Goal: Task Accomplishment & Management: Manage account settings

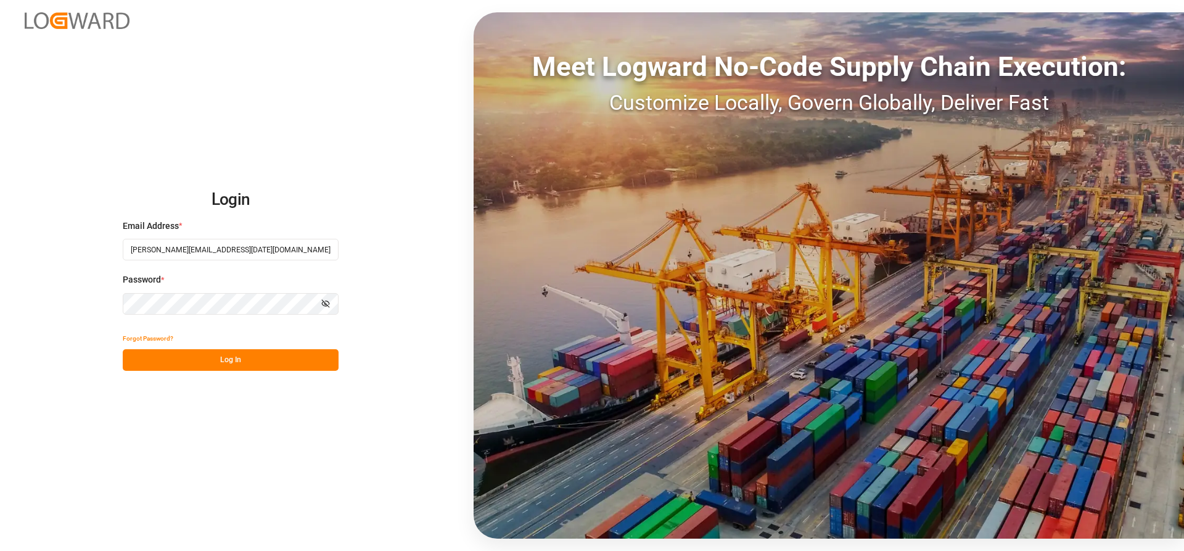
click at [147, 364] on button "Log In" at bounding box center [231, 360] width 216 height 22
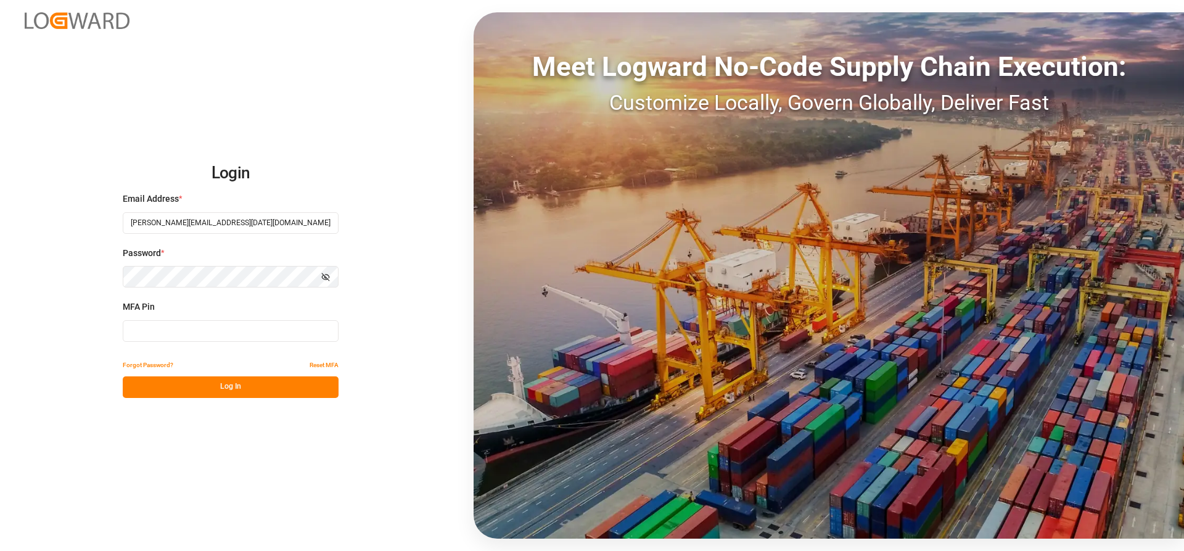
click at [138, 331] on input at bounding box center [231, 331] width 216 height 22
type input "577677"
click at [170, 388] on button "Log In" at bounding box center [231, 387] width 216 height 22
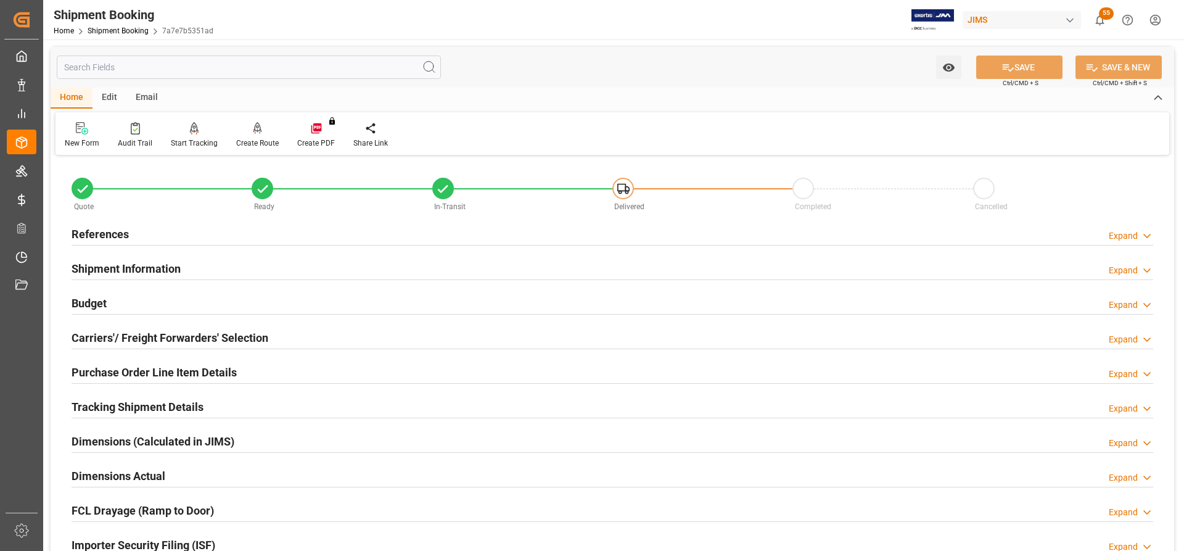
click at [115, 235] on h2 "References" at bounding box center [100, 234] width 57 height 17
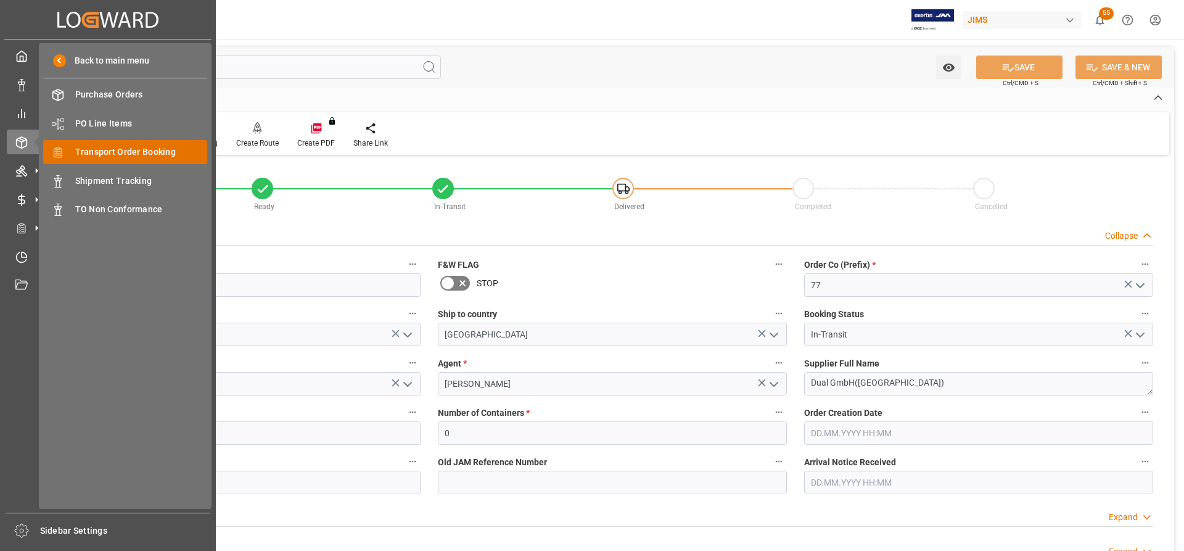
click at [115, 151] on span "Transport Order Booking" at bounding box center [141, 152] width 133 height 13
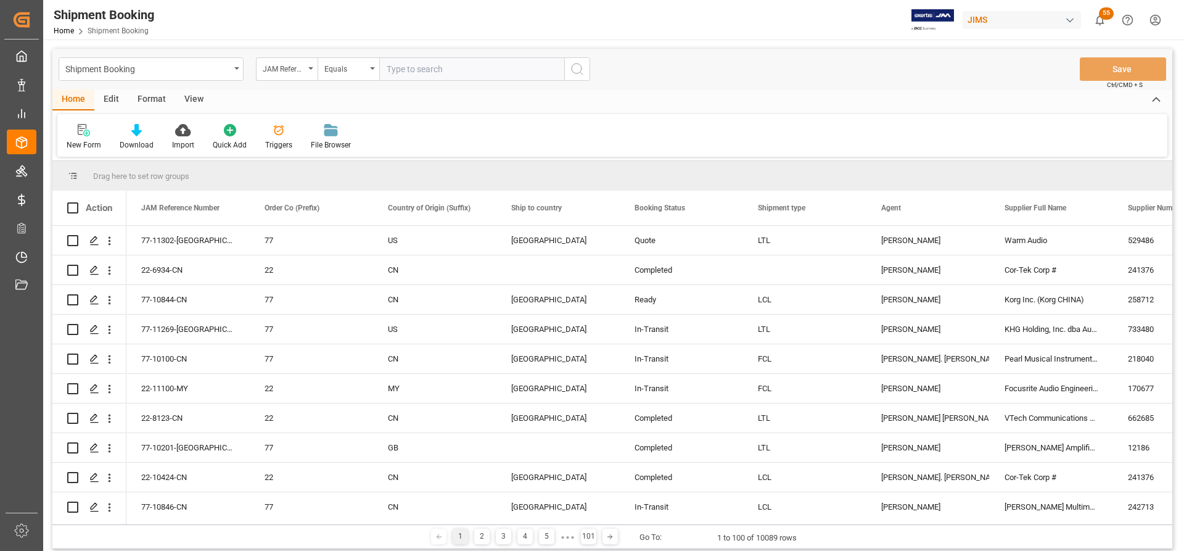
click at [390, 70] on input "text" at bounding box center [471, 68] width 185 height 23
type input "77-11243-US"
click at [577, 72] on icon "search button" at bounding box center [577, 69] width 15 height 15
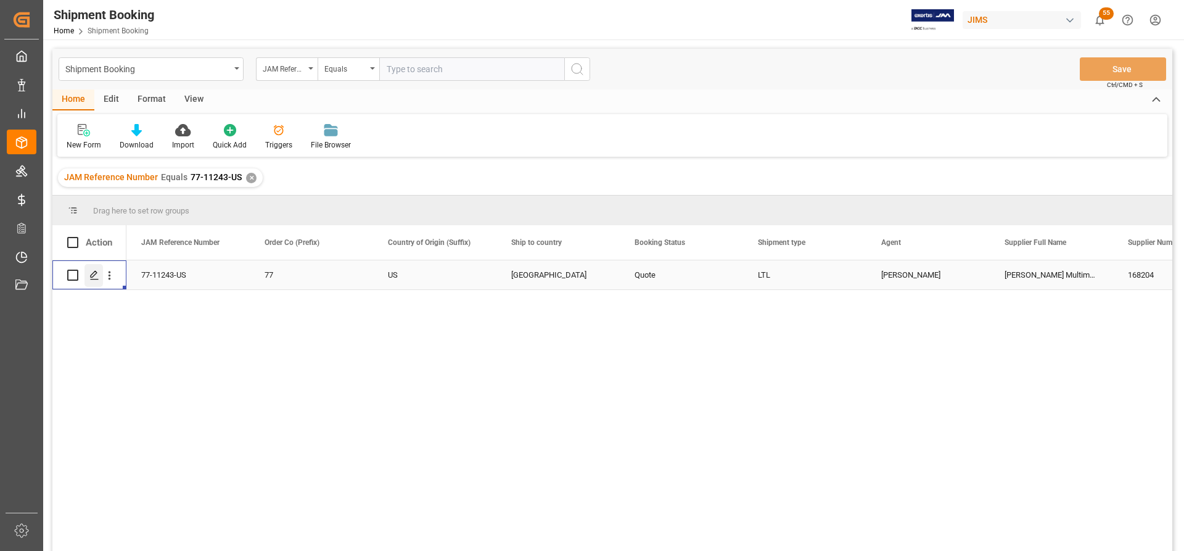
click at [98, 271] on icon "Press SPACE to select this row." at bounding box center [94, 275] width 10 height 10
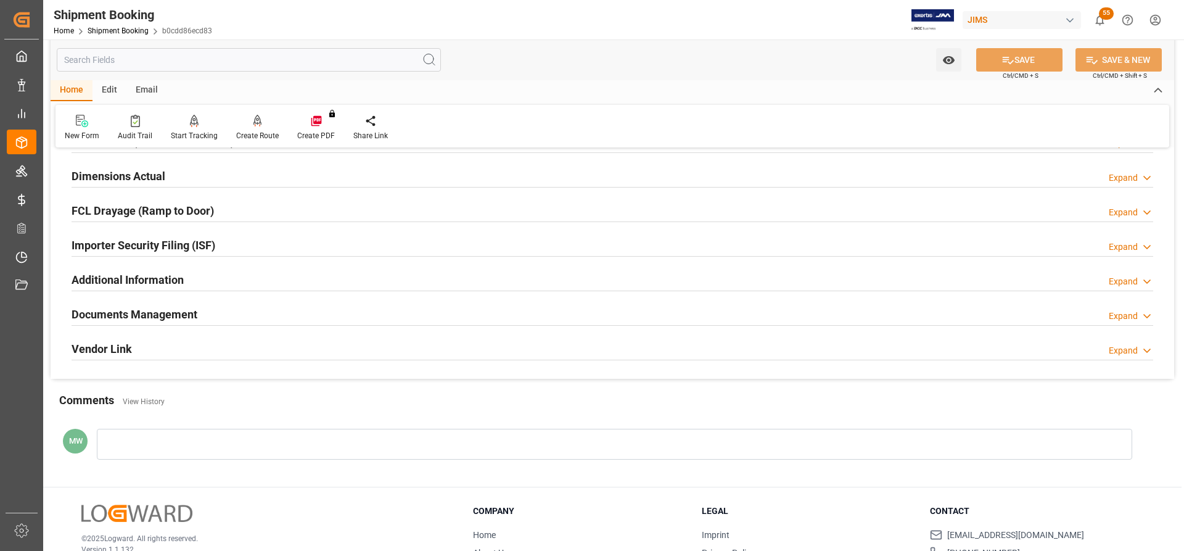
scroll to position [308, 0]
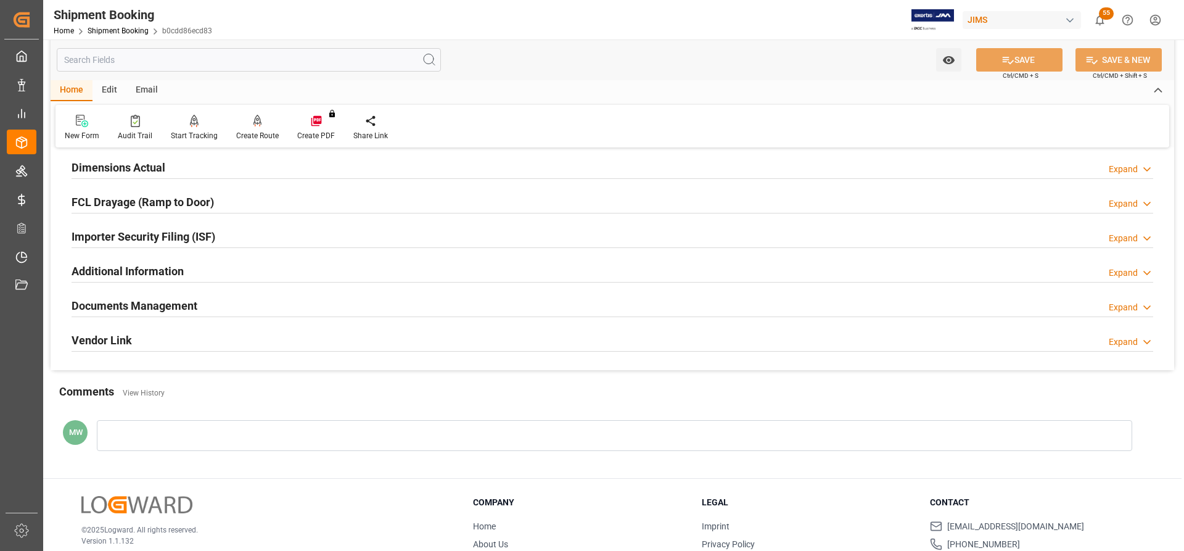
click at [161, 303] on h2 "Documents Management" at bounding box center [135, 305] width 126 height 17
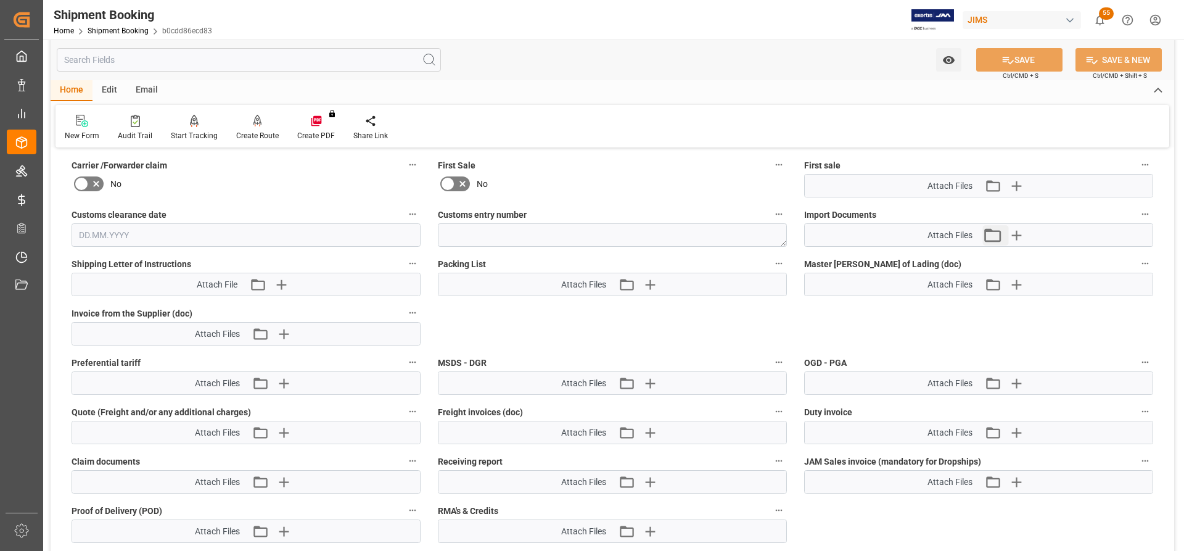
scroll to position [617, 0]
click at [1020, 240] on icon "button" at bounding box center [1016, 235] width 20 height 20
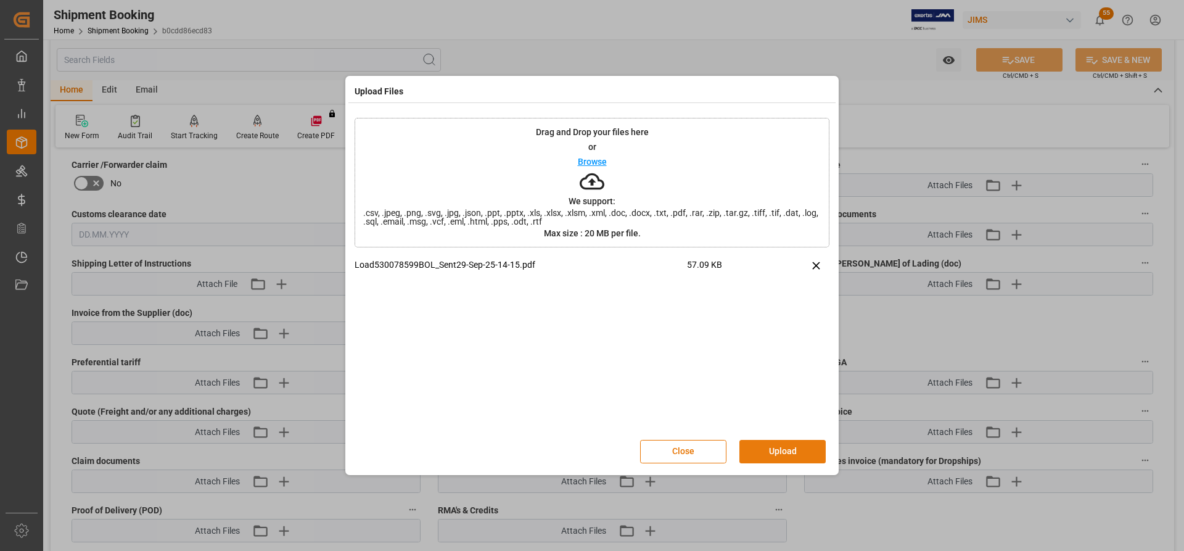
click at [791, 457] on button "Upload" at bounding box center [783, 451] width 86 height 23
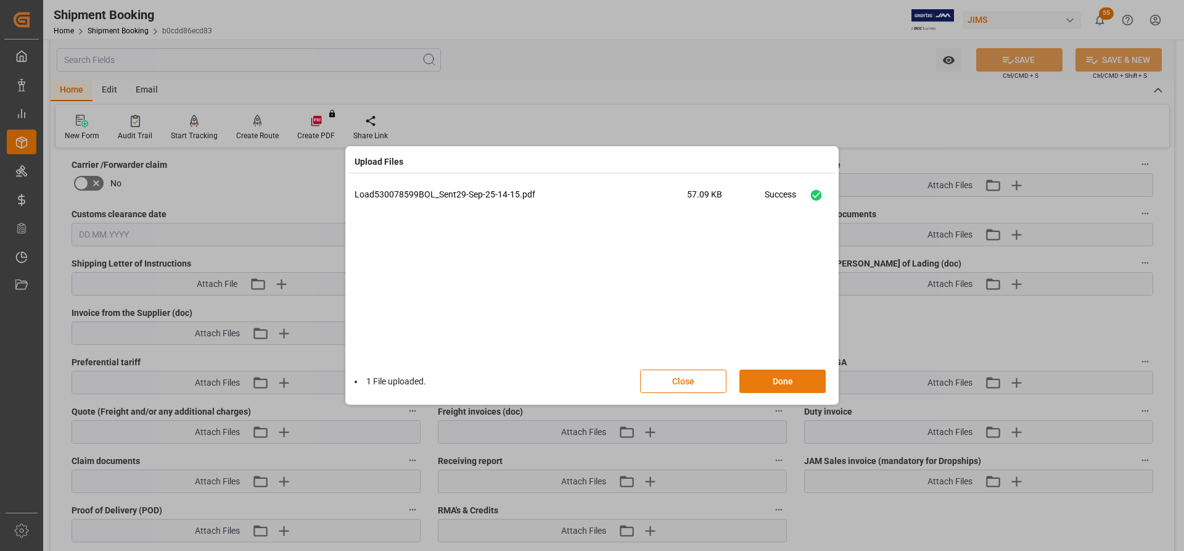
click at [776, 388] on button "Done" at bounding box center [783, 380] width 86 height 23
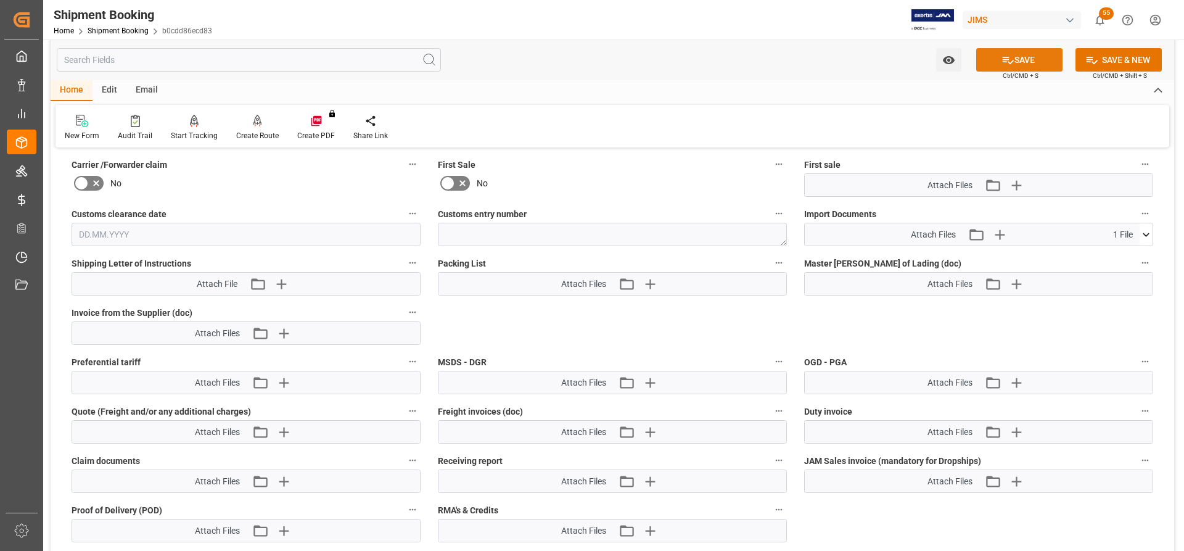
click at [1048, 61] on button "SAVE" at bounding box center [1019, 59] width 86 height 23
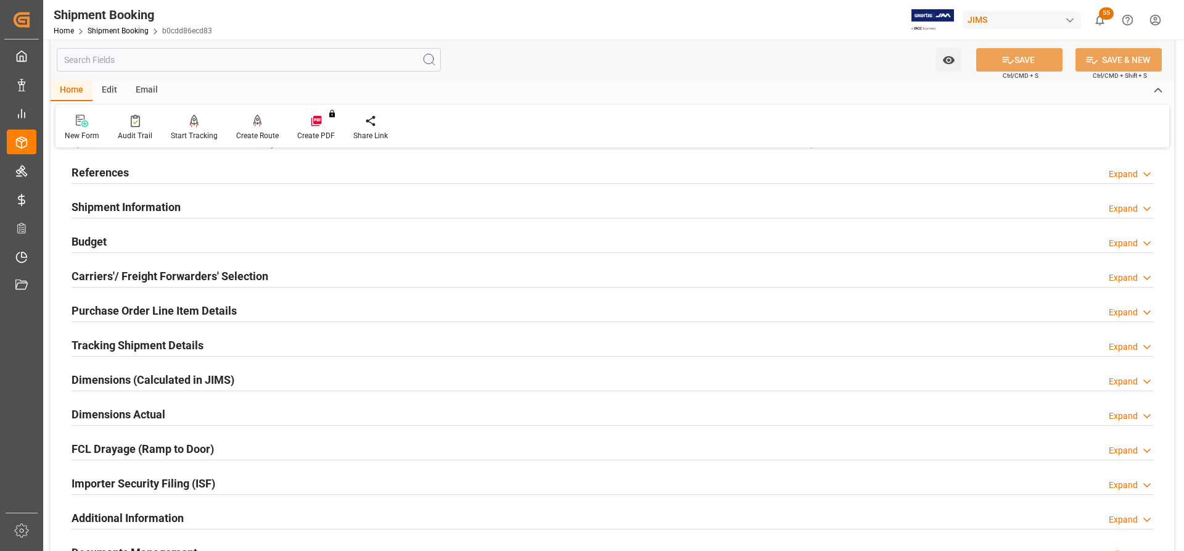
scroll to position [0, 0]
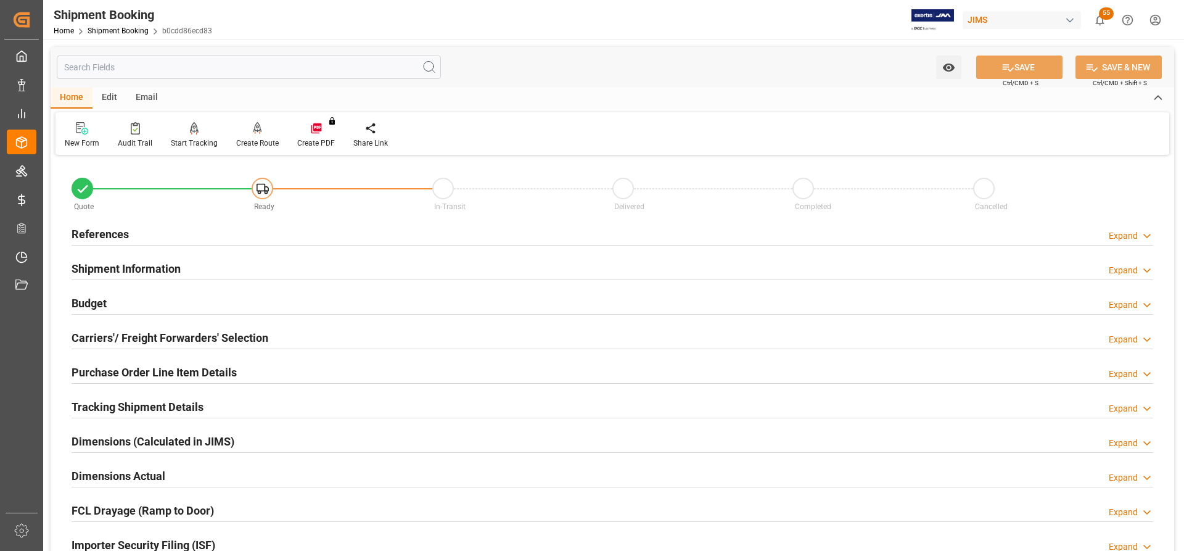
click at [91, 231] on h2 "References" at bounding box center [100, 234] width 57 height 17
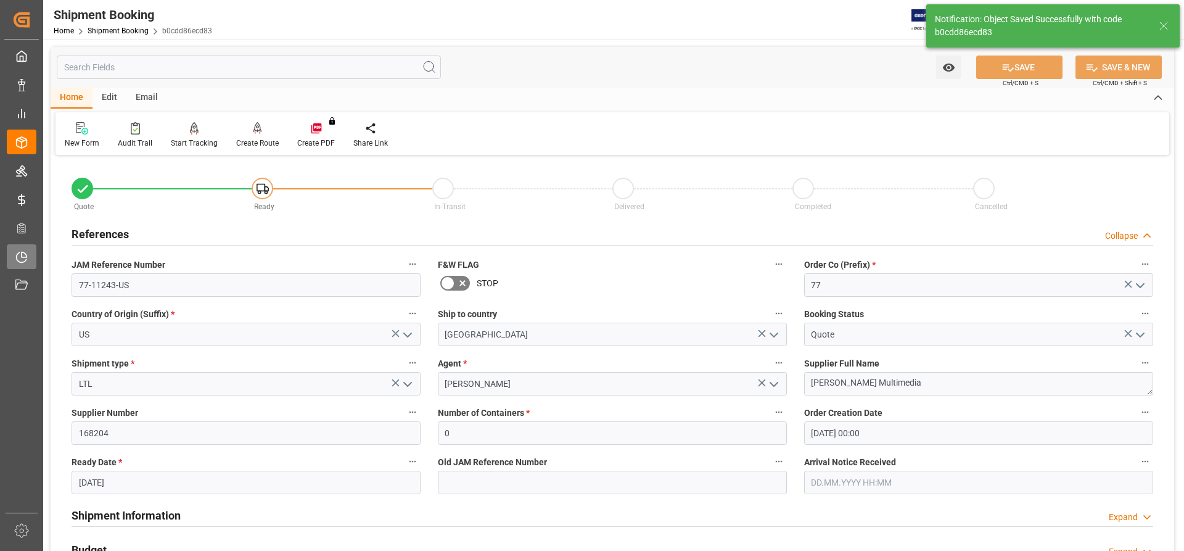
type input "Ready"
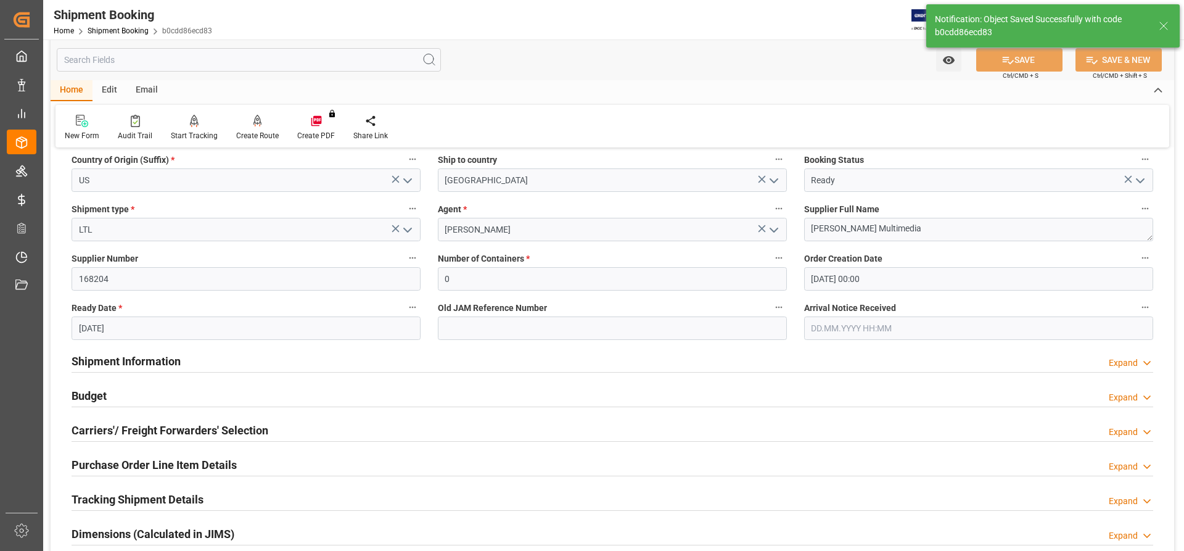
scroll to position [185, 0]
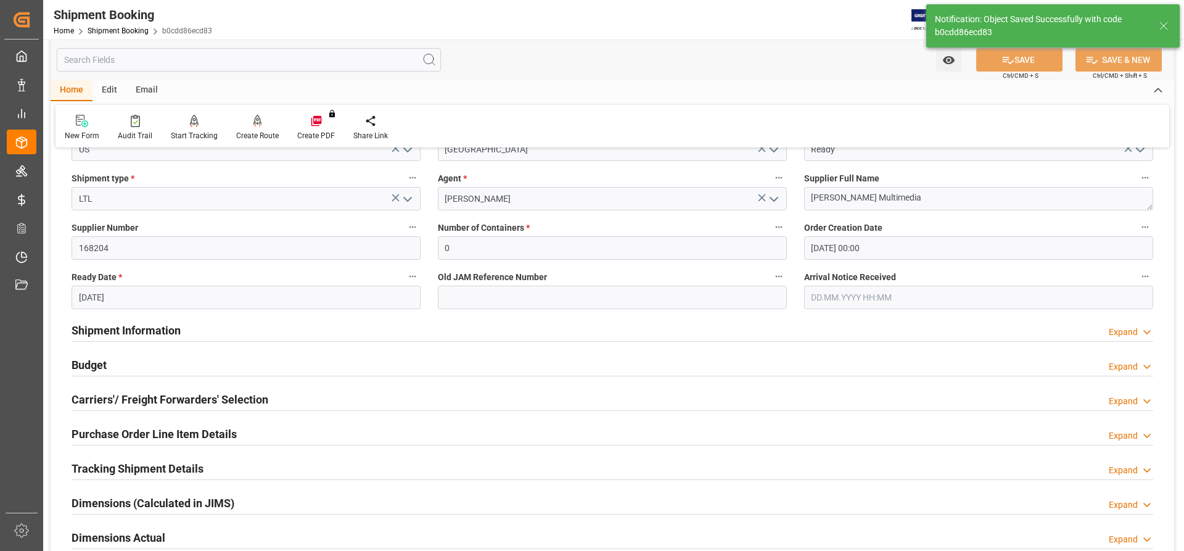
click at [121, 325] on h2 "Shipment Information" at bounding box center [126, 330] width 109 height 17
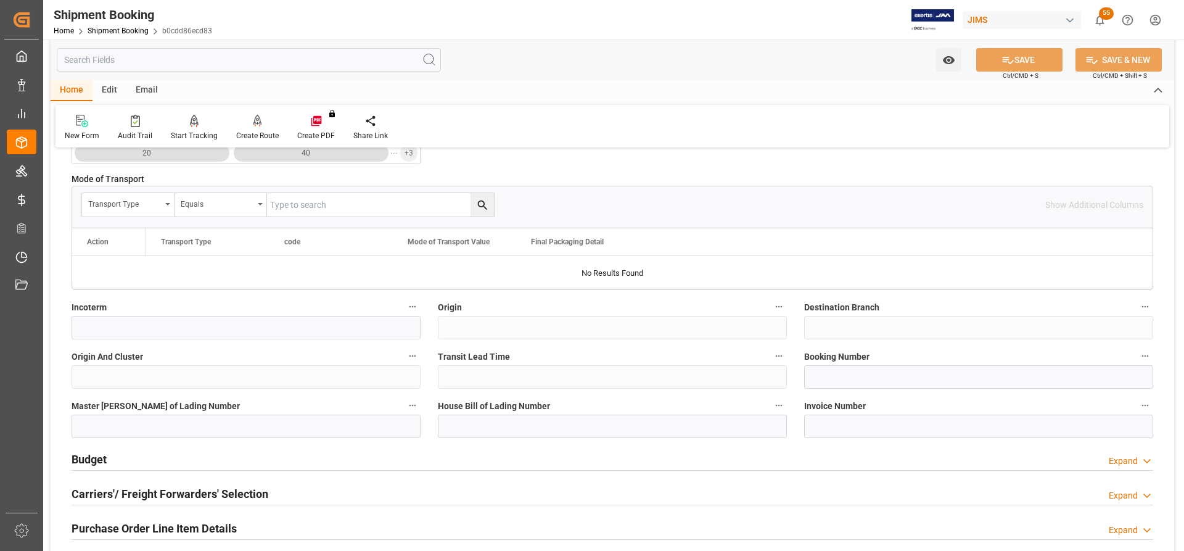
scroll to position [617, 0]
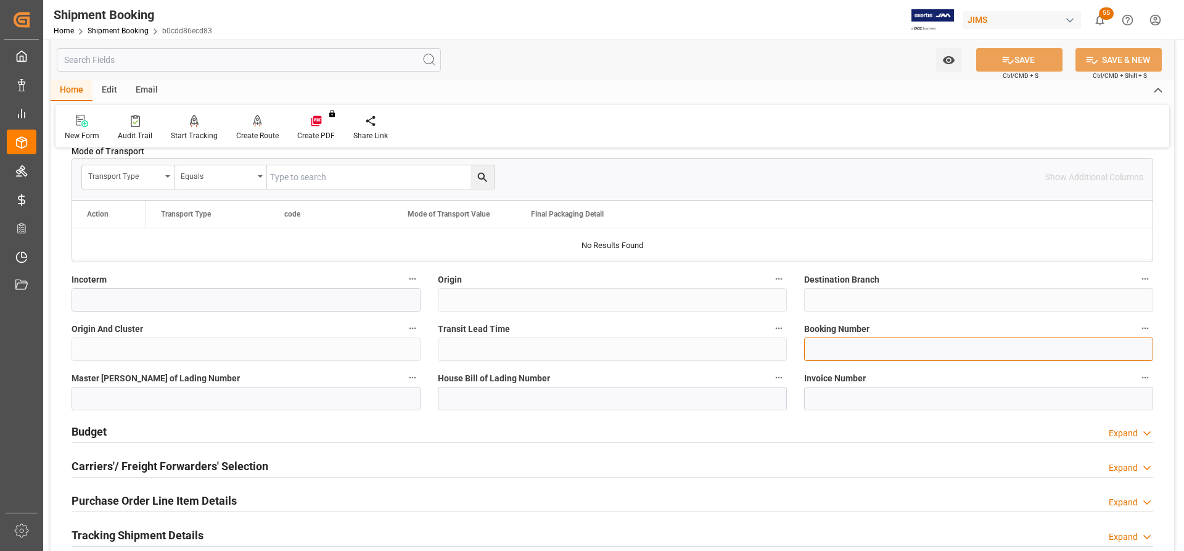
click at [817, 348] on input at bounding box center [978, 348] width 349 height 23
paste input "530078599"
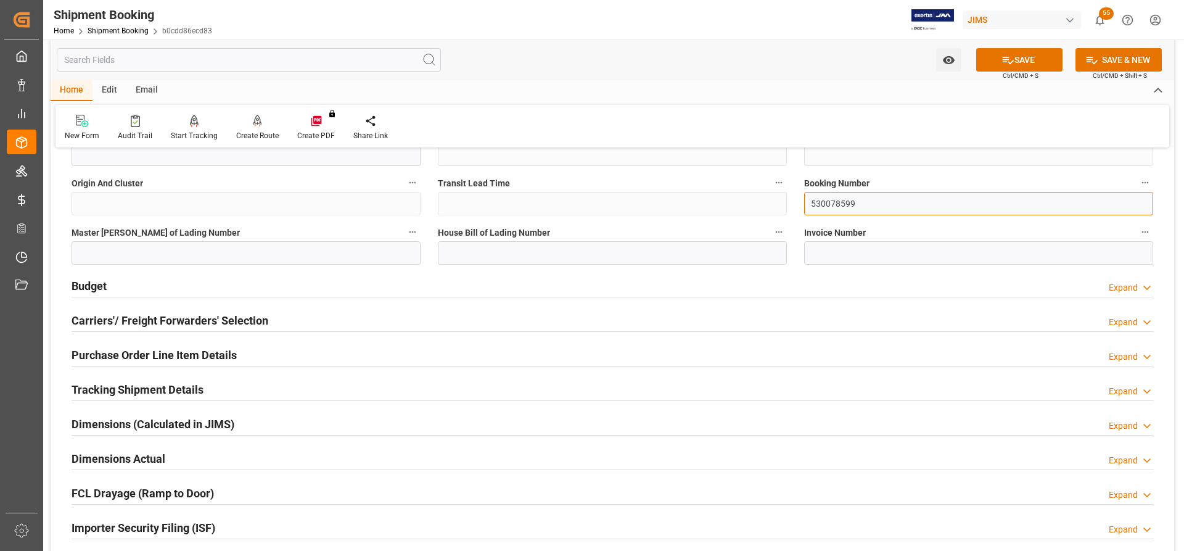
scroll to position [802, 0]
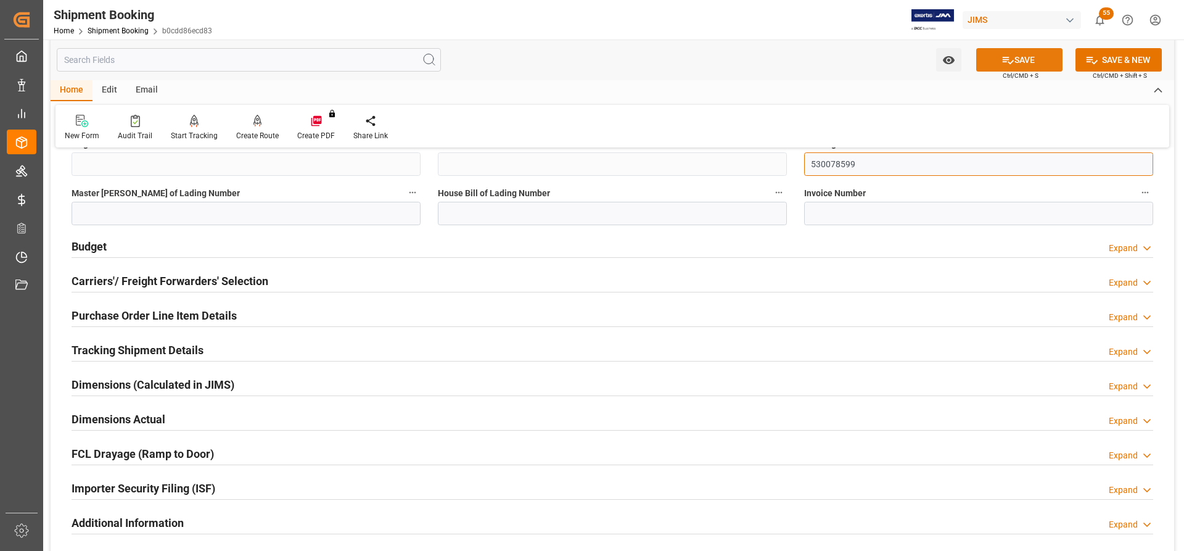
type input "530078599"
click at [1014, 67] on button "SAVE" at bounding box center [1019, 59] width 86 height 23
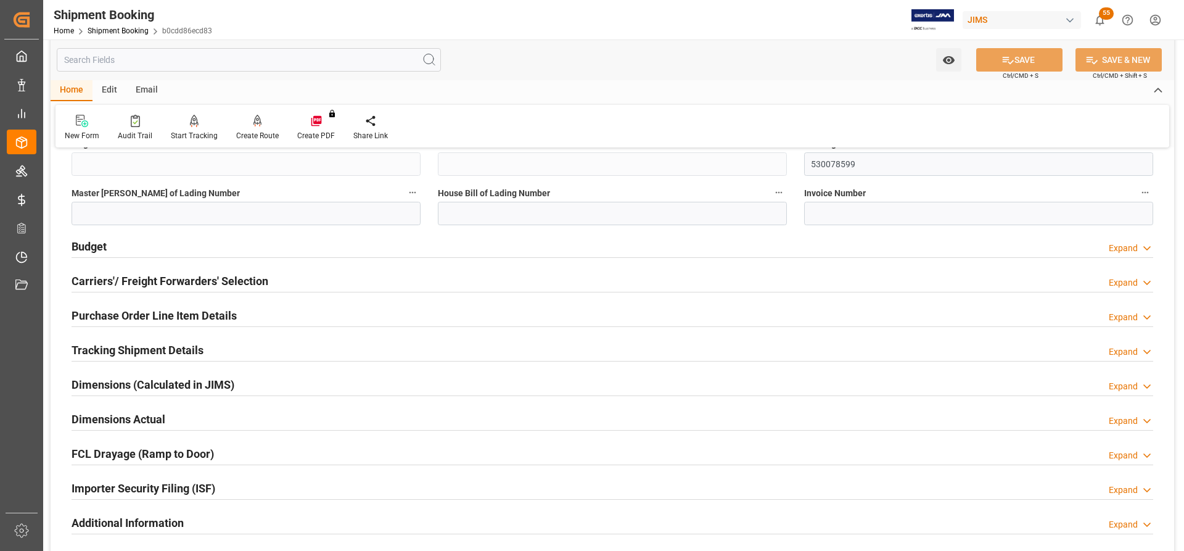
click at [88, 247] on h2 "Budget" at bounding box center [89, 246] width 35 height 17
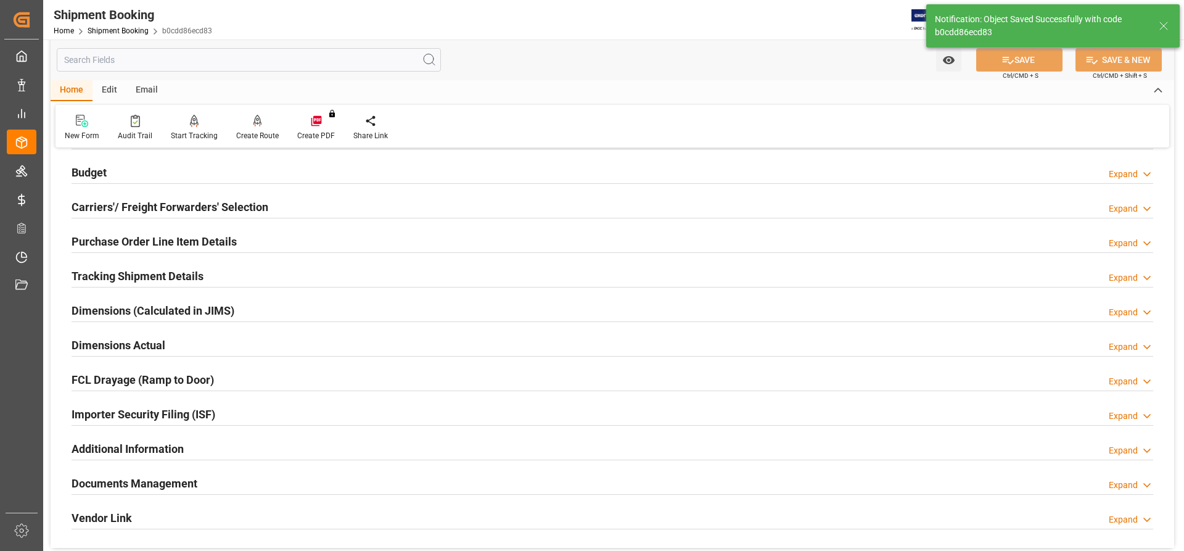
click at [107, 334] on div "Dimensions Actual" at bounding box center [119, 343] width 94 height 23
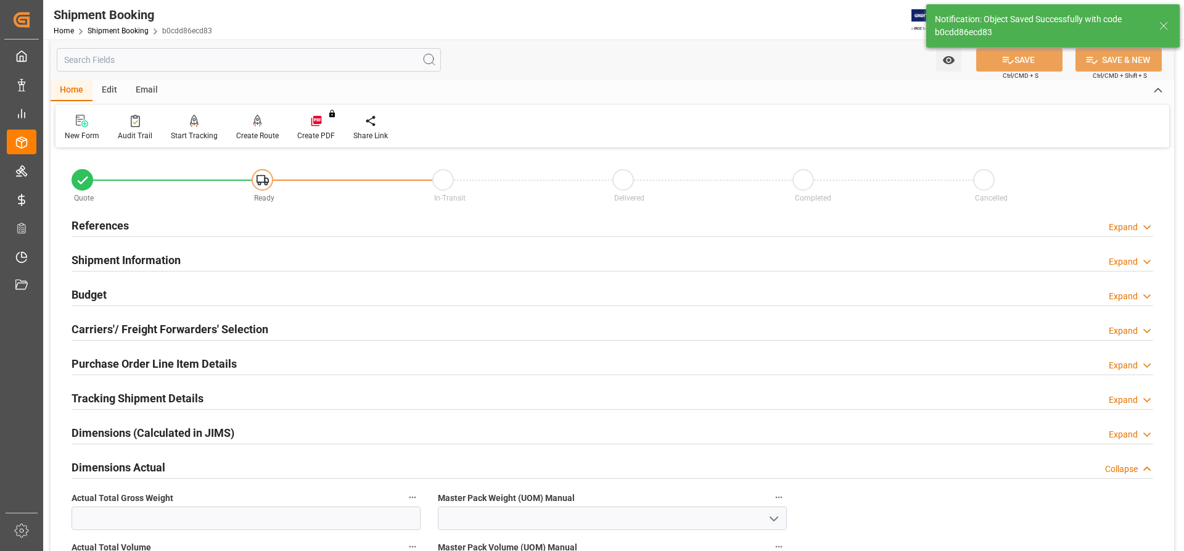
scroll to position [7, 0]
click at [97, 338] on h2 "Carriers'/ Freight Forwarders' Selection" at bounding box center [170, 330] width 197 height 17
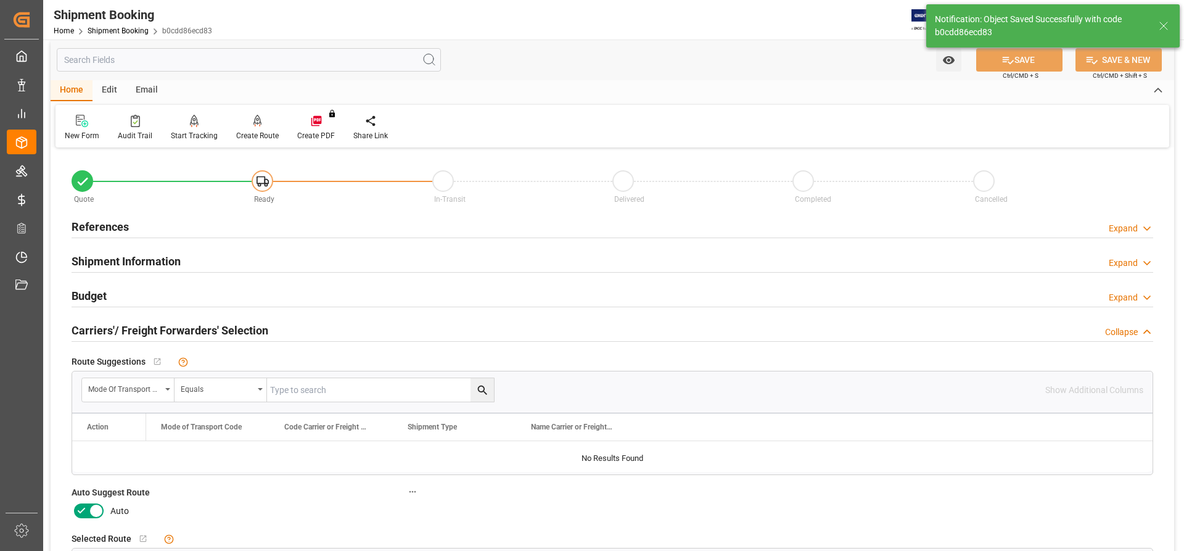
click at [93, 502] on label at bounding box center [89, 511] width 35 height 20
click at [0, 0] on input "checkbox" at bounding box center [0, 0] width 0 height 0
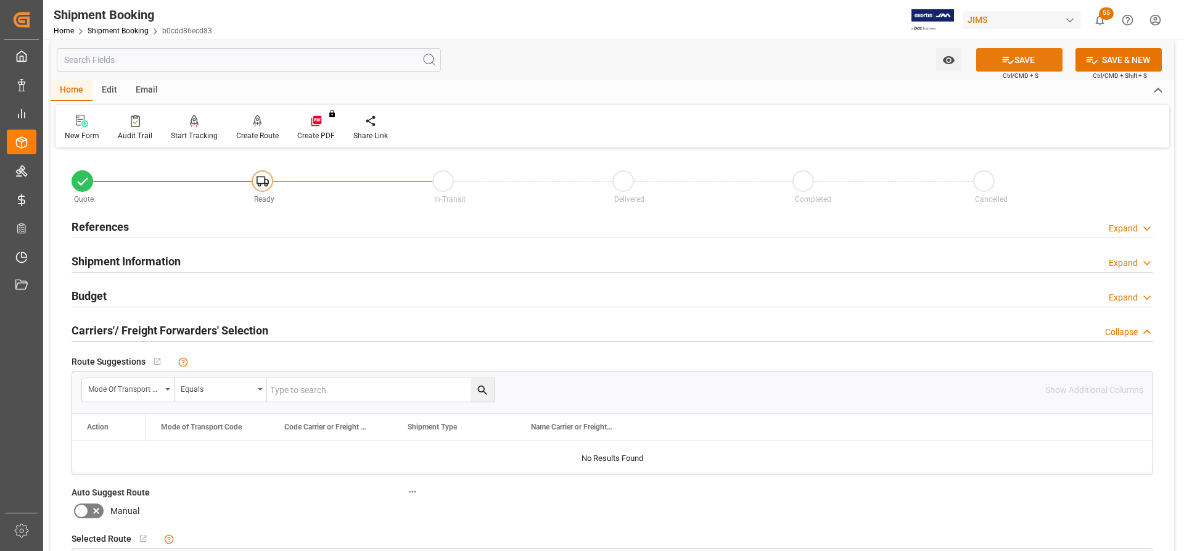
click at [1023, 53] on button "SAVE" at bounding box center [1019, 59] width 86 height 23
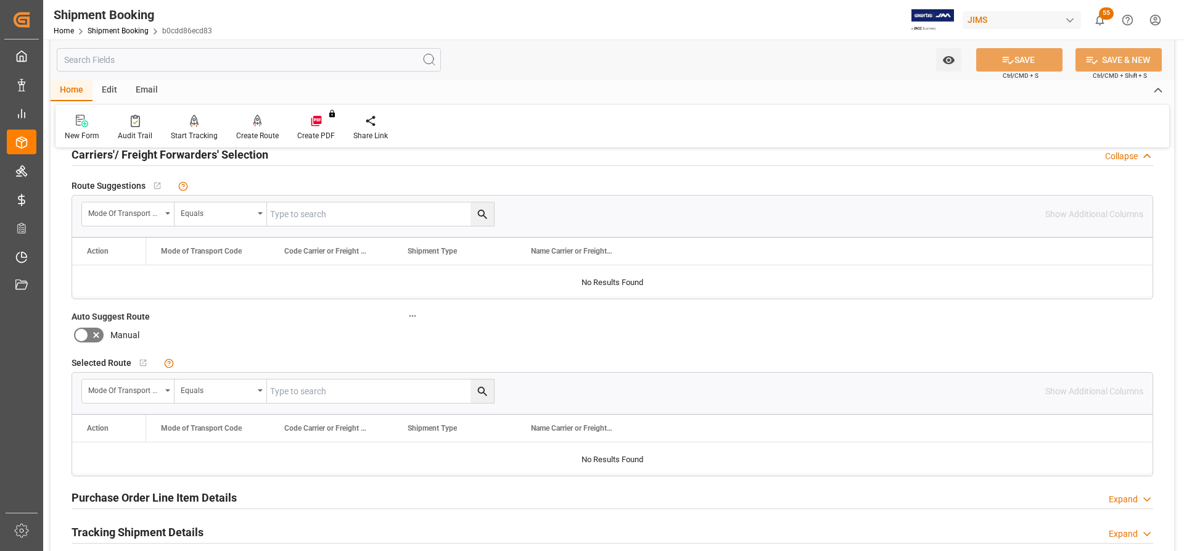
scroll to position [192, 0]
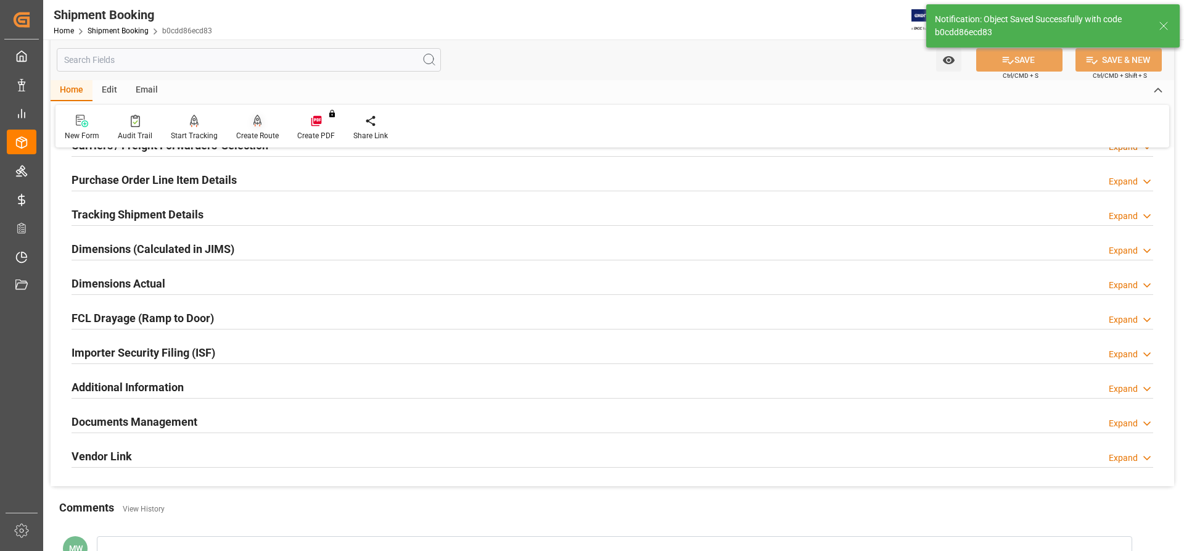
click at [252, 130] on div "Create Route" at bounding box center [257, 127] width 61 height 27
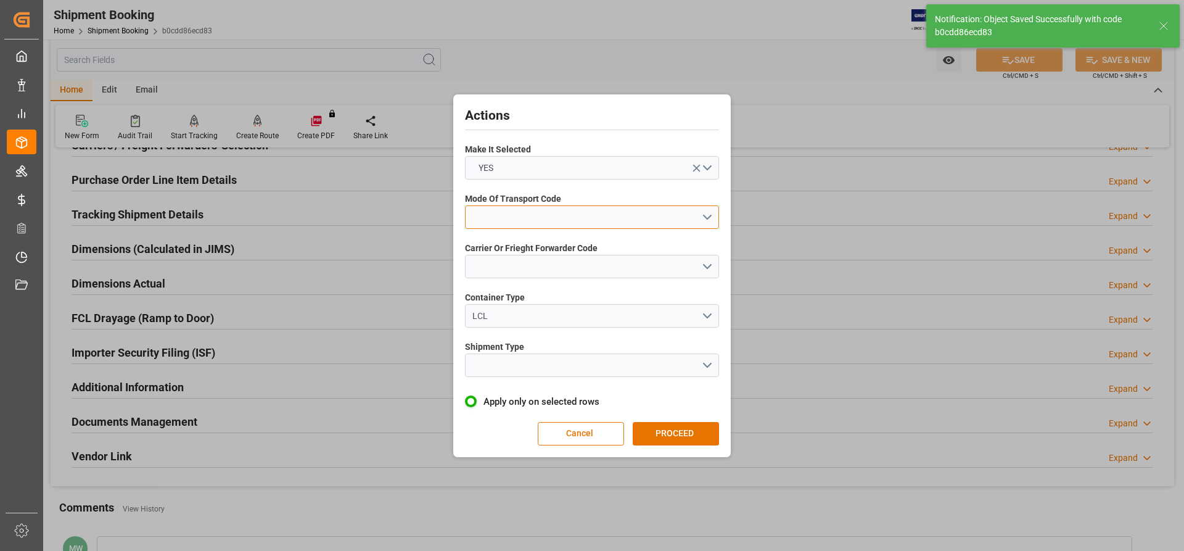
click at [695, 221] on button "open menu" at bounding box center [592, 216] width 254 height 23
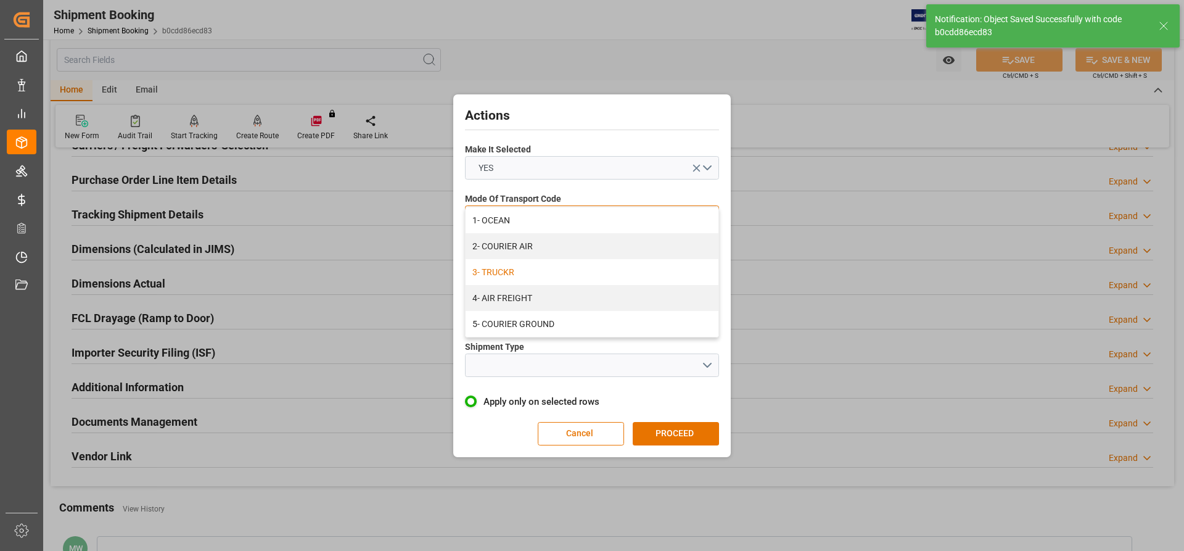
click at [511, 271] on div "3- TRUCKR" at bounding box center [592, 272] width 253 height 26
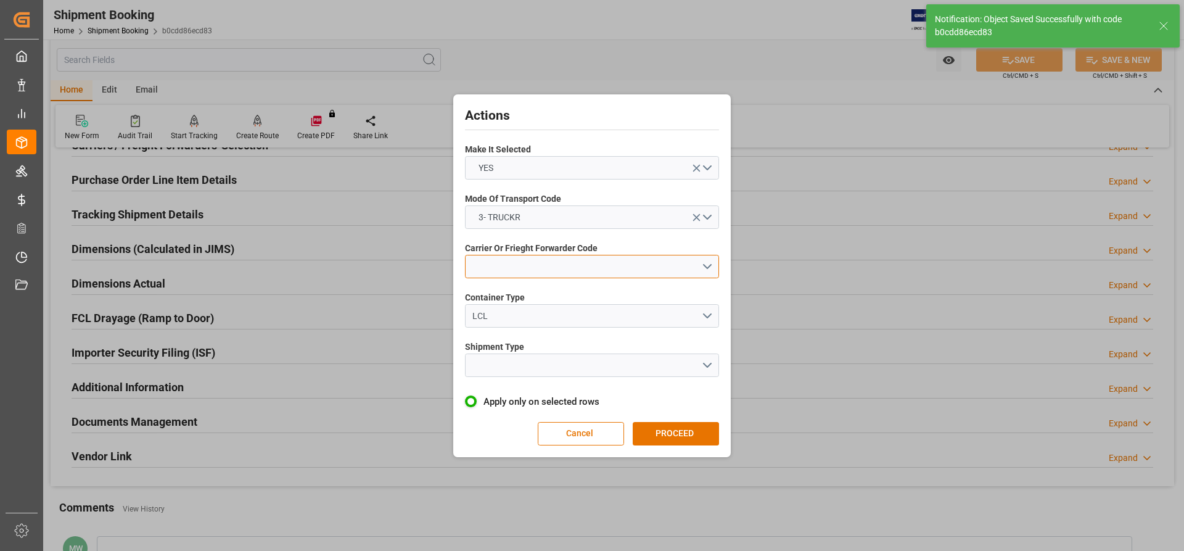
click at [511, 271] on button "open menu" at bounding box center [592, 266] width 254 height 23
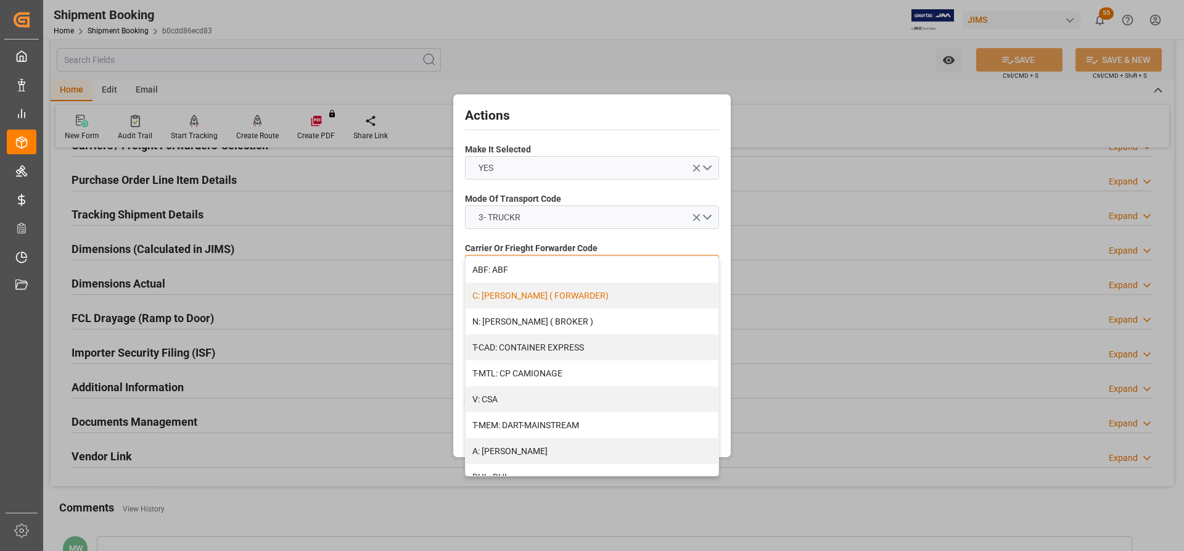
click at [537, 291] on div "C: CH ROBINSON ( FORWARDER)" at bounding box center [592, 296] width 253 height 26
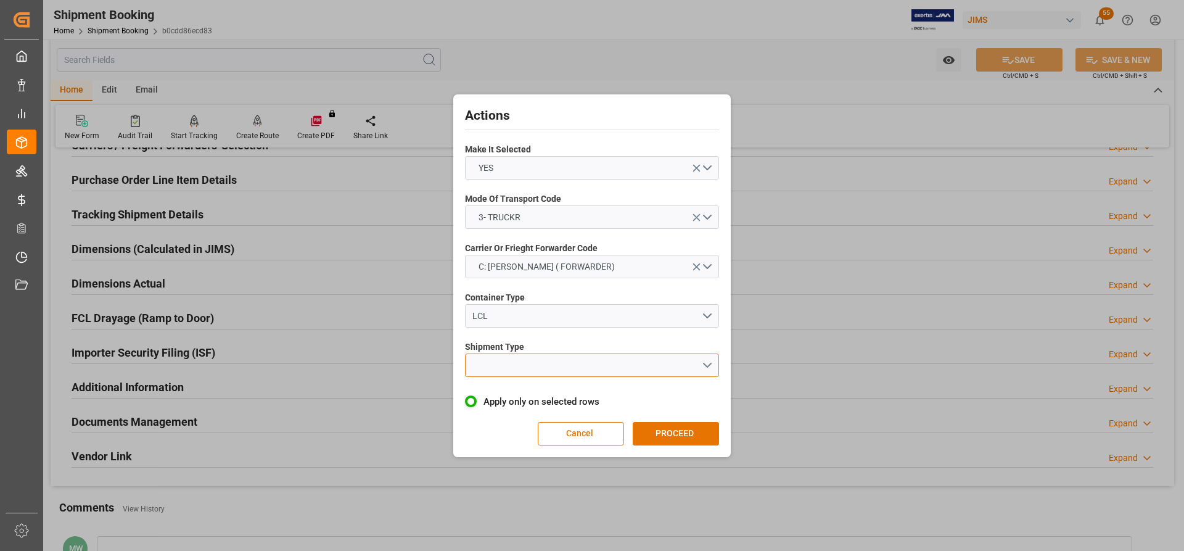
click at [539, 368] on button "open menu" at bounding box center [592, 364] width 254 height 23
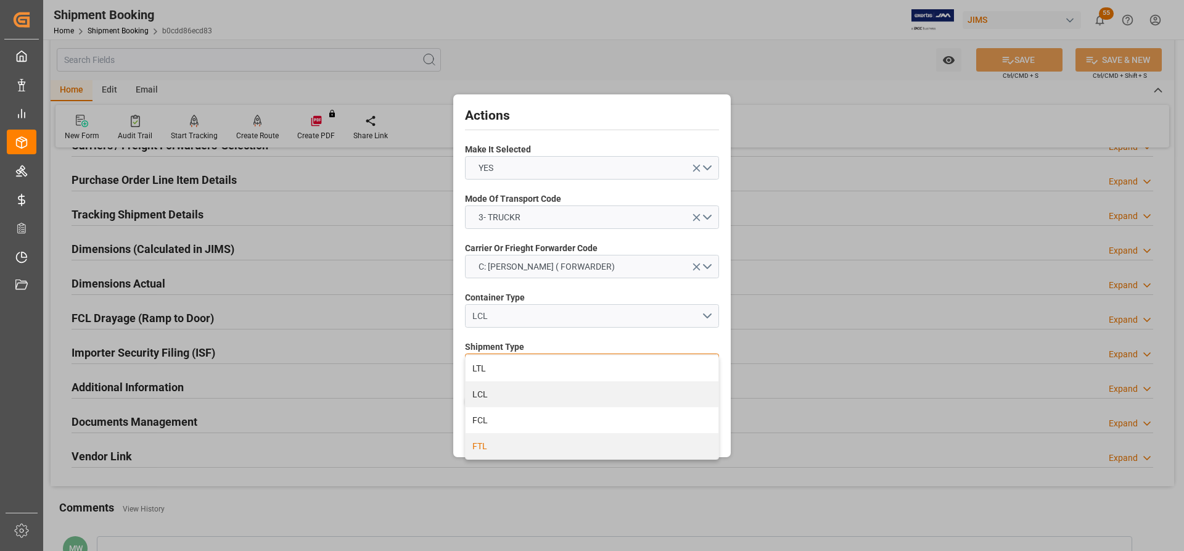
click at [477, 448] on div "FTL" at bounding box center [592, 446] width 253 height 26
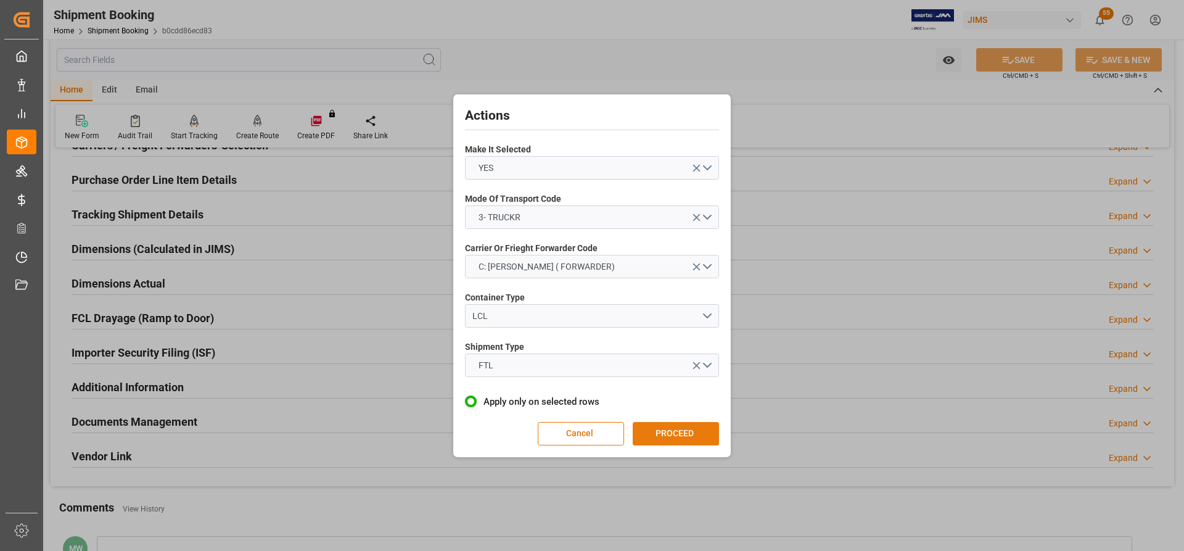
click at [667, 435] on button "PROCEED" at bounding box center [676, 433] width 86 height 23
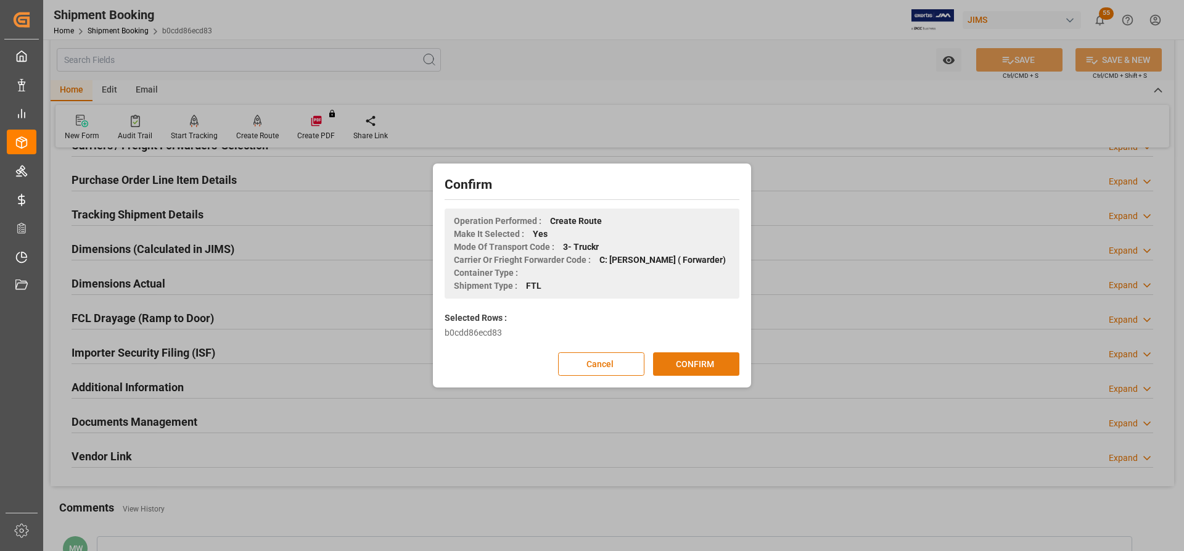
click at [679, 366] on button "CONFIRM" at bounding box center [696, 363] width 86 height 23
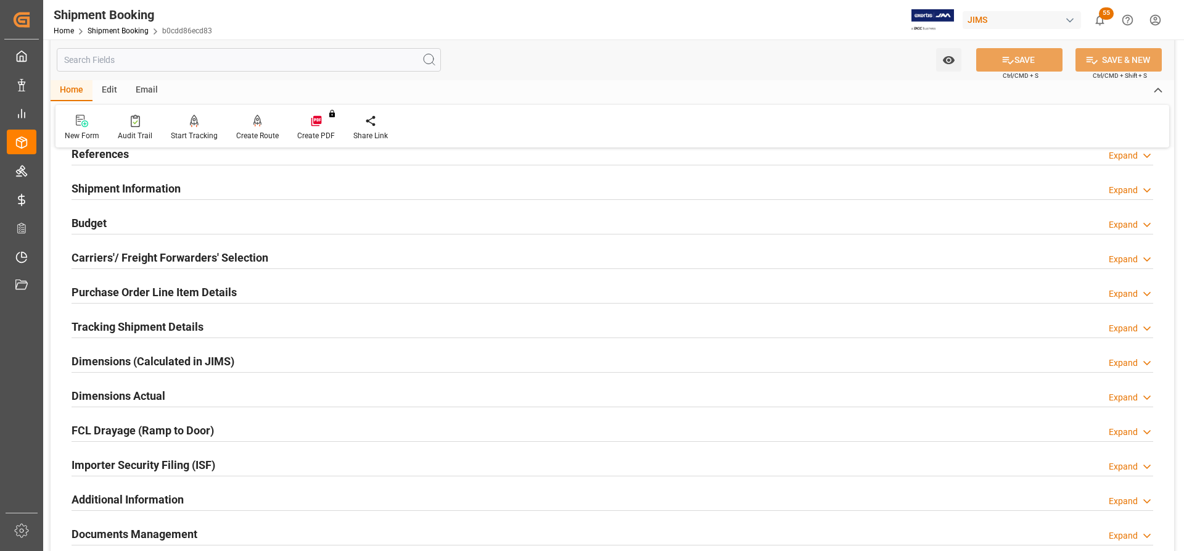
scroll to position [62, 0]
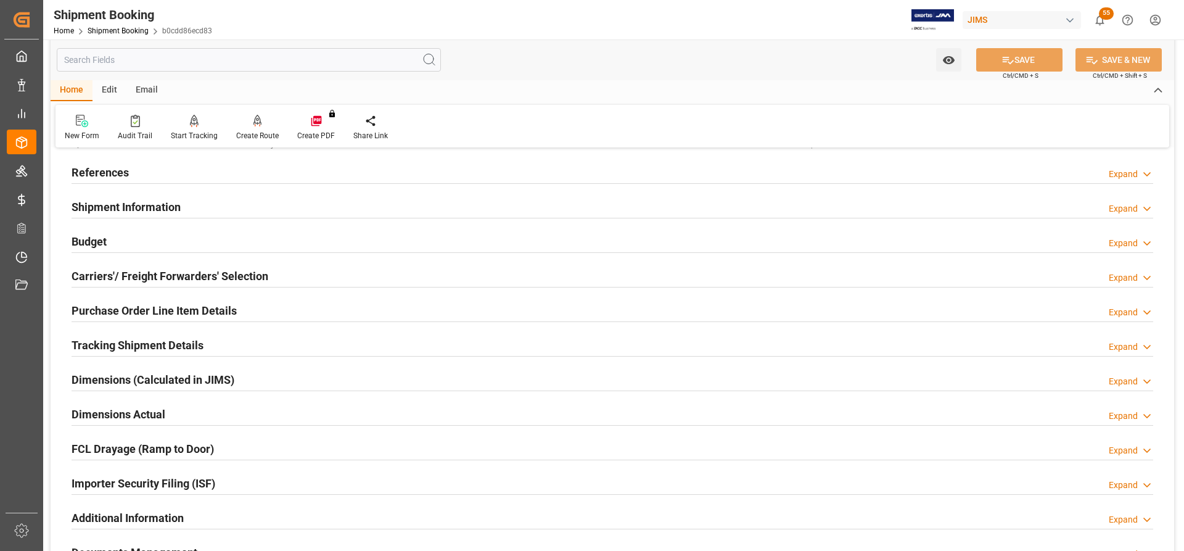
click at [101, 347] on h2 "Tracking Shipment Details" at bounding box center [138, 345] width 132 height 17
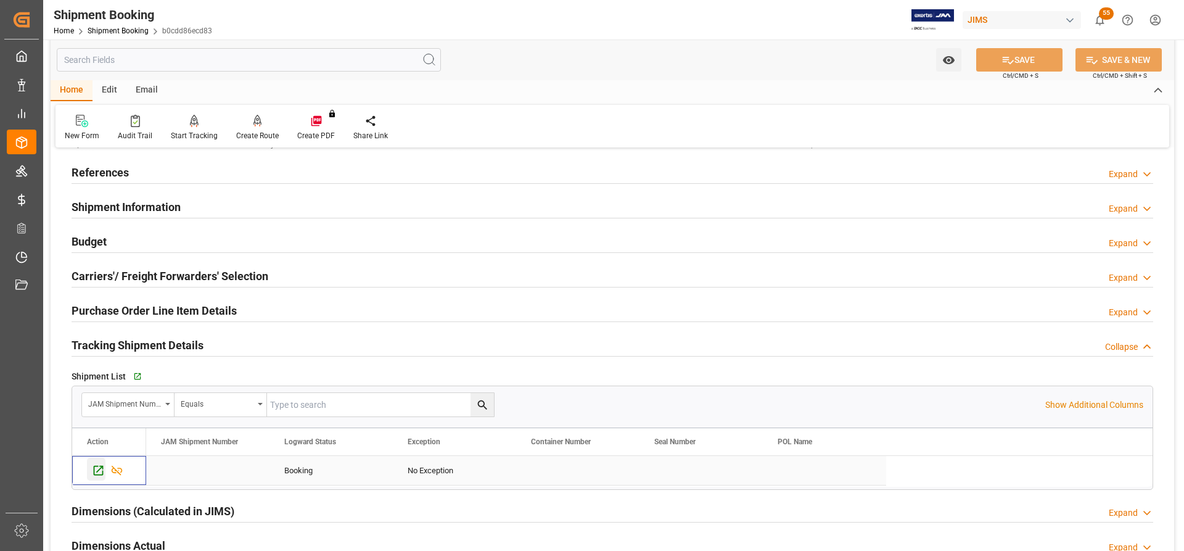
click at [95, 467] on icon "Press SPACE to select this row." at bounding box center [98, 470] width 13 height 13
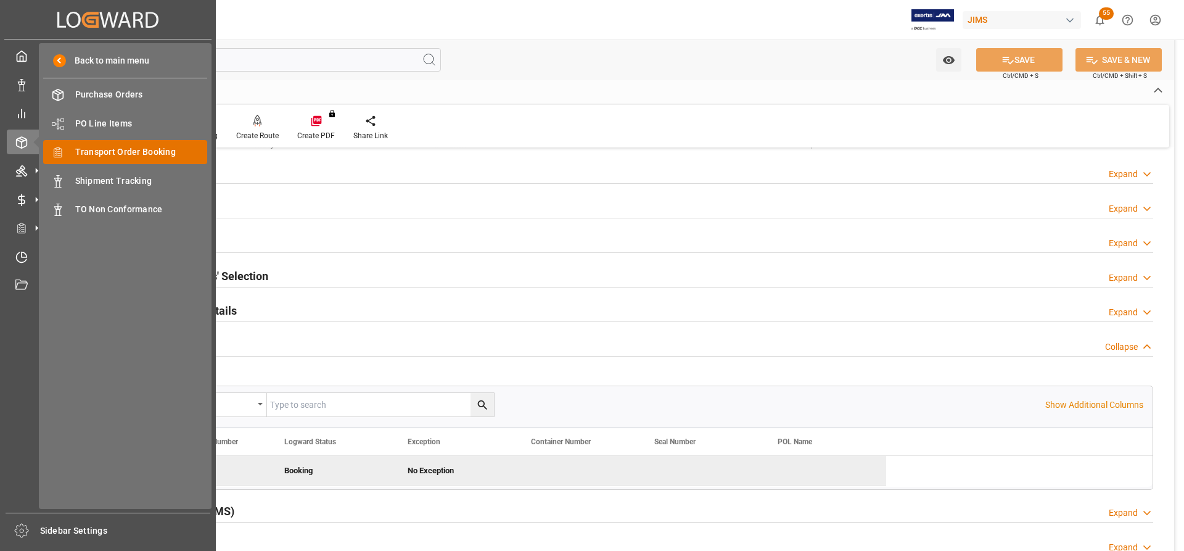
click at [95, 155] on span "Transport Order Booking" at bounding box center [141, 152] width 133 height 13
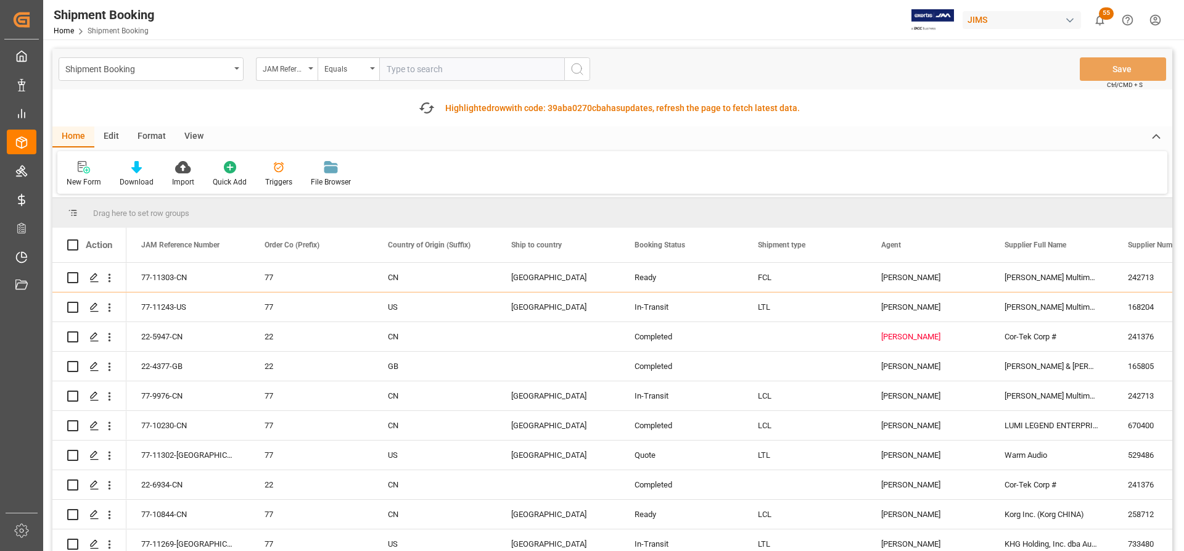
click at [403, 68] on input "text" at bounding box center [471, 68] width 185 height 23
paste input "77-11294-[GEOGRAPHIC_DATA]"
type input "77-11294-[GEOGRAPHIC_DATA]"
click at [582, 64] on icon "search button" at bounding box center [577, 69] width 15 height 15
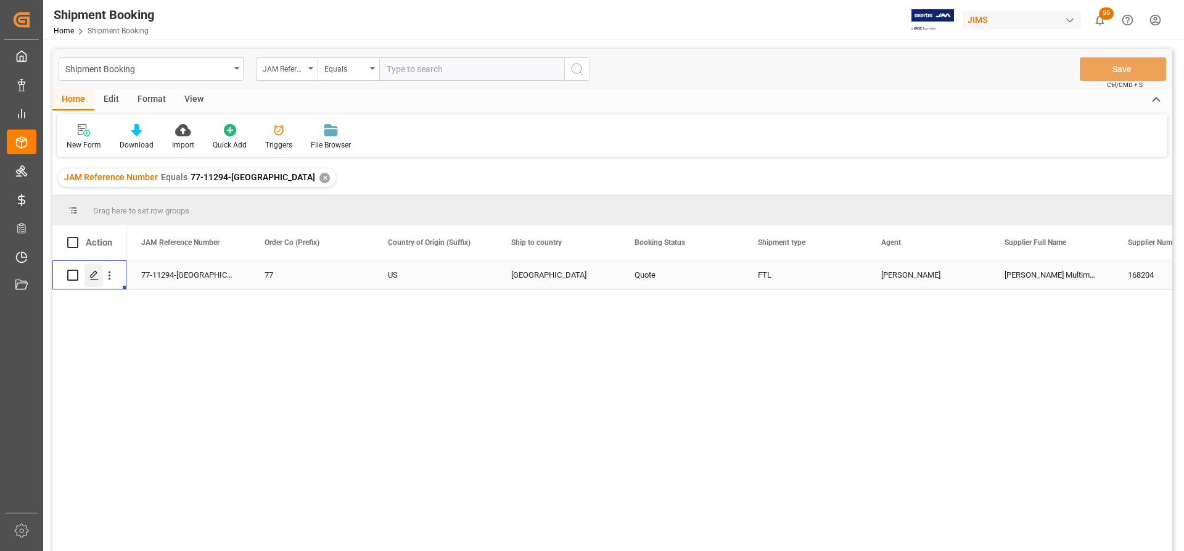
click at [93, 274] on icon "Press SPACE to select this row." at bounding box center [94, 275] width 10 height 10
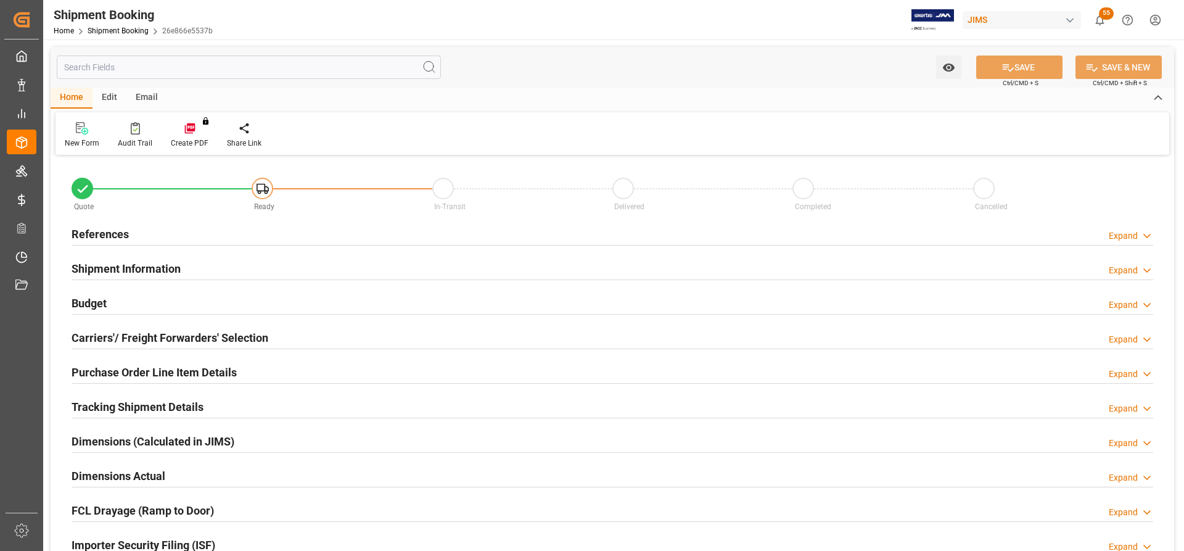
type input "0"
type input "[DATE] 00:00"
type input "[DATE]"
click at [96, 226] on h2 "References" at bounding box center [100, 234] width 57 height 17
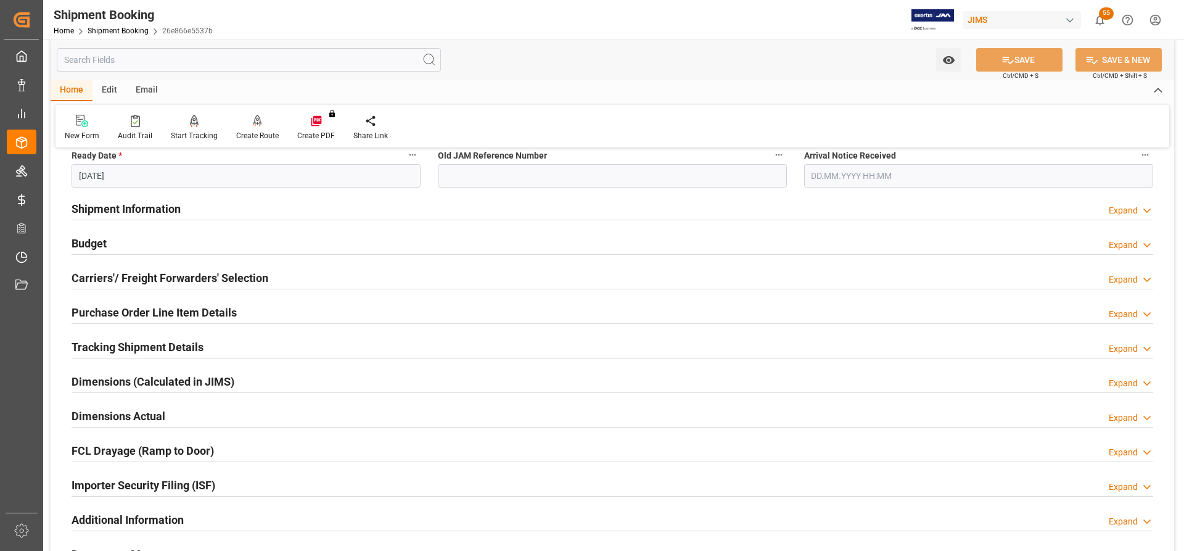
scroll to position [308, 0]
click at [142, 203] on h2 "Shipment Information" at bounding box center [126, 207] width 109 height 17
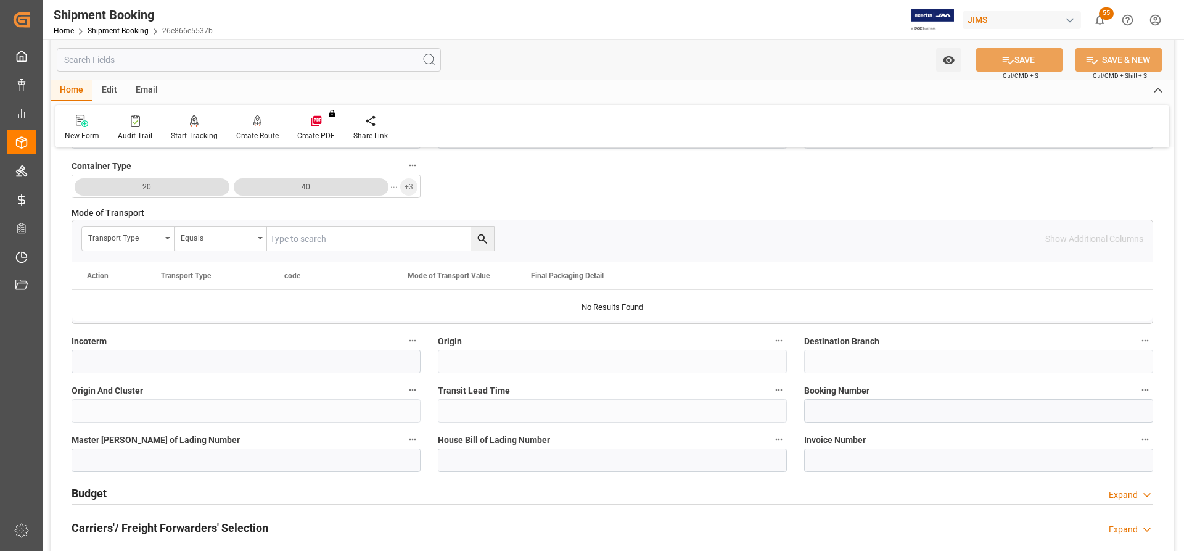
scroll to position [617, 0]
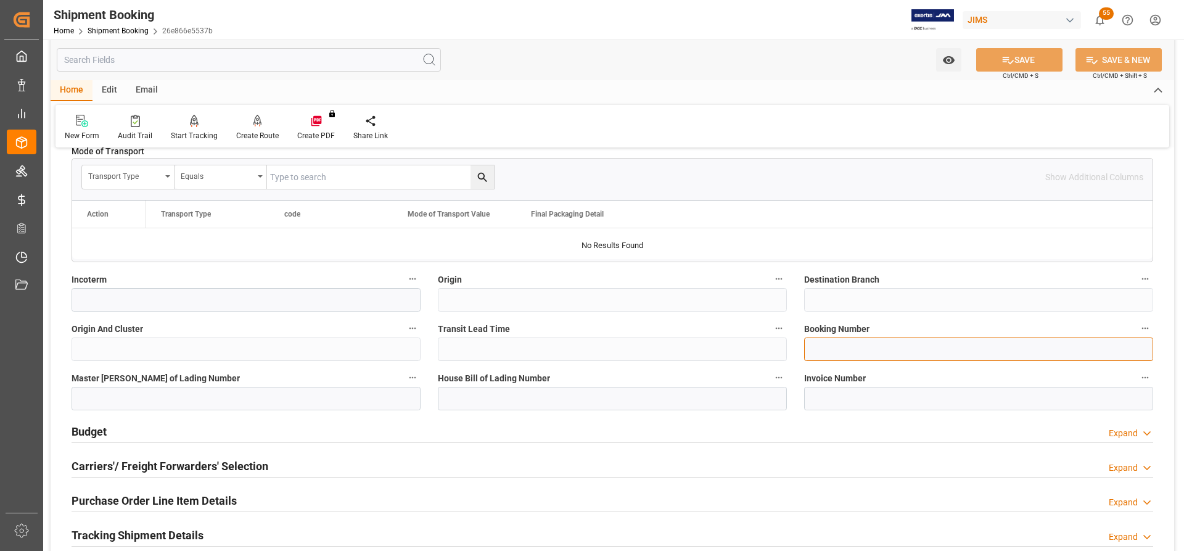
click at [823, 352] on input at bounding box center [978, 348] width 349 height 23
paste input "530081542"
type input "530081542"
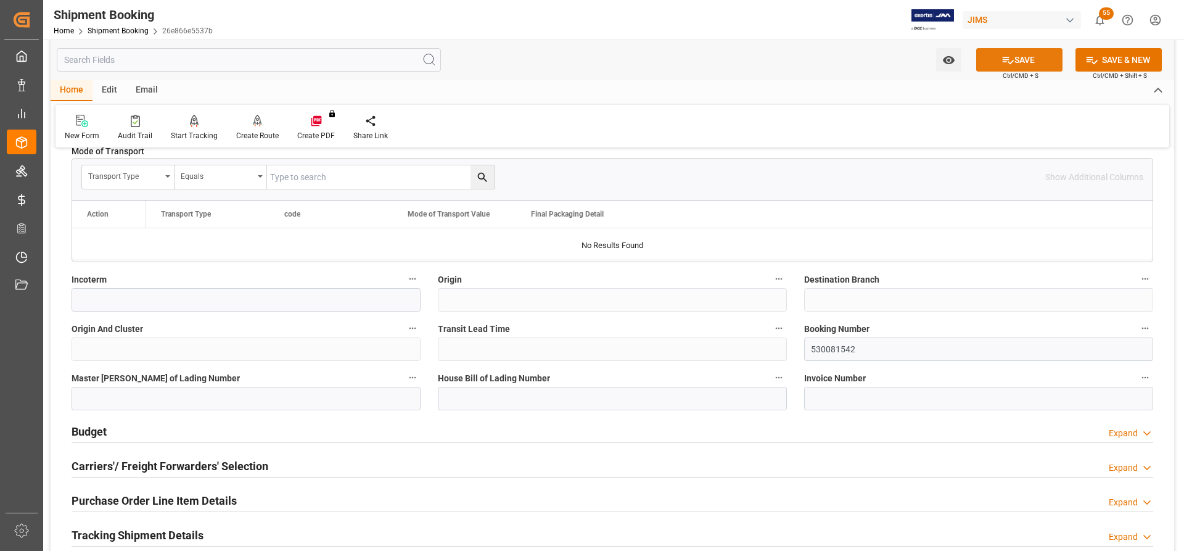
click at [1037, 64] on button "SAVE" at bounding box center [1019, 59] width 86 height 23
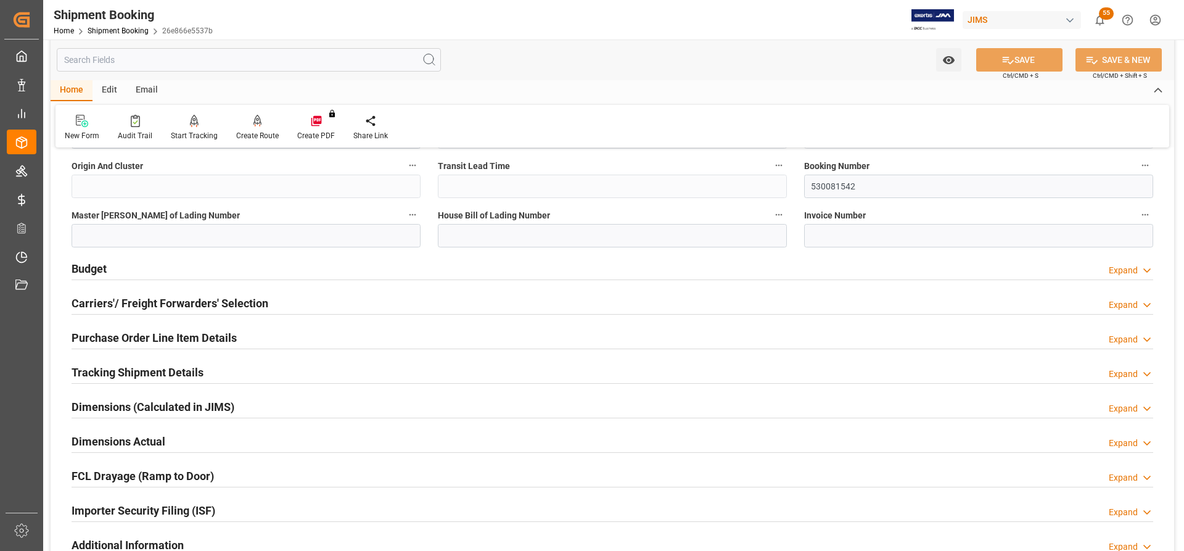
scroll to position [802, 0]
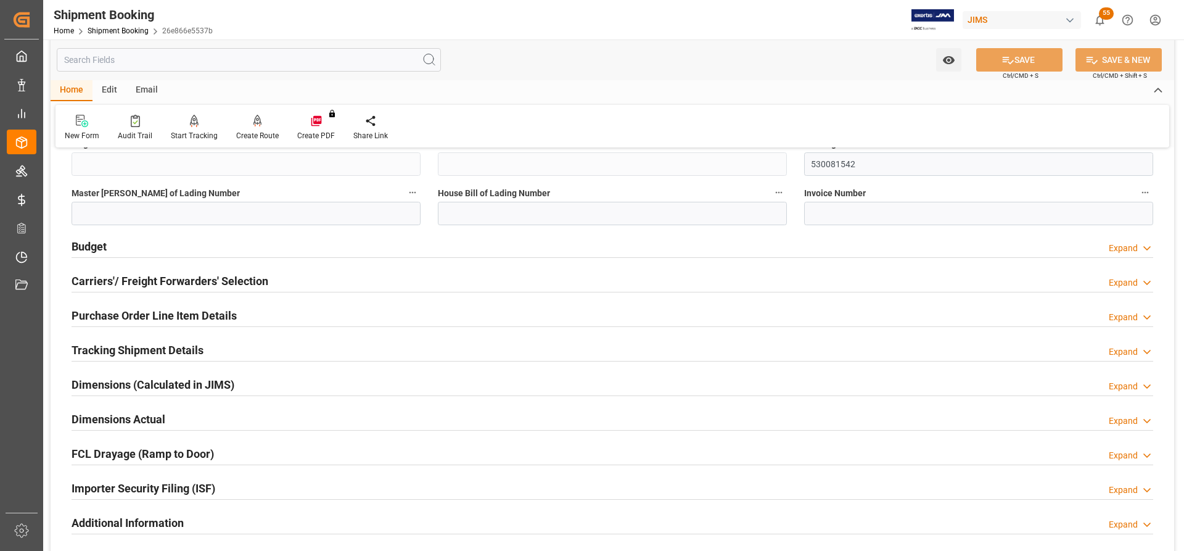
click at [132, 278] on h2 "Carriers'/ Freight Forwarders' Selection" at bounding box center [170, 281] width 197 height 17
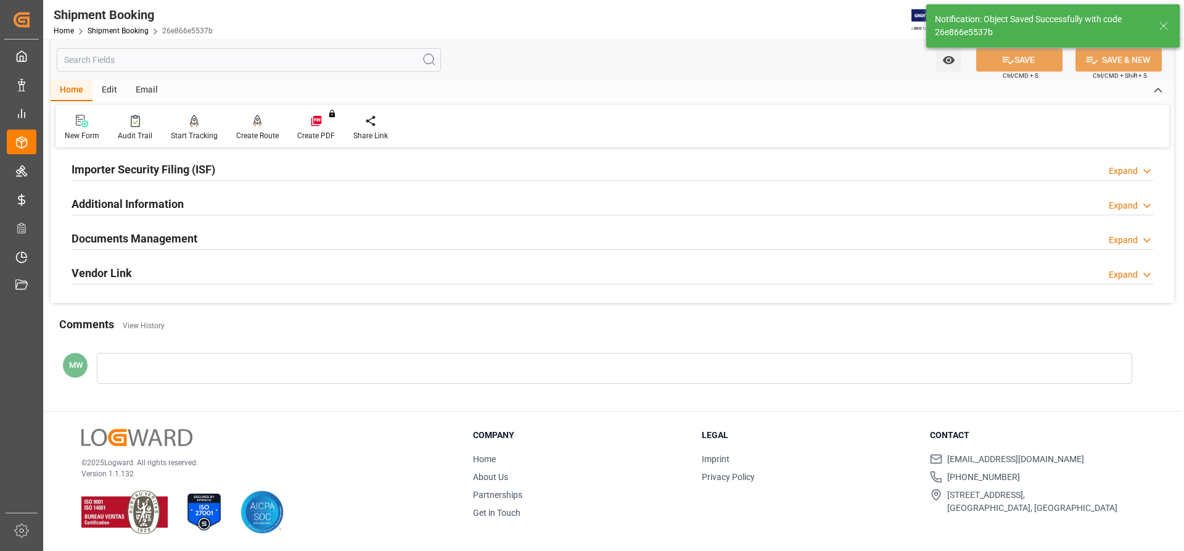
scroll to position [57, 0]
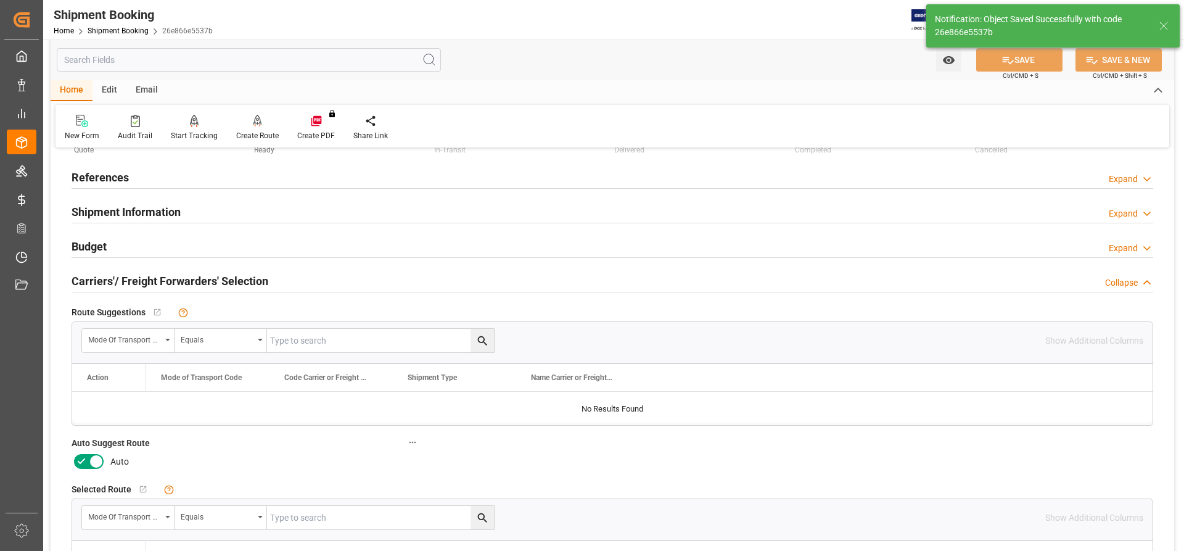
click at [93, 464] on icon at bounding box center [96, 461] width 15 height 15
click at [0, 0] on input "checkbox" at bounding box center [0, 0] width 0 height 0
click at [1041, 61] on button "SAVE" at bounding box center [1019, 59] width 86 height 23
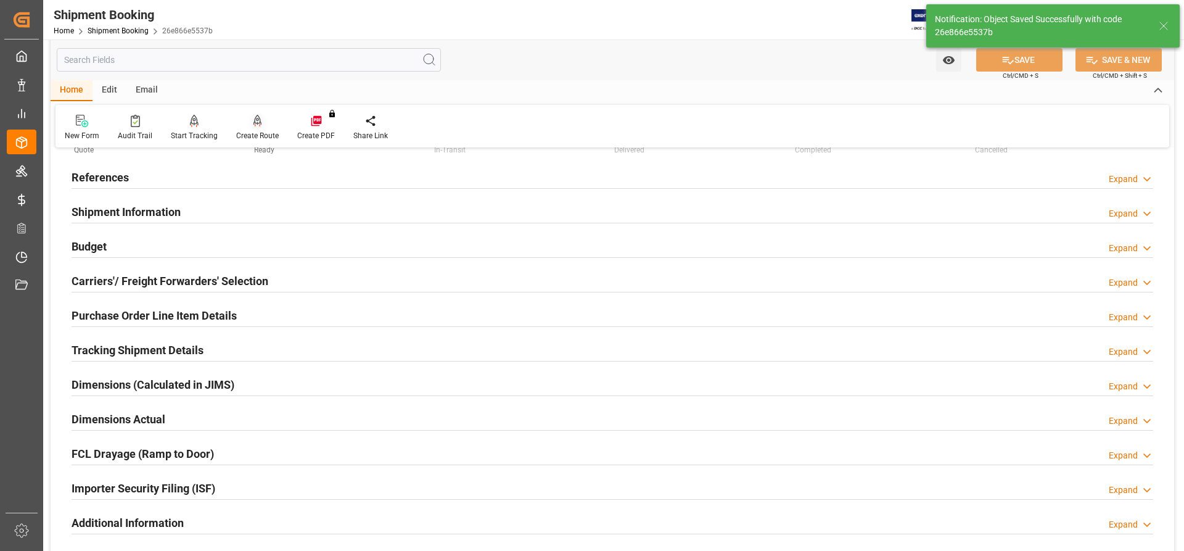
click at [255, 126] on icon at bounding box center [258, 126] width 6 height 2
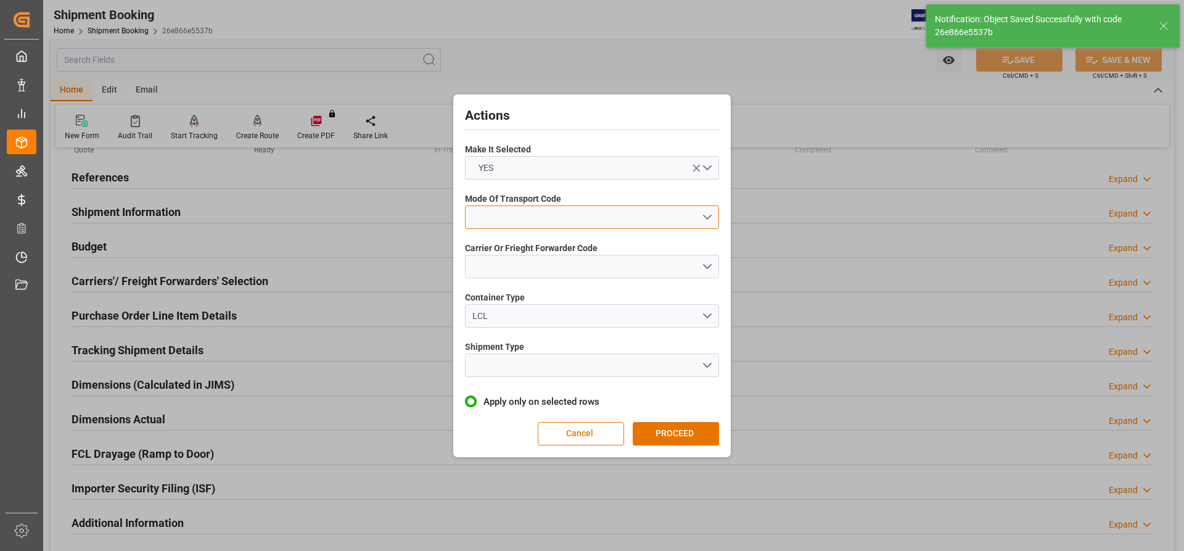
click at [608, 217] on button "open menu" at bounding box center [592, 216] width 254 height 23
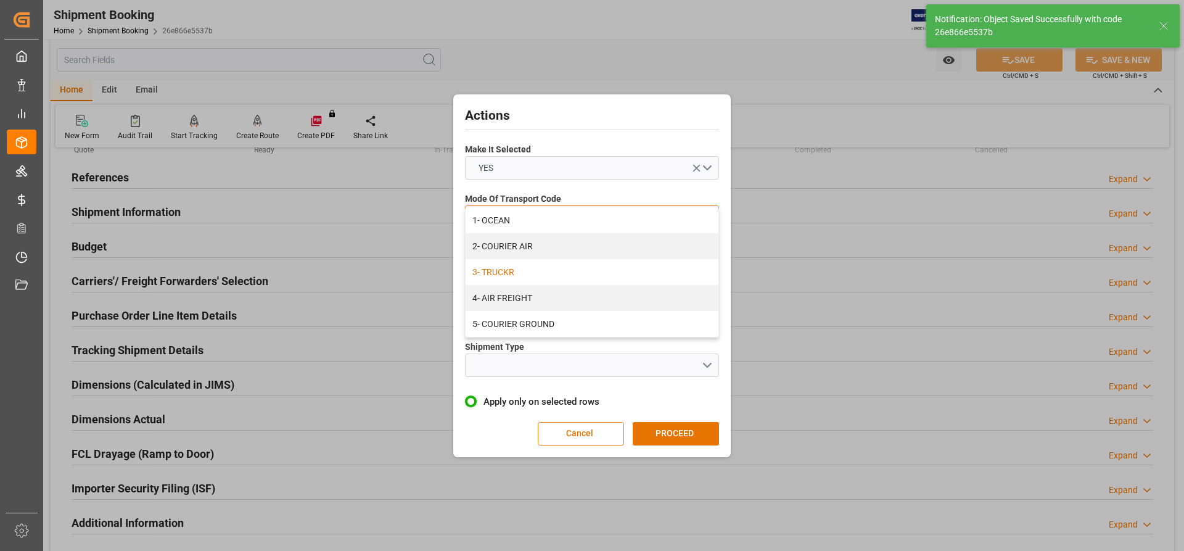
click at [514, 278] on div "3- TRUCKR" at bounding box center [592, 272] width 253 height 26
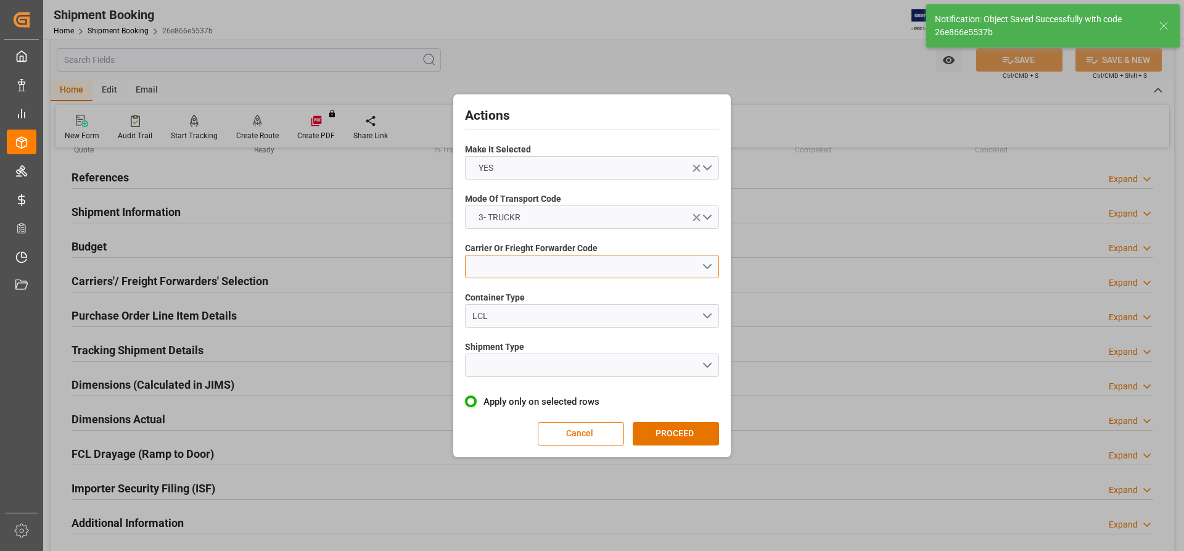
click at [523, 277] on button "open menu" at bounding box center [592, 266] width 254 height 23
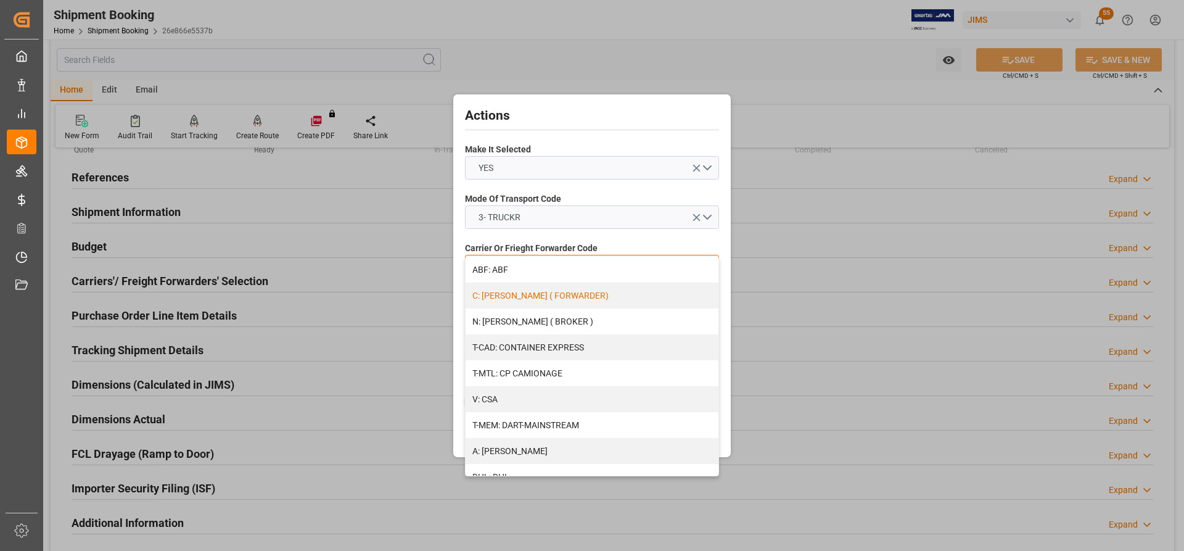
click at [540, 299] on div "C: CH ROBINSON ( FORWARDER)" at bounding box center [592, 296] width 253 height 26
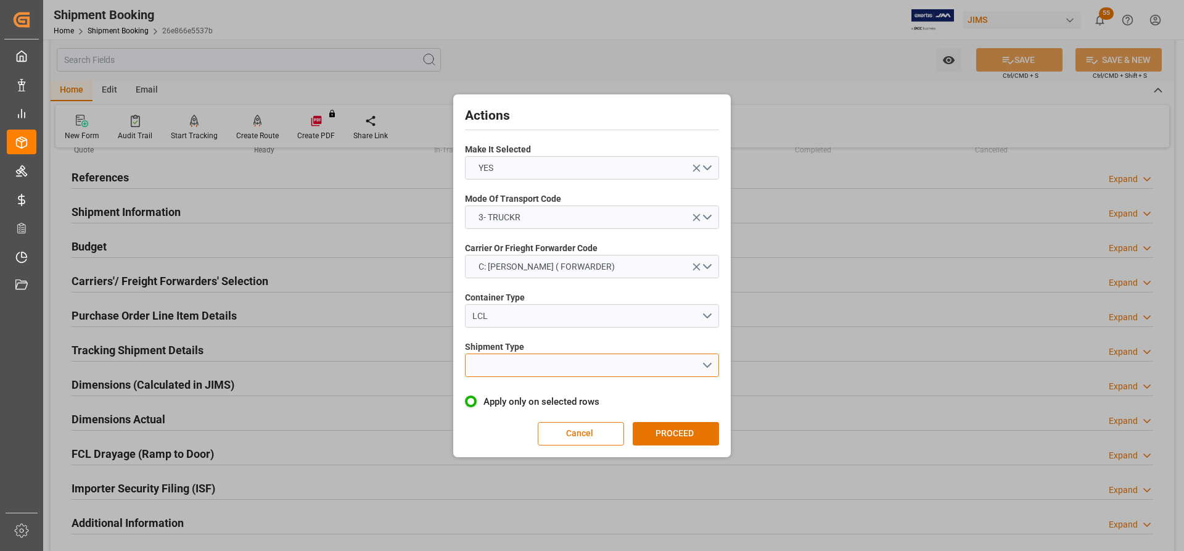
click at [526, 367] on button "open menu" at bounding box center [592, 364] width 254 height 23
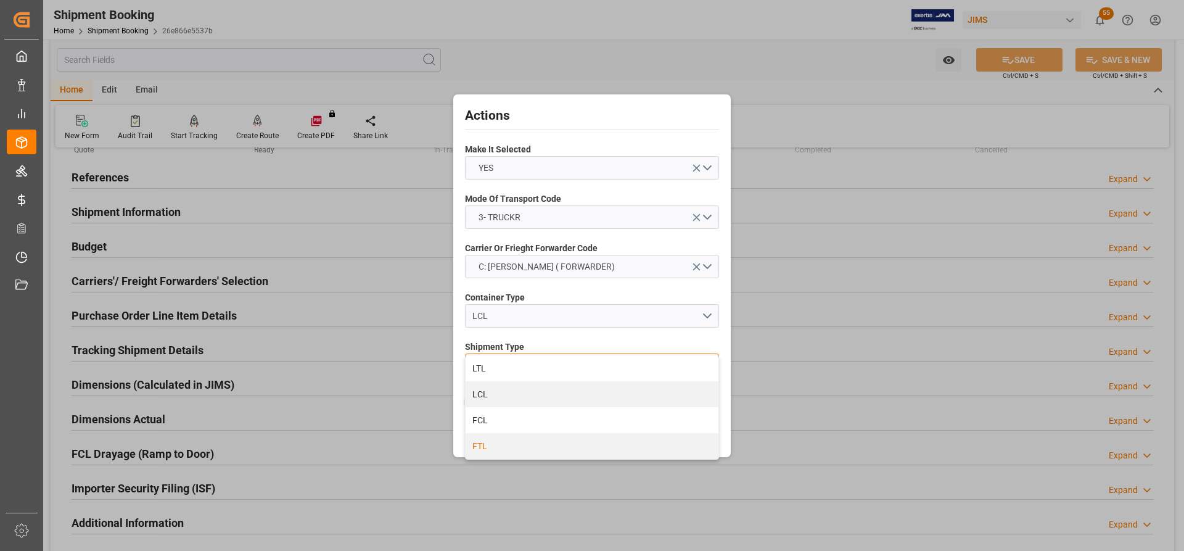
click at [484, 441] on div "FTL" at bounding box center [592, 446] width 253 height 26
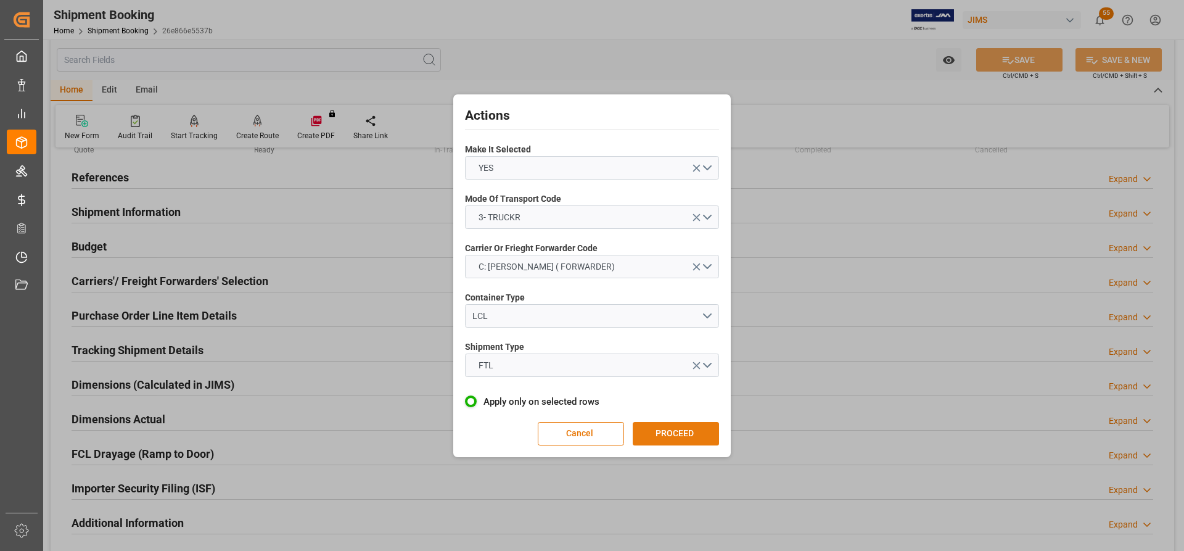
click at [659, 433] on button "PROCEED" at bounding box center [676, 433] width 86 height 23
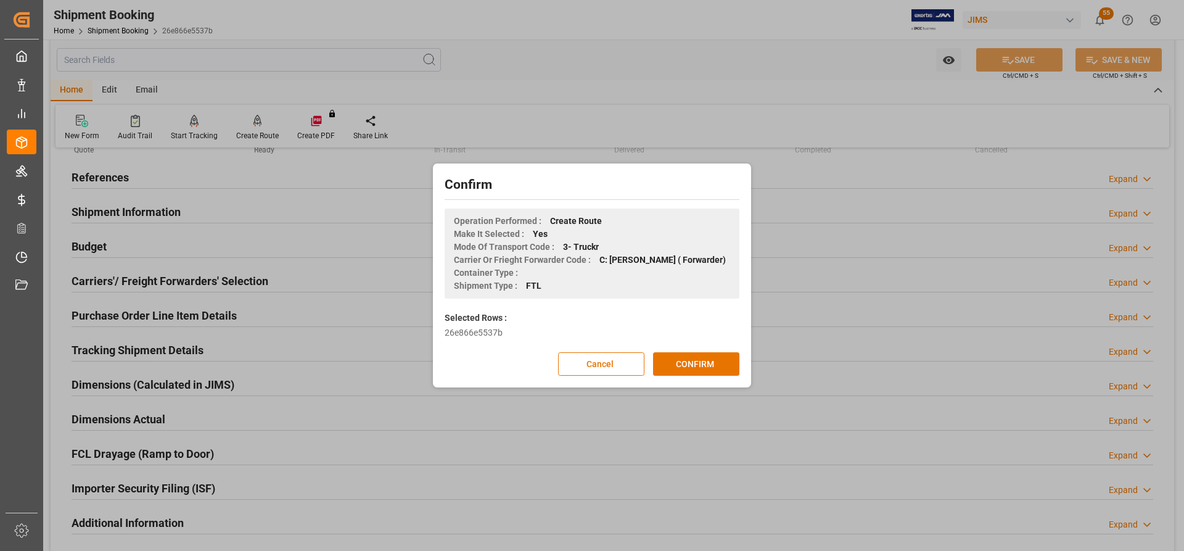
click at [676, 376] on div "Confirm Operation Performed : Create Route Make It Selected : Yes Mode Of Trans…" at bounding box center [592, 276] width 312 height 218
click at [672, 366] on button "CONFIRM" at bounding box center [696, 363] width 86 height 23
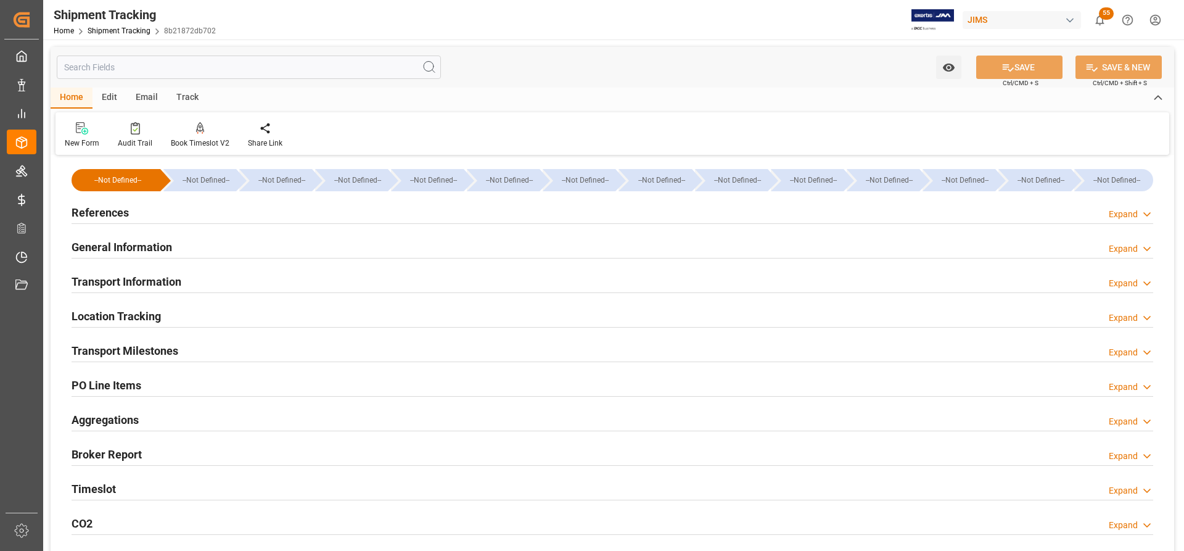
click at [110, 345] on h2 "Transport Milestones" at bounding box center [125, 350] width 107 height 17
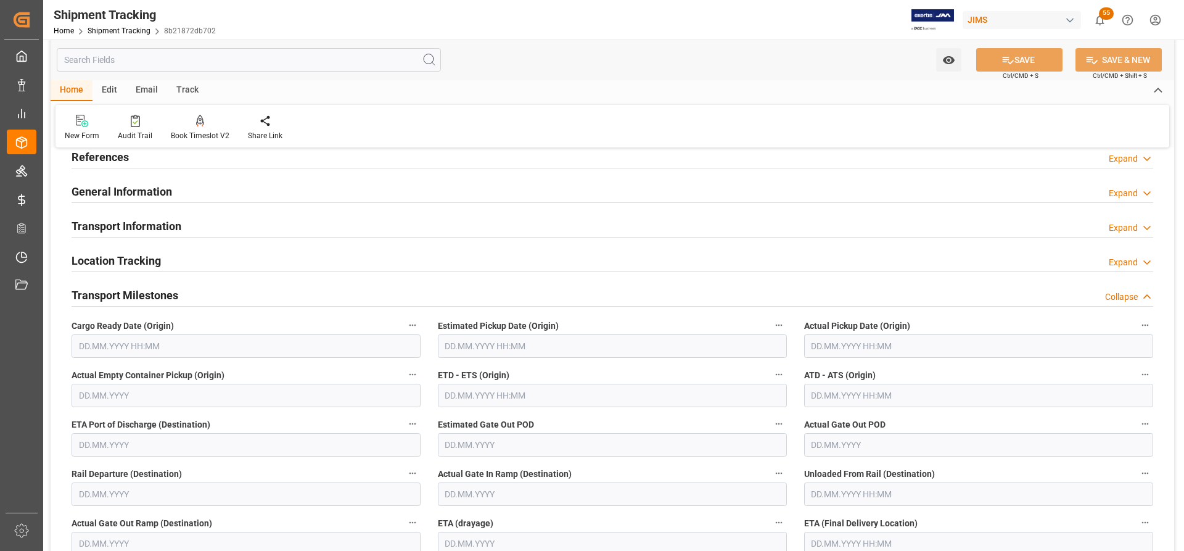
scroll to position [185, 0]
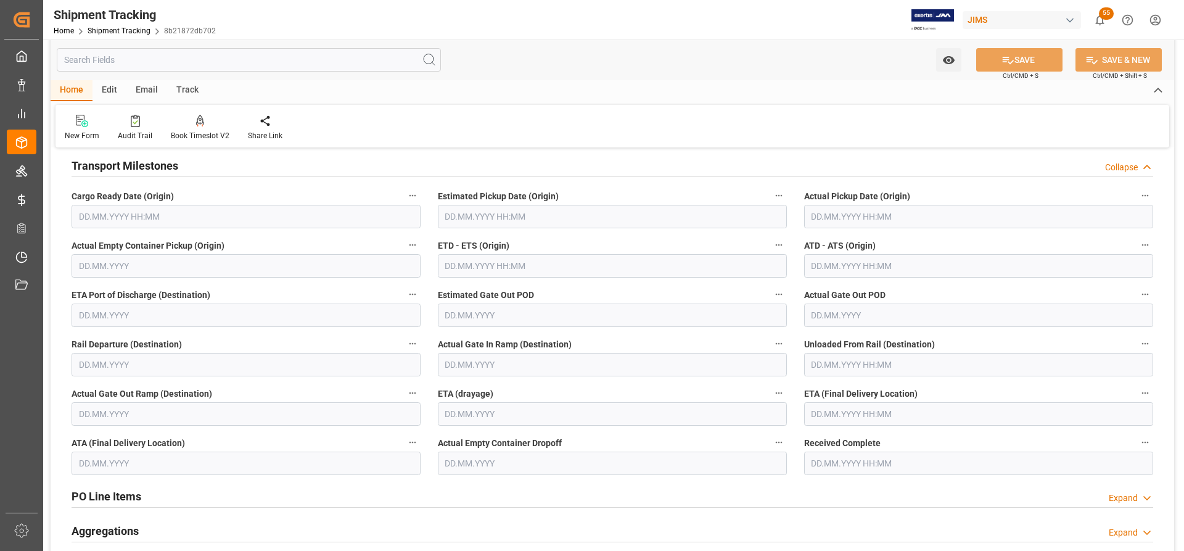
click at [89, 212] on input "text" at bounding box center [246, 216] width 349 height 23
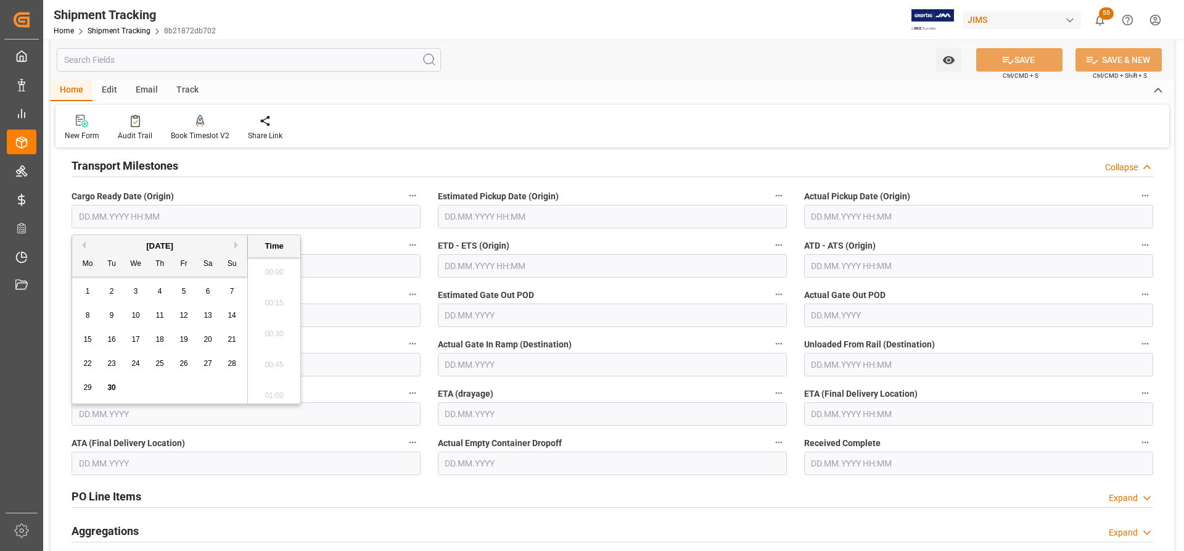
scroll to position [1022, 0]
drag, startPoint x: 109, startPoint y: 384, endPoint x: 299, endPoint y: 412, distance: 192.1
click at [109, 384] on span "30" at bounding box center [111, 387] width 8 height 9
type input "30.09.2025 00:00"
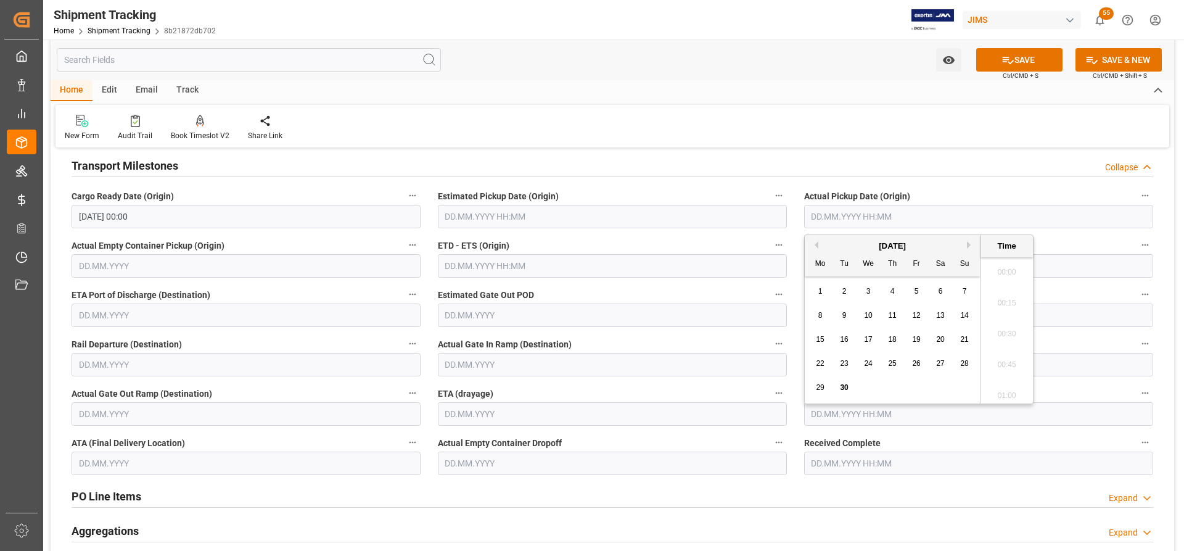
click at [831, 215] on input "text" at bounding box center [978, 216] width 349 height 23
click at [846, 390] on span "30" at bounding box center [844, 387] width 8 height 9
type input "30.09.2025 00:00"
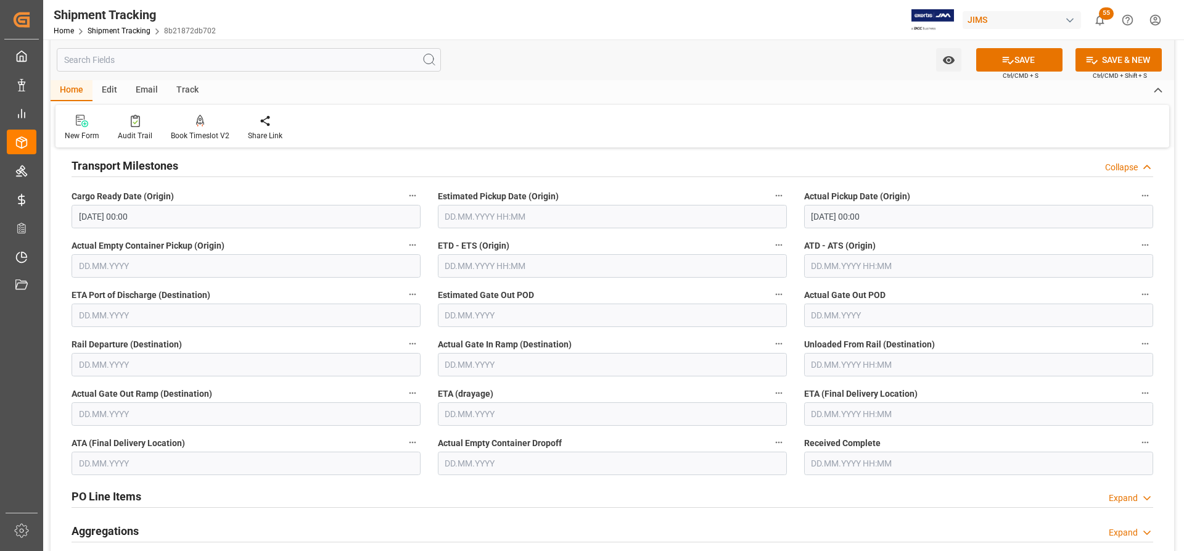
click at [791, 244] on div "ETD - ETS (Origin)" at bounding box center [612, 257] width 366 height 49
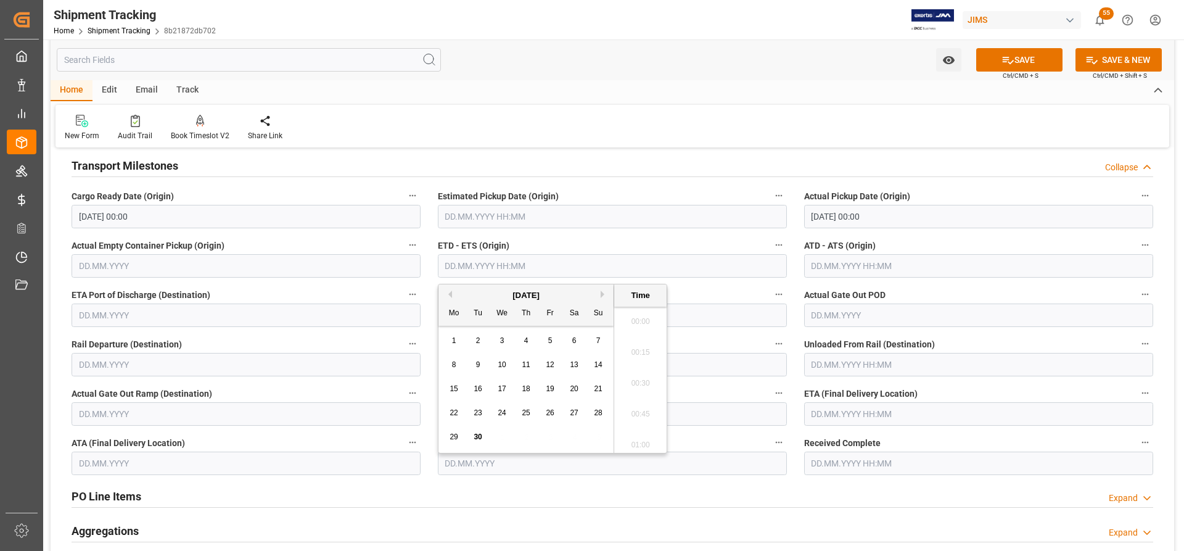
click at [468, 266] on input "text" at bounding box center [612, 265] width 349 height 23
click at [477, 435] on span "30" at bounding box center [478, 436] width 8 height 9
type input "30.09.2025 00:00"
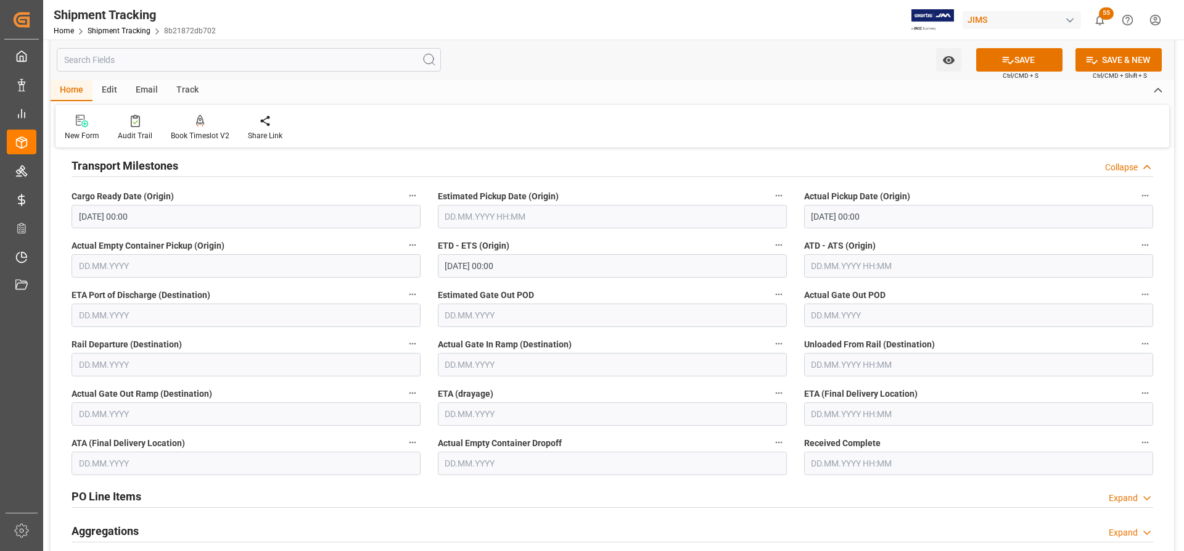
click at [821, 506] on div "PO Line Items Expand" at bounding box center [613, 495] width 1082 height 23
click at [827, 412] on input "text" at bounding box center [978, 413] width 349 height 23
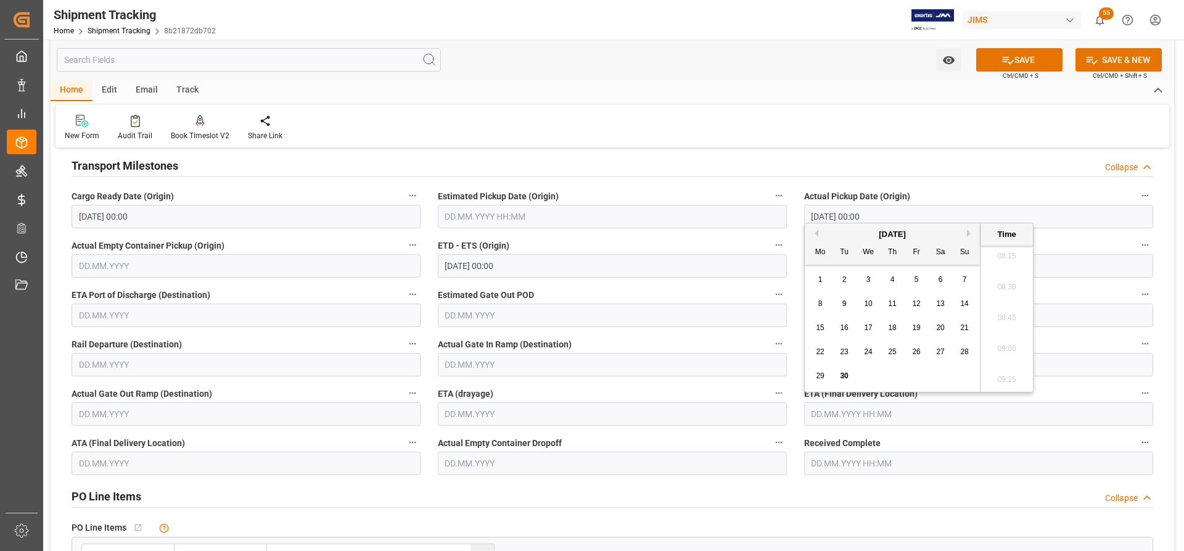
click at [965, 229] on div "September 2025" at bounding box center [892, 234] width 175 height 12
click at [970, 233] on button "Next Month" at bounding box center [970, 232] width 7 height 7
click at [918, 280] on span "3" at bounding box center [917, 279] width 4 height 9
click at [817, 305] on div "6" at bounding box center [820, 304] width 15 height 15
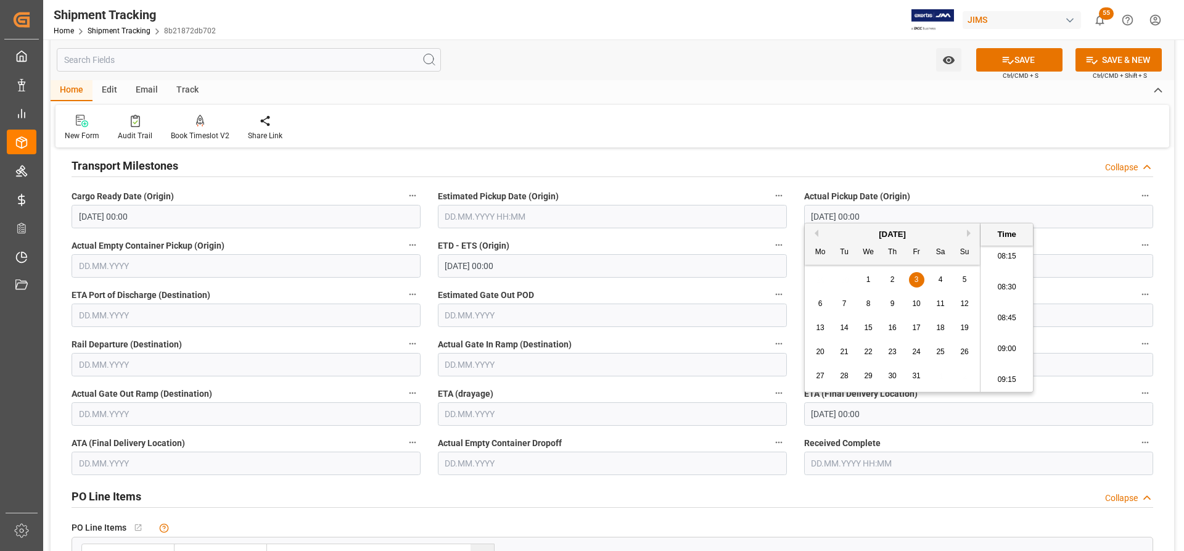
type input "06.10.2025 00:00"
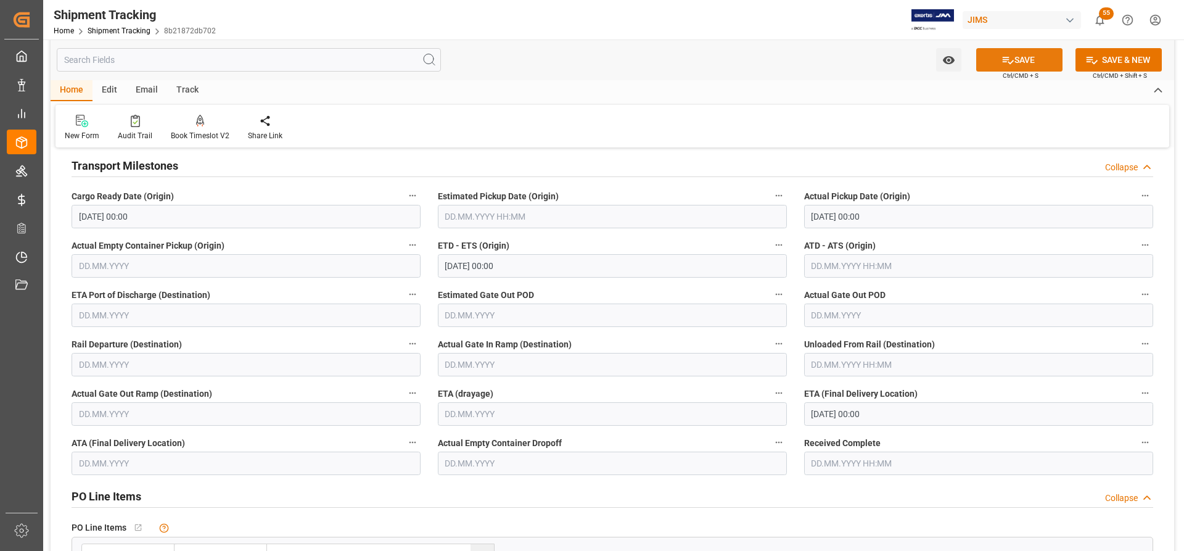
click at [1041, 62] on button "SAVE" at bounding box center [1019, 59] width 86 height 23
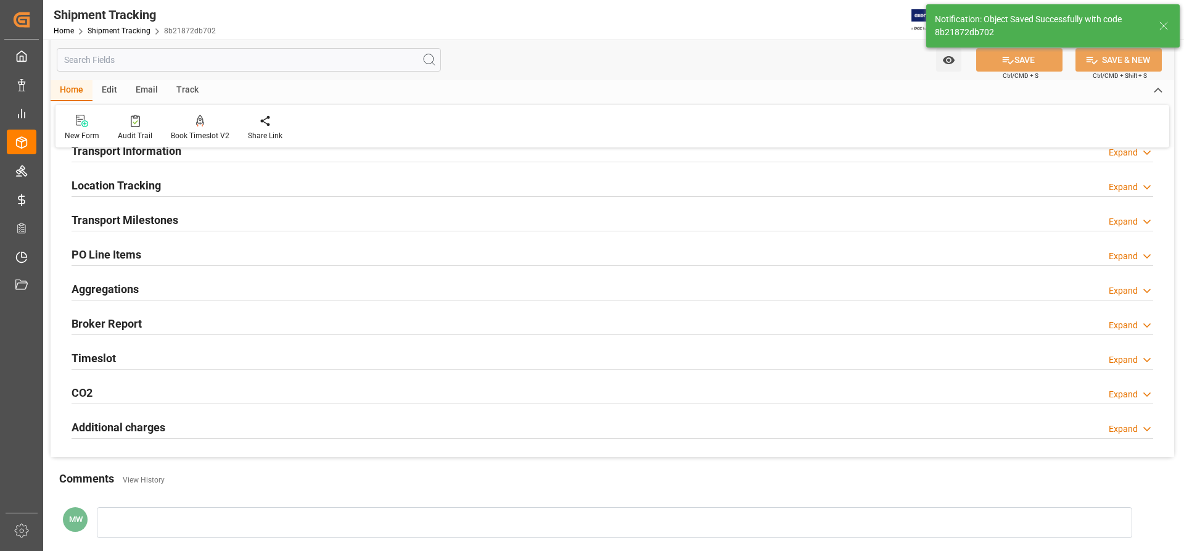
scroll to position [0, 0]
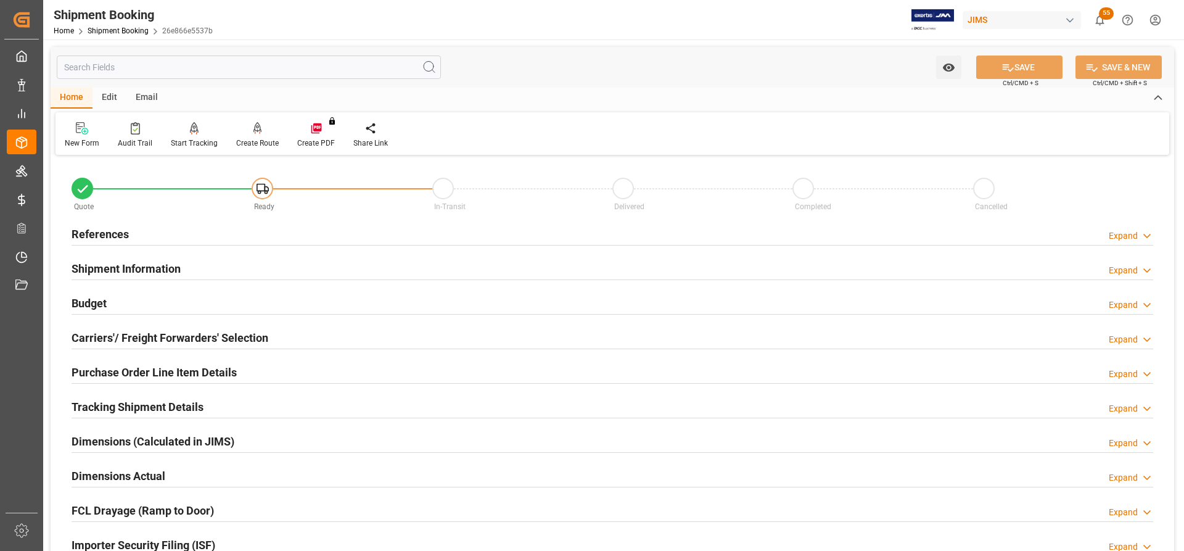
click at [117, 369] on h2 "Purchase Order Line Item Details" at bounding box center [154, 372] width 165 height 17
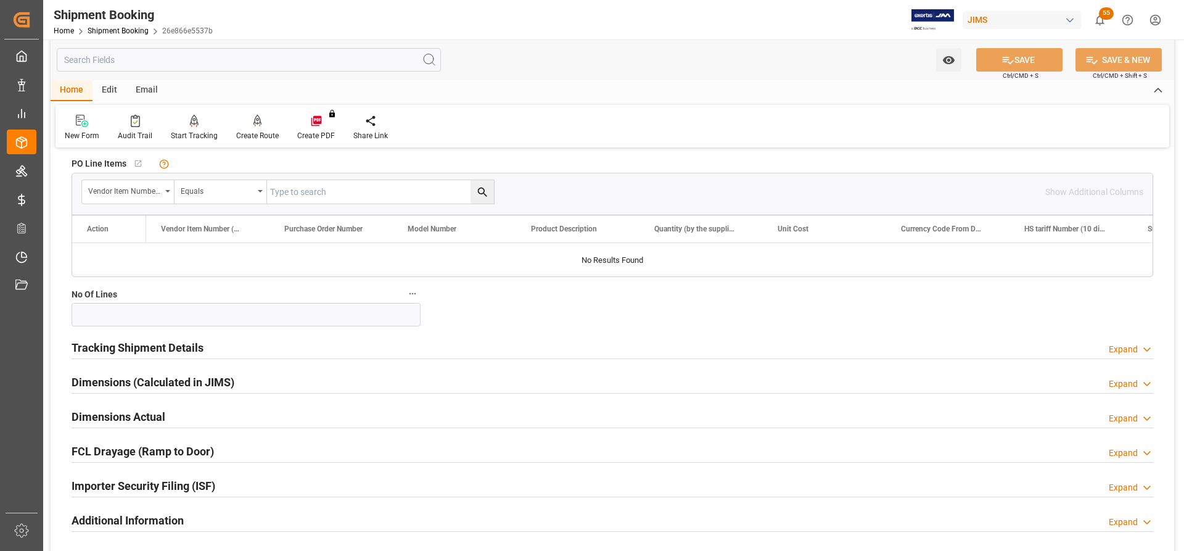
scroll to position [247, 0]
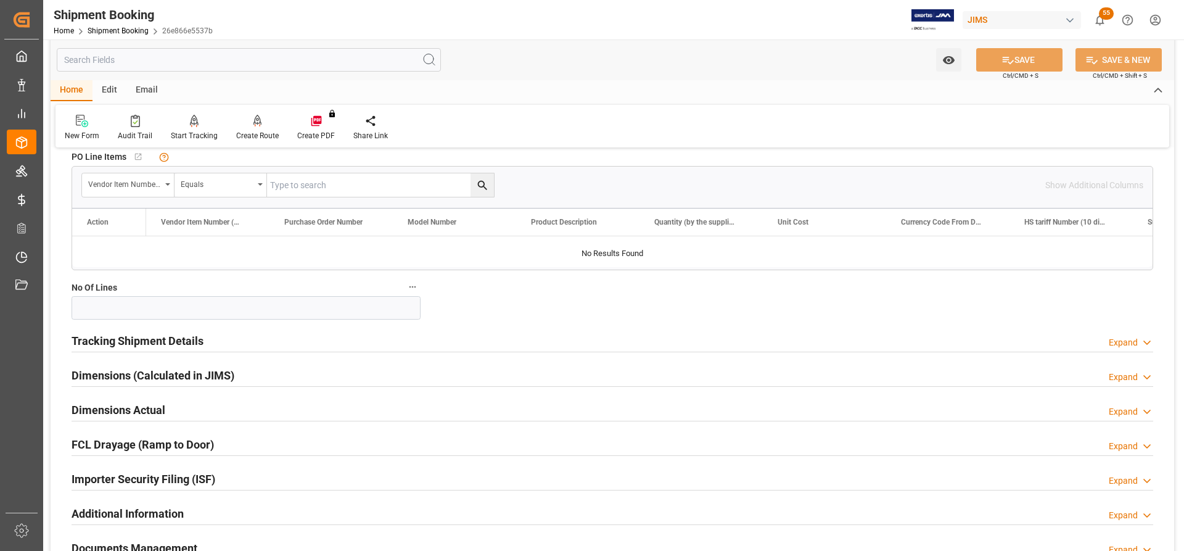
click at [114, 341] on h2 "Tracking Shipment Details" at bounding box center [138, 340] width 132 height 17
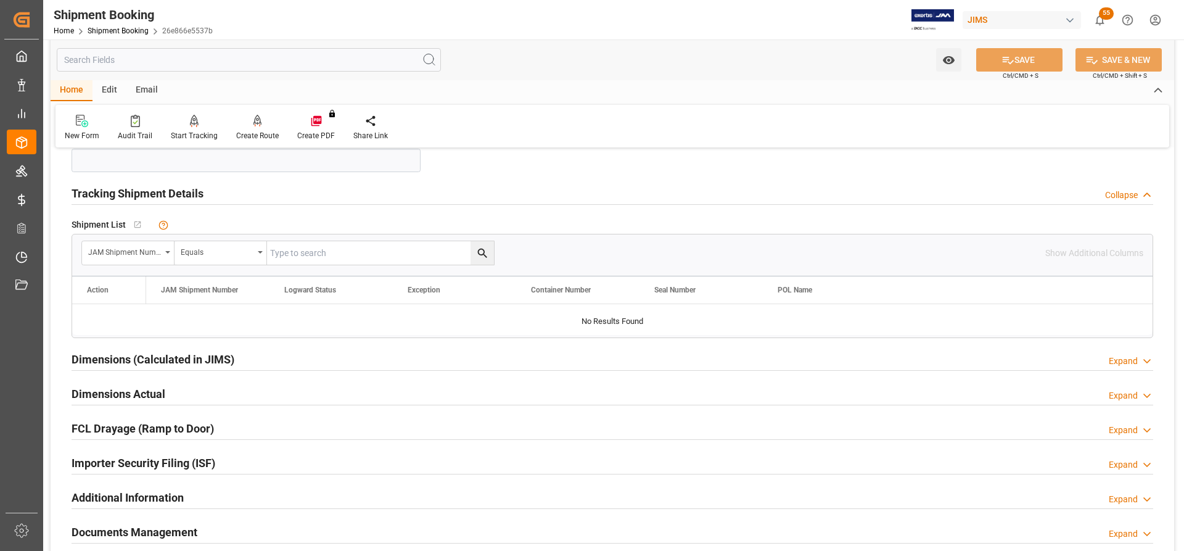
scroll to position [493, 0]
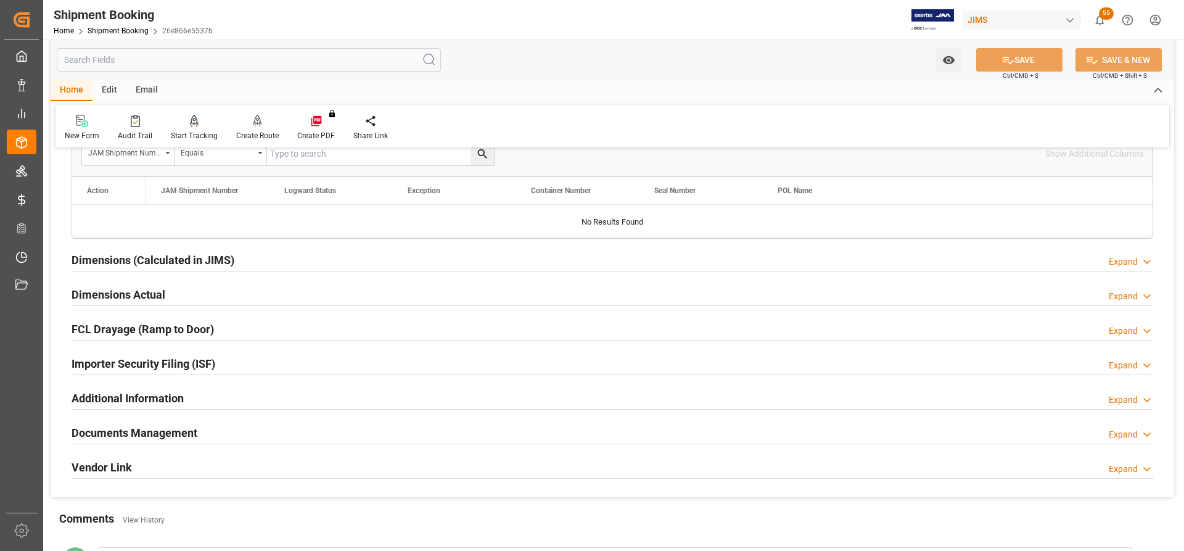
click at [101, 289] on h2 "Dimensions Actual" at bounding box center [119, 294] width 94 height 17
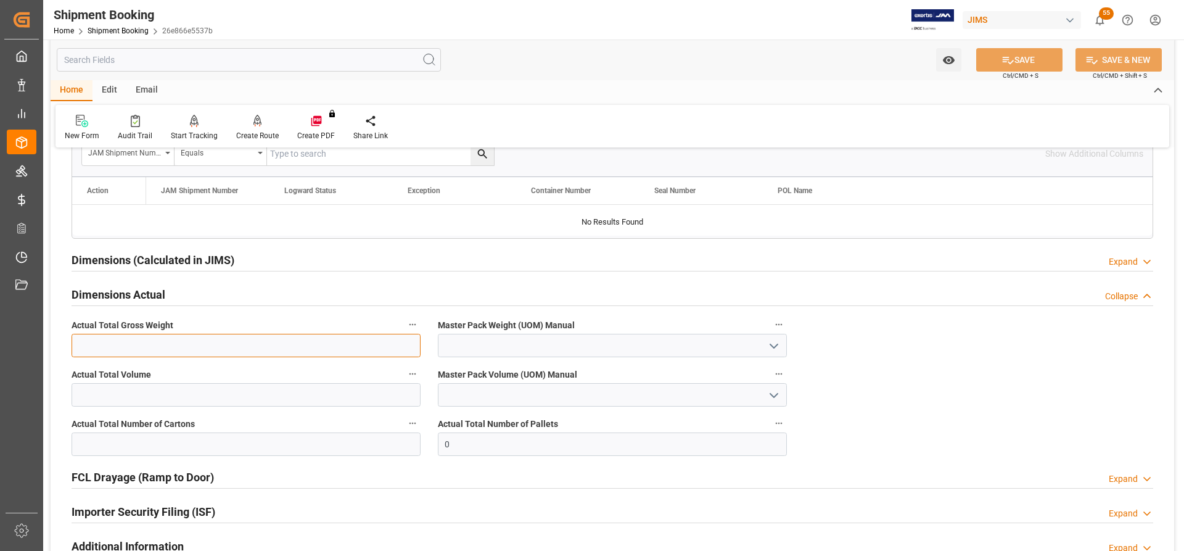
click at [99, 349] on input "text" at bounding box center [246, 345] width 349 height 23
type input "11206"
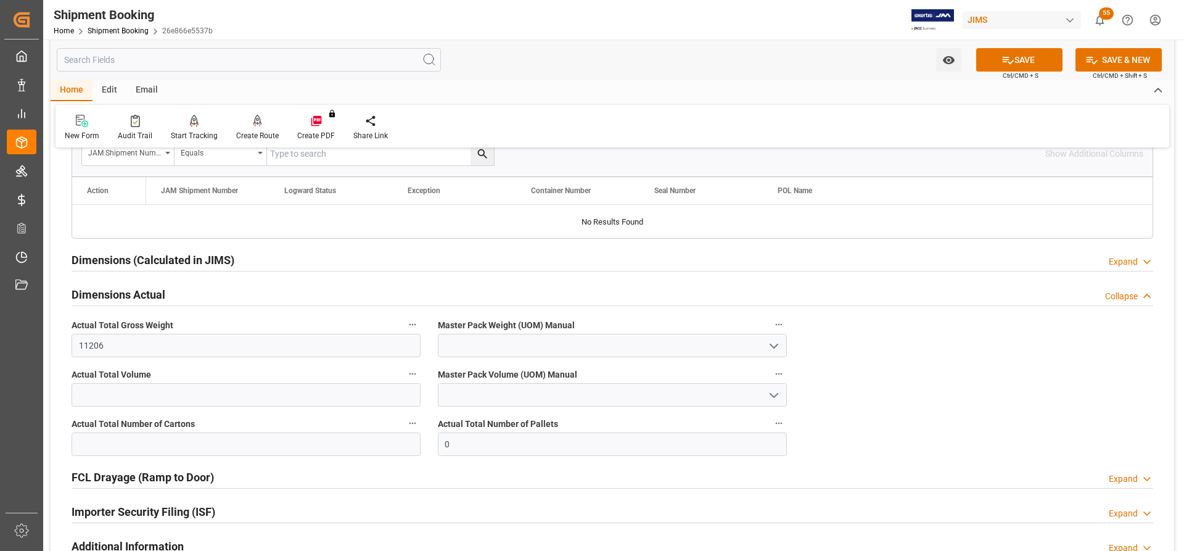
click at [768, 341] on icon "open menu" at bounding box center [774, 346] width 15 height 15
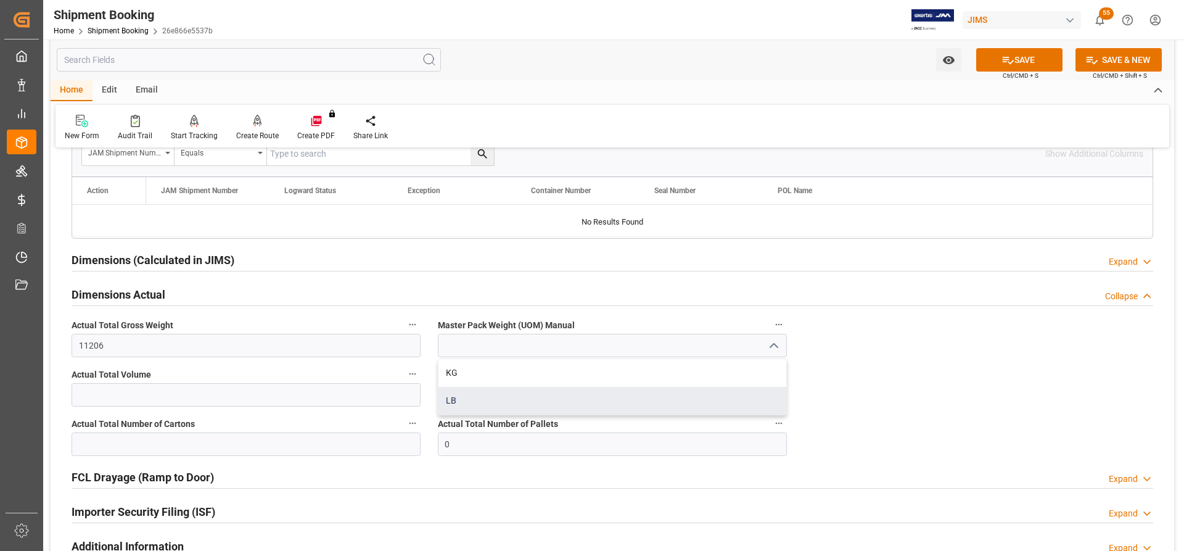
click at [459, 400] on div "LB" at bounding box center [613, 401] width 348 height 28
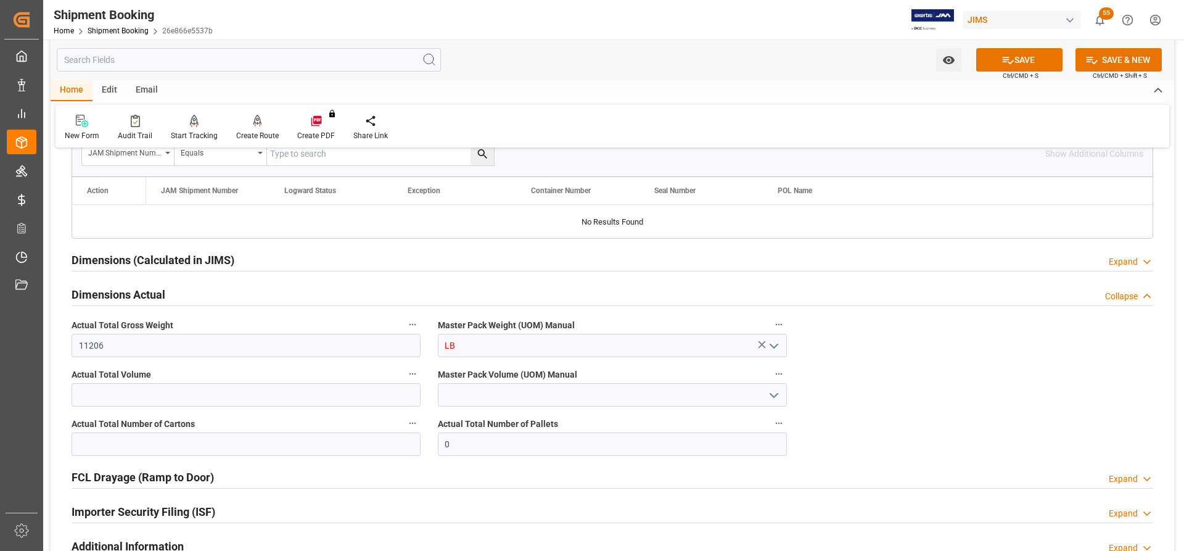
type input "LB"
drag, startPoint x: 456, startPoint y: 440, endPoint x: 406, endPoint y: 442, distance: 50.0
click at [406, 442] on div "Quote Ready In-Transit Delivered Completed Cancelled References Expand JAM Refe…" at bounding box center [613, 155] width 1124 height 980
type input "14"
click at [1036, 56] on button "SAVE" at bounding box center [1019, 59] width 86 height 23
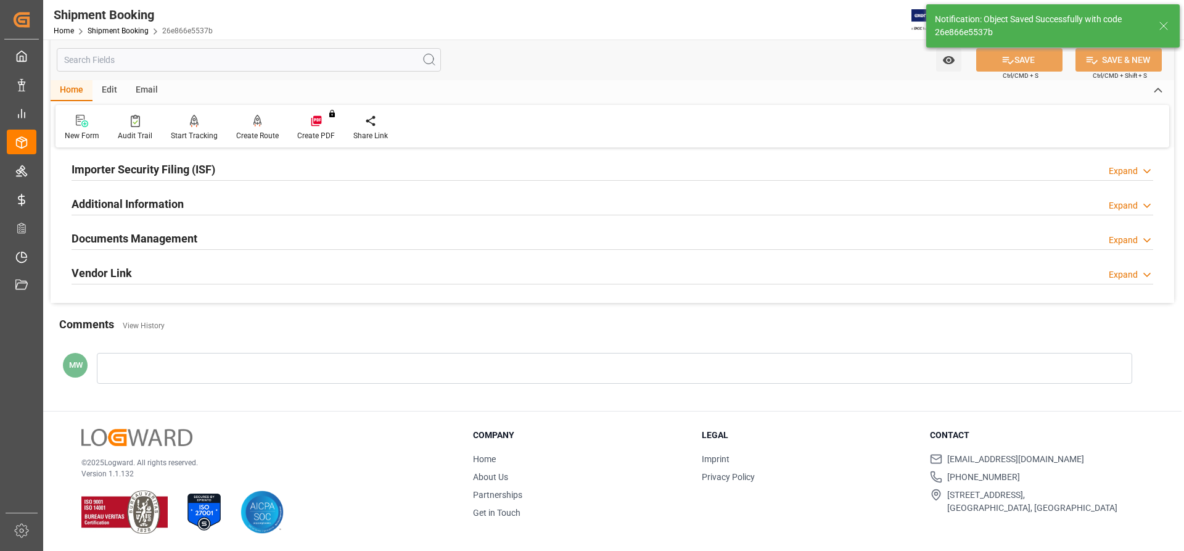
scroll to position [305, 0]
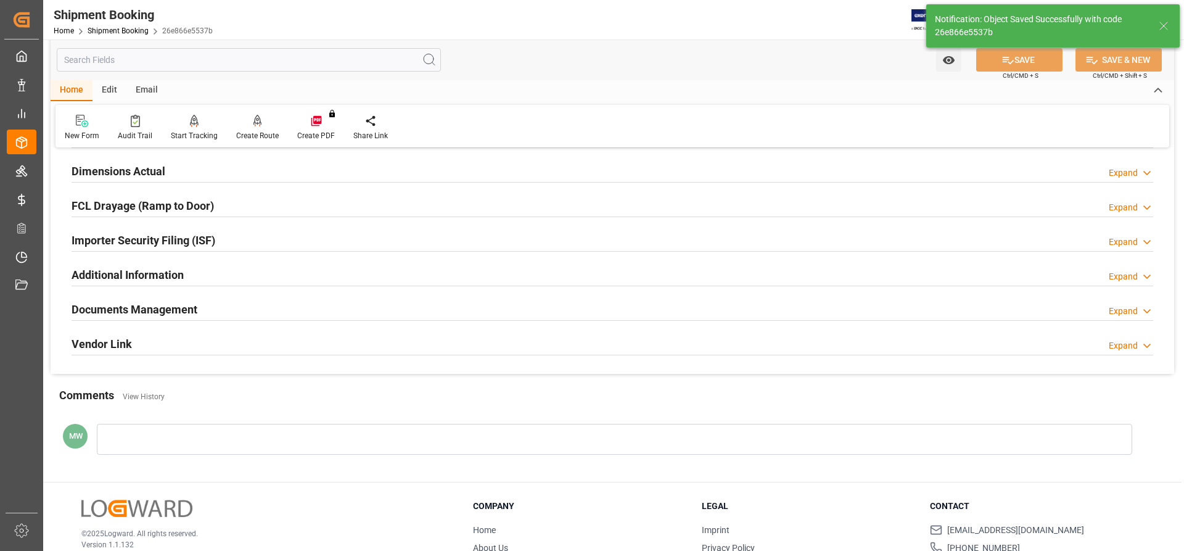
click at [160, 306] on h2 "Documents Management" at bounding box center [135, 309] width 126 height 17
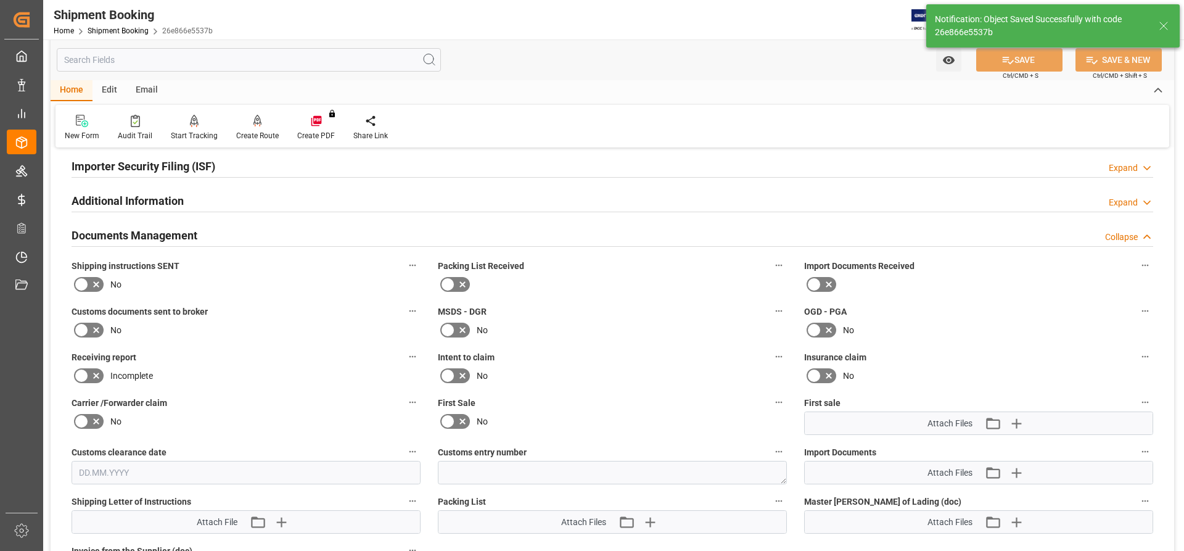
scroll to position [551, 0]
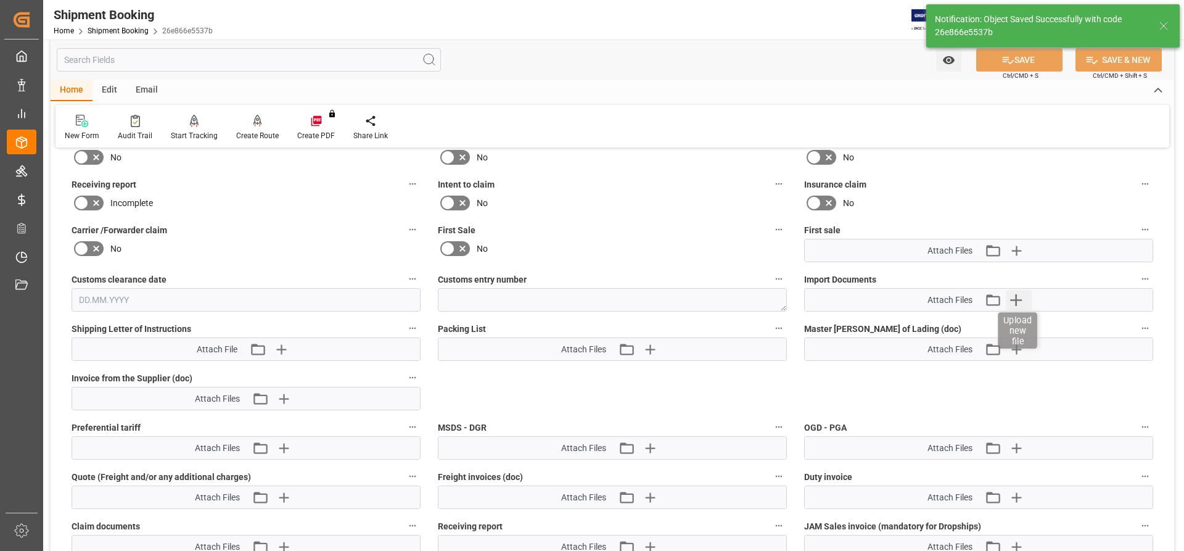
click at [1020, 305] on icon "button" at bounding box center [1016, 300] width 20 height 20
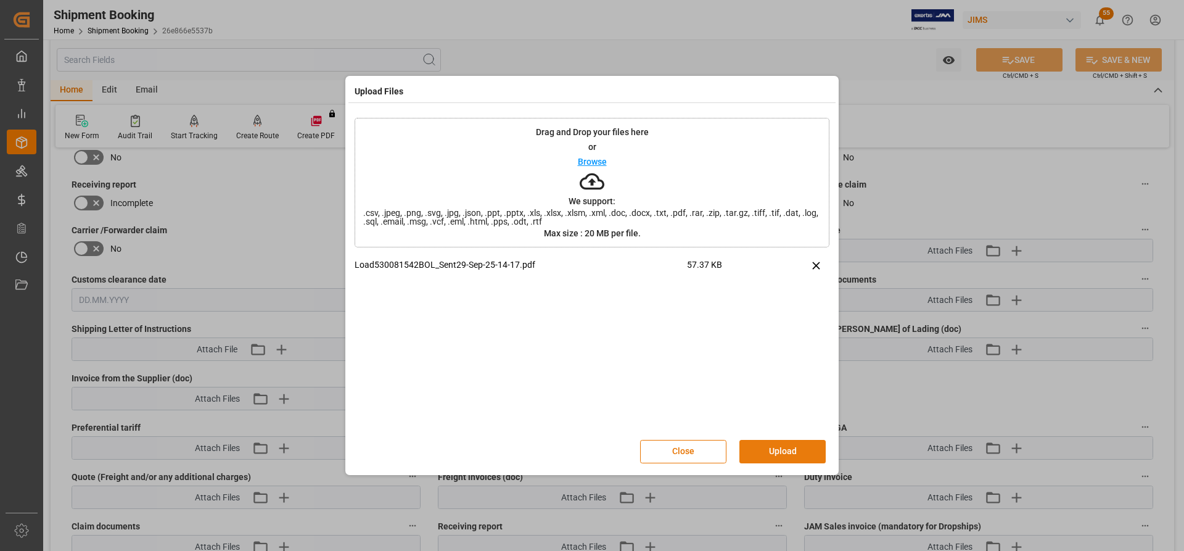
click at [767, 453] on button "Upload" at bounding box center [783, 451] width 86 height 23
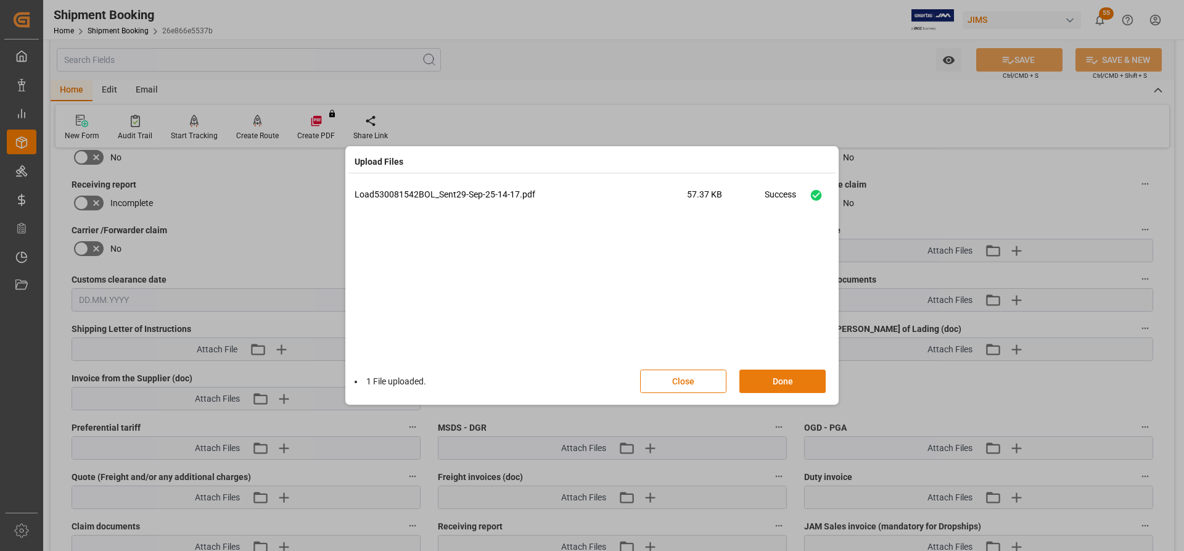
click at [757, 384] on button "Done" at bounding box center [783, 380] width 86 height 23
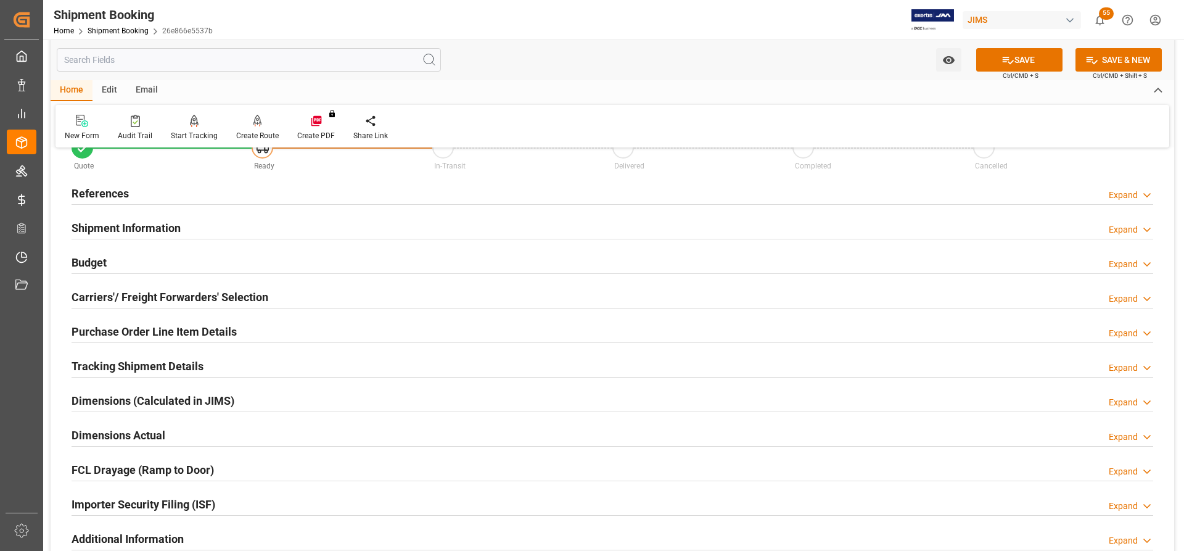
scroll to position [62, 0]
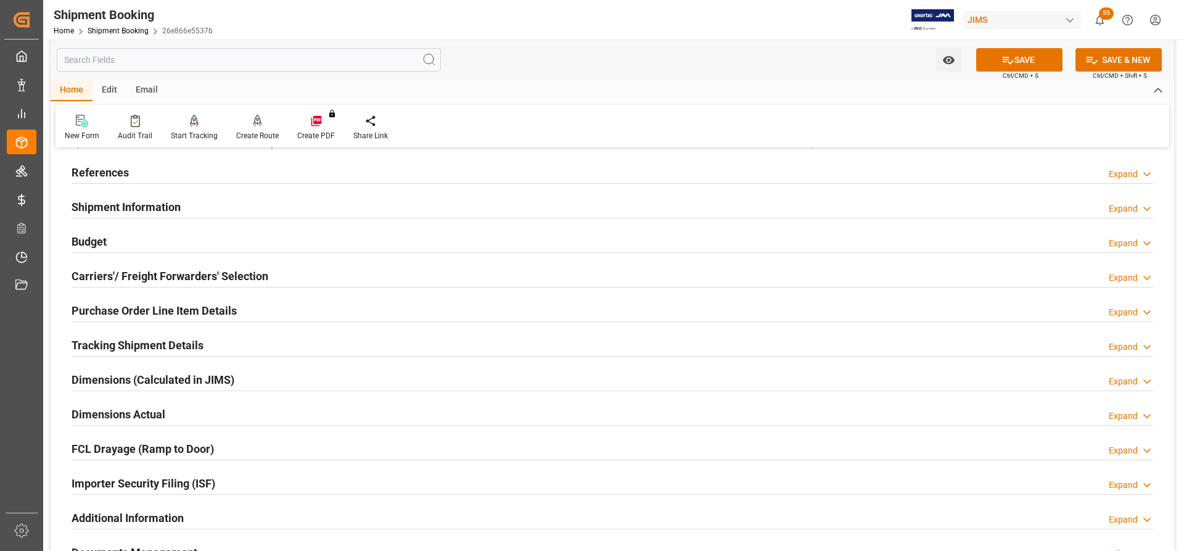
click at [122, 339] on h2 "Tracking Shipment Details" at bounding box center [138, 345] width 132 height 17
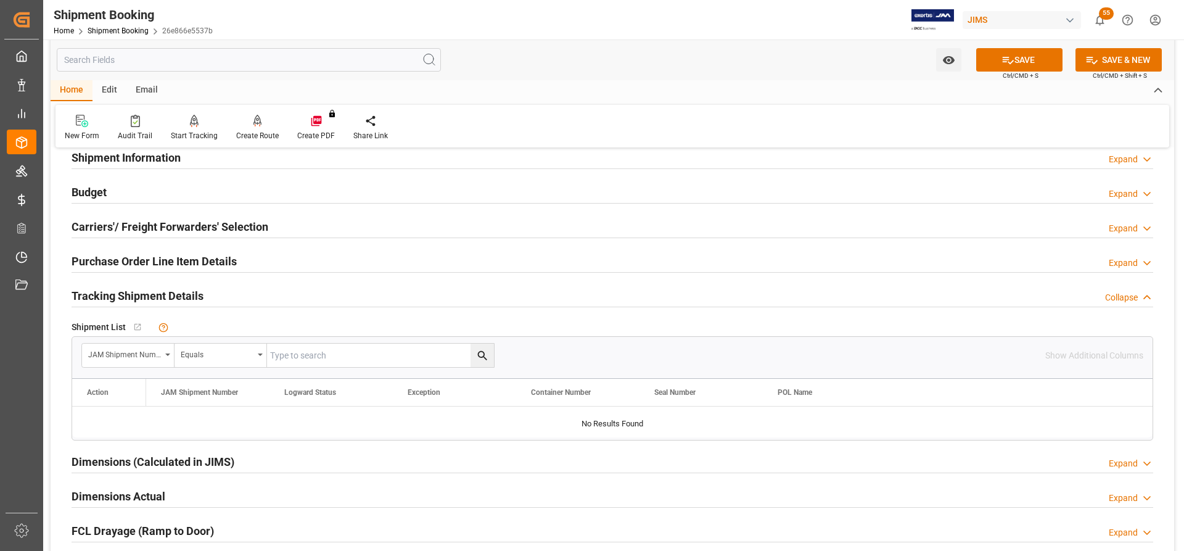
scroll to position [0, 0]
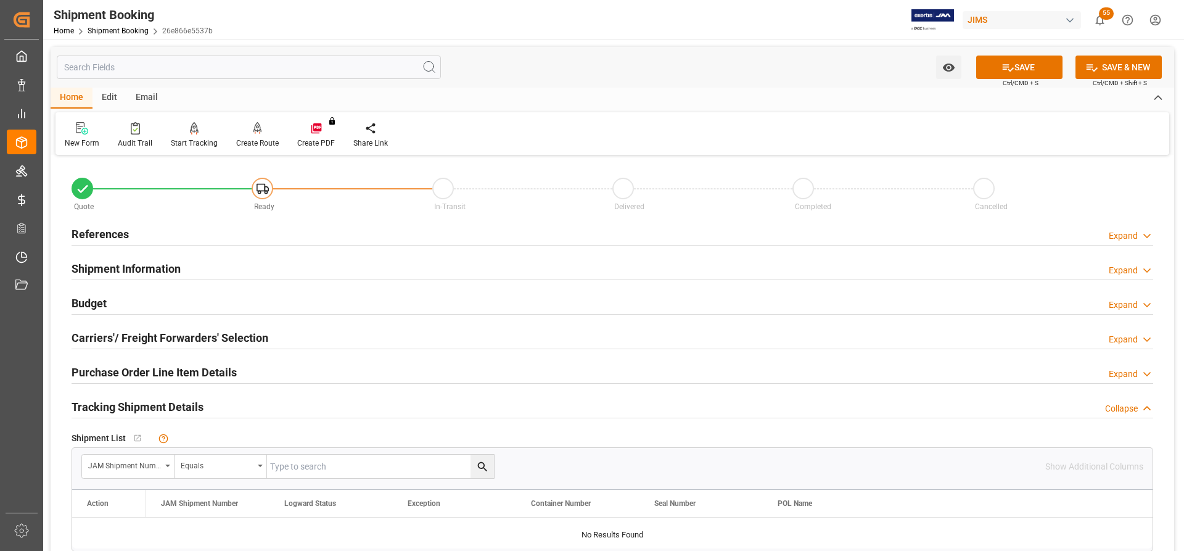
click at [109, 226] on h2 "References" at bounding box center [100, 234] width 57 height 17
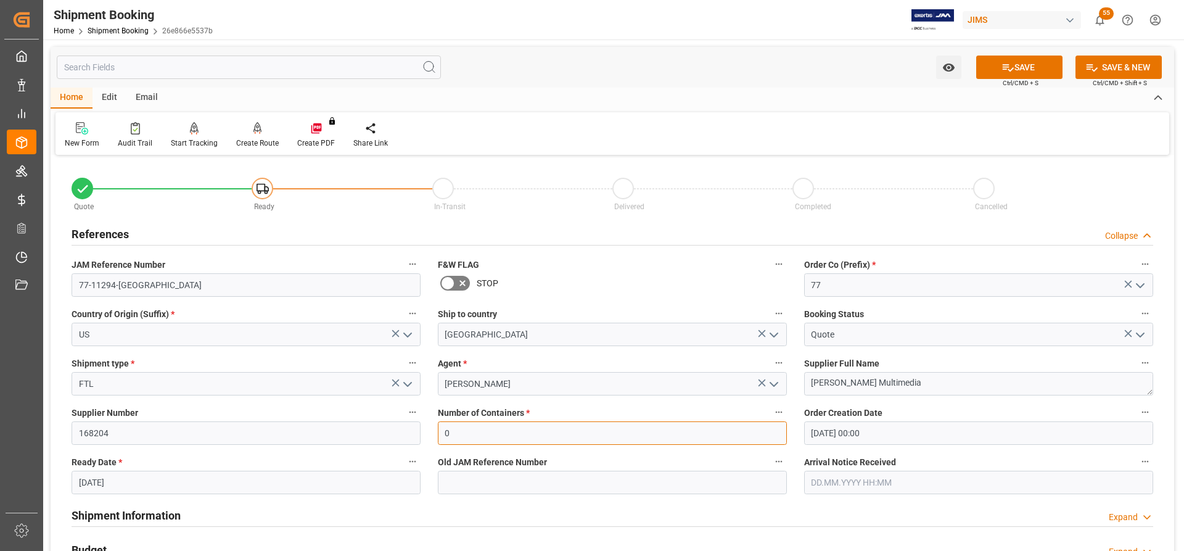
drag, startPoint x: 450, startPoint y: 431, endPoint x: 419, endPoint y: 434, distance: 31.6
type input "1"
click at [999, 72] on button "SAVE" at bounding box center [1019, 67] width 86 height 23
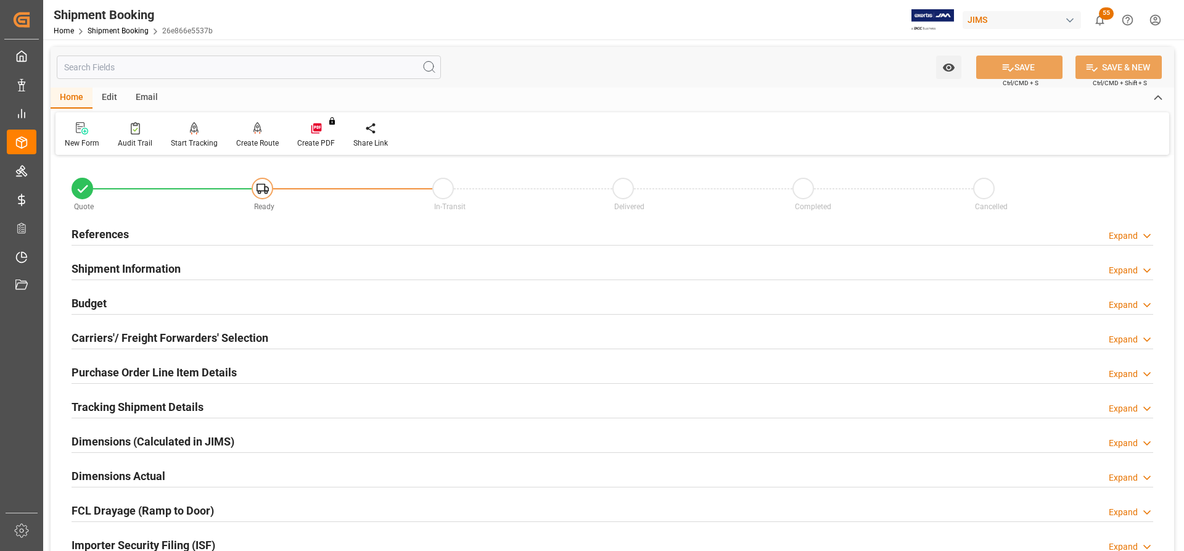
click at [93, 230] on h2 "References" at bounding box center [100, 234] width 57 height 17
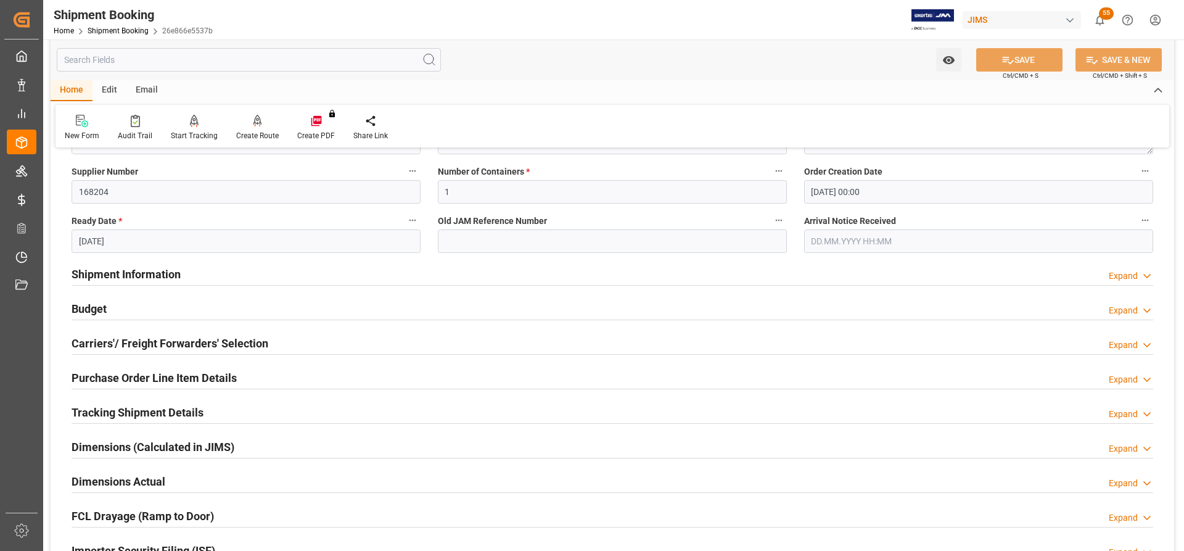
scroll to position [247, 0]
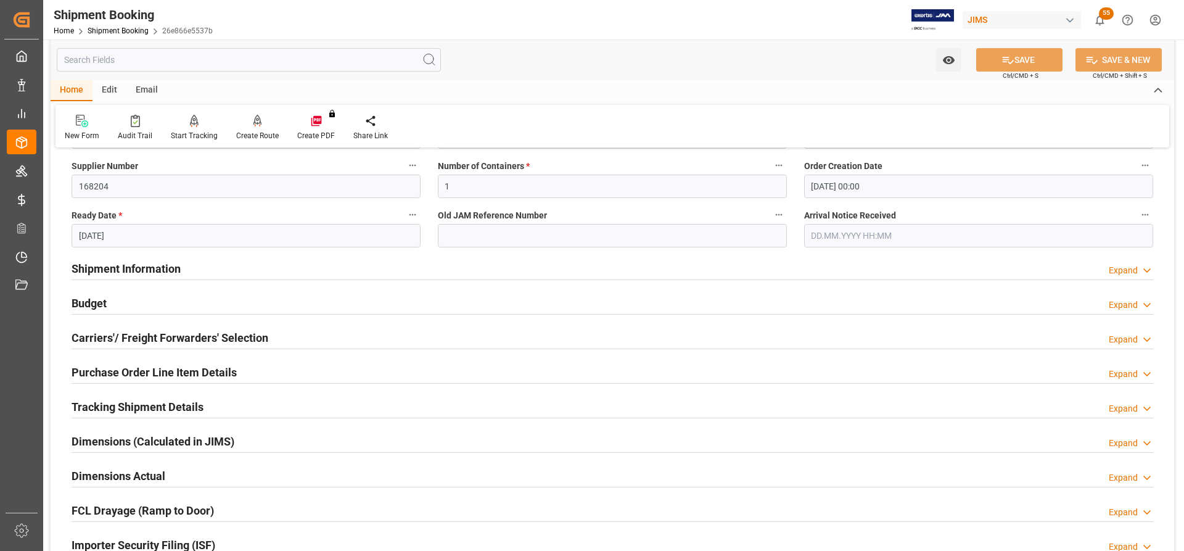
click at [129, 372] on h2 "Purchase Order Line Item Details" at bounding box center [154, 372] width 165 height 17
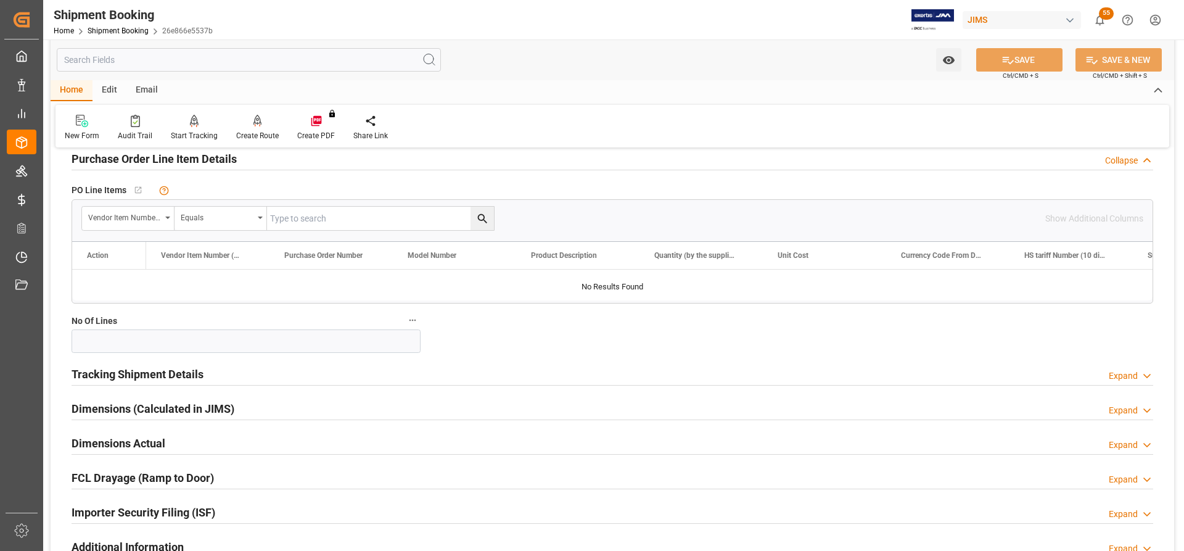
scroll to position [493, 0]
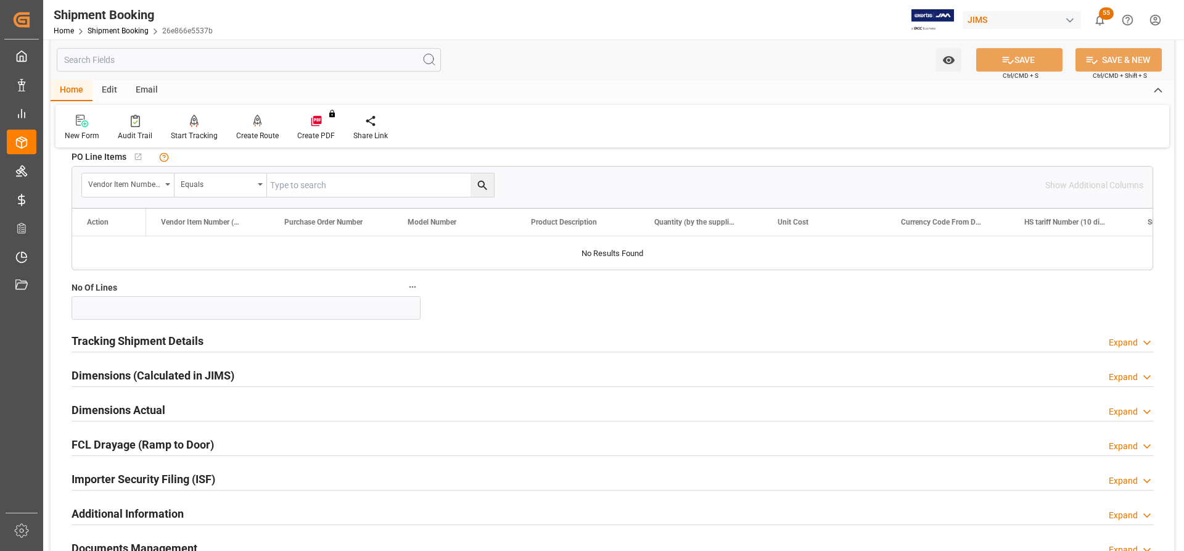
click at [126, 341] on h2 "Tracking Shipment Details" at bounding box center [138, 340] width 132 height 17
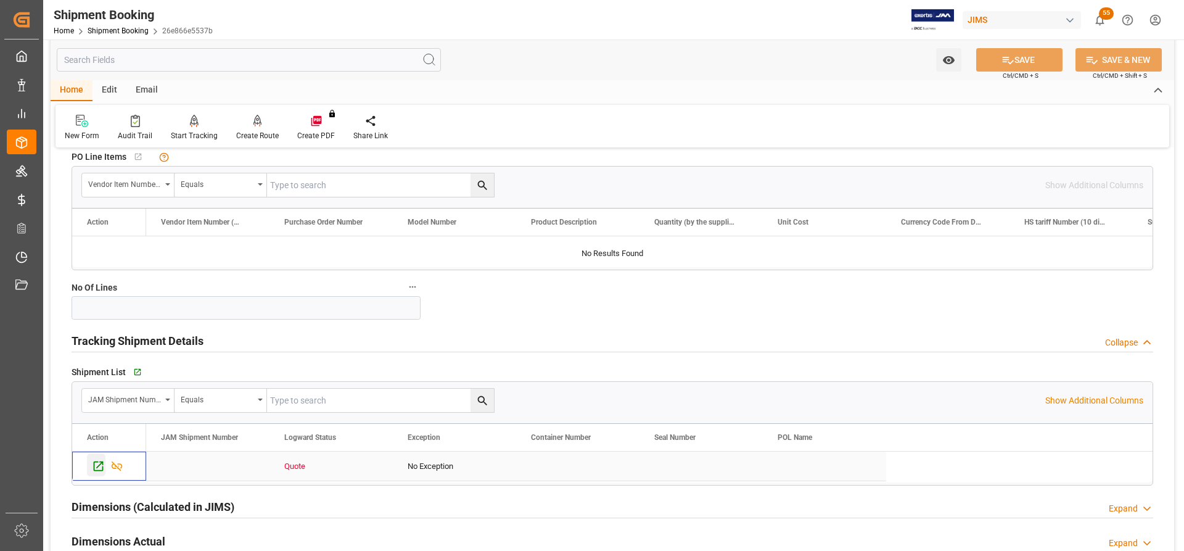
click at [103, 465] on icon "Press SPACE to select this row." at bounding box center [98, 466] width 13 height 13
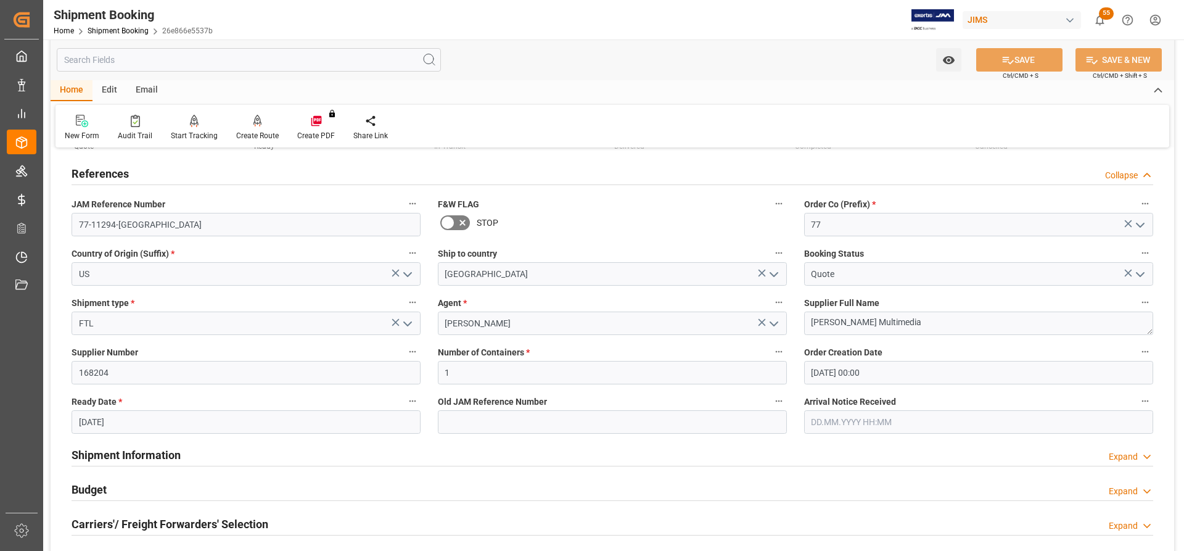
scroll to position [0, 0]
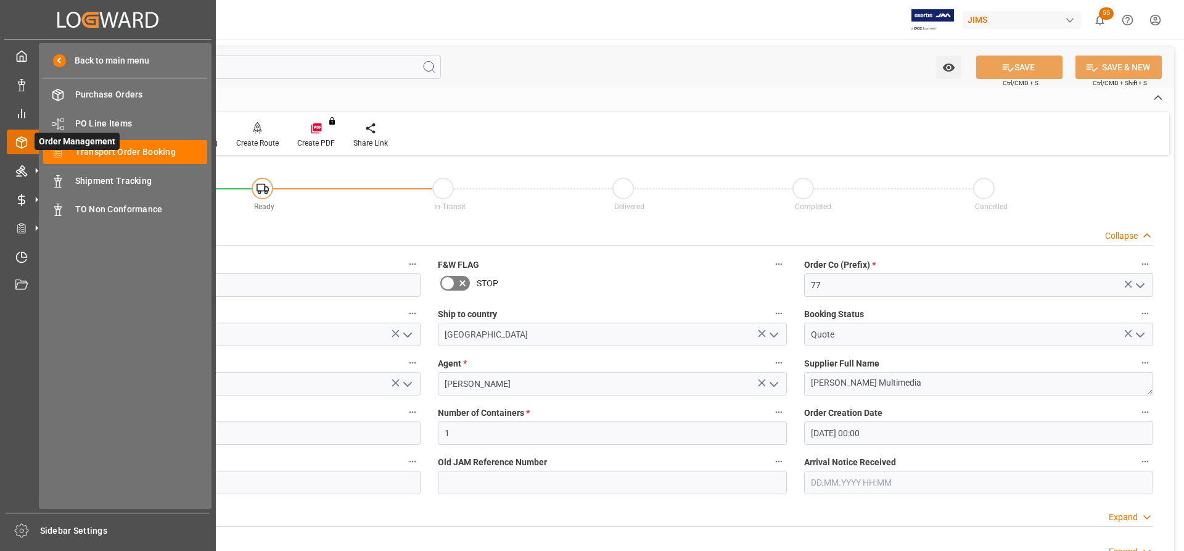
click at [97, 149] on span "Order Management" at bounding box center [77, 141] width 85 height 17
click at [134, 149] on span "Transport Order Booking" at bounding box center [141, 152] width 133 height 13
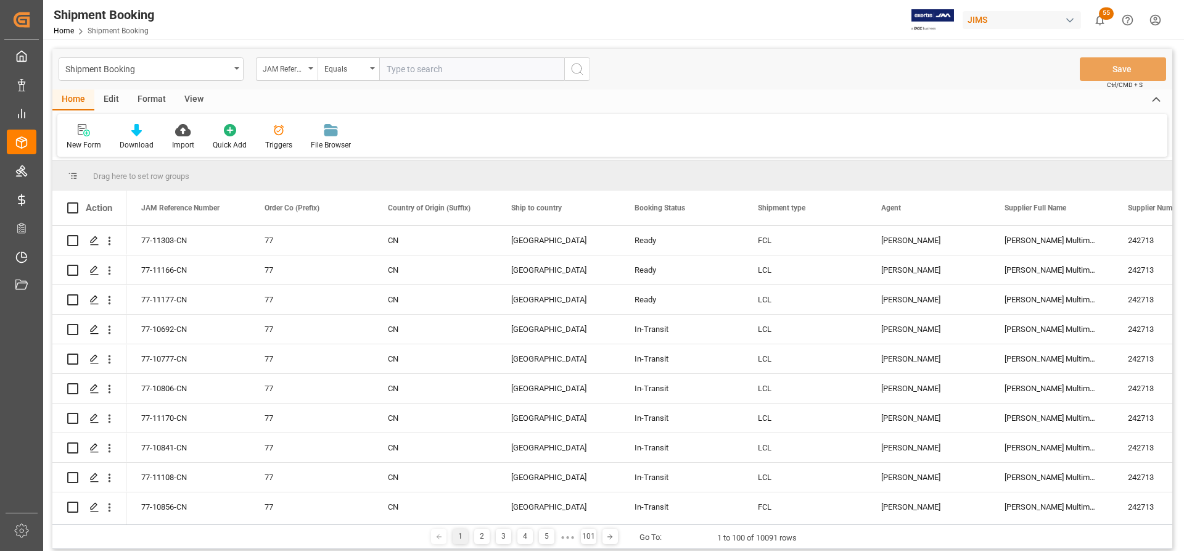
click at [394, 68] on input "text" at bounding box center [471, 68] width 185 height 23
type input "77-11293-US"
click at [581, 71] on circle "search button" at bounding box center [577, 69] width 10 height 10
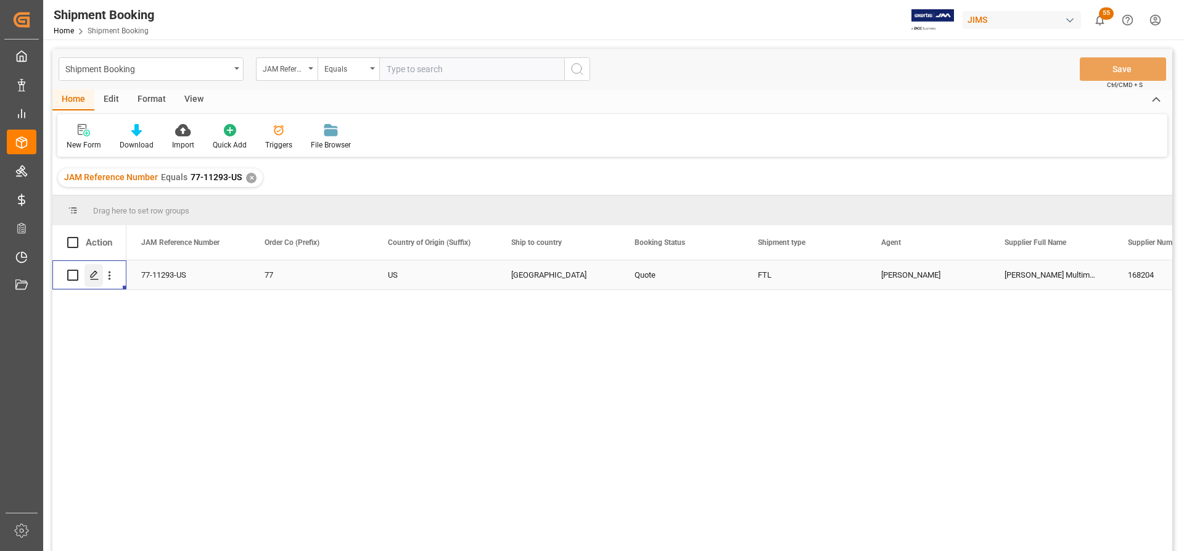
click at [93, 281] on div "Press SPACE to select this row." at bounding box center [94, 275] width 19 height 23
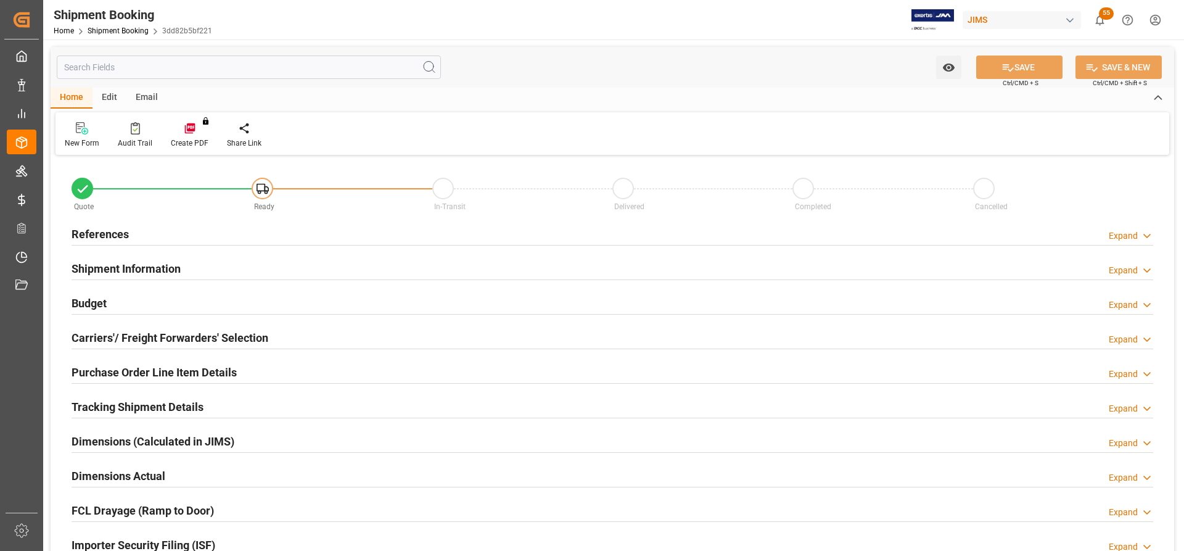
type input "0"
type input "[DATE] 00:00"
type input "[DATE]"
click at [94, 232] on h2 "References" at bounding box center [100, 234] width 57 height 17
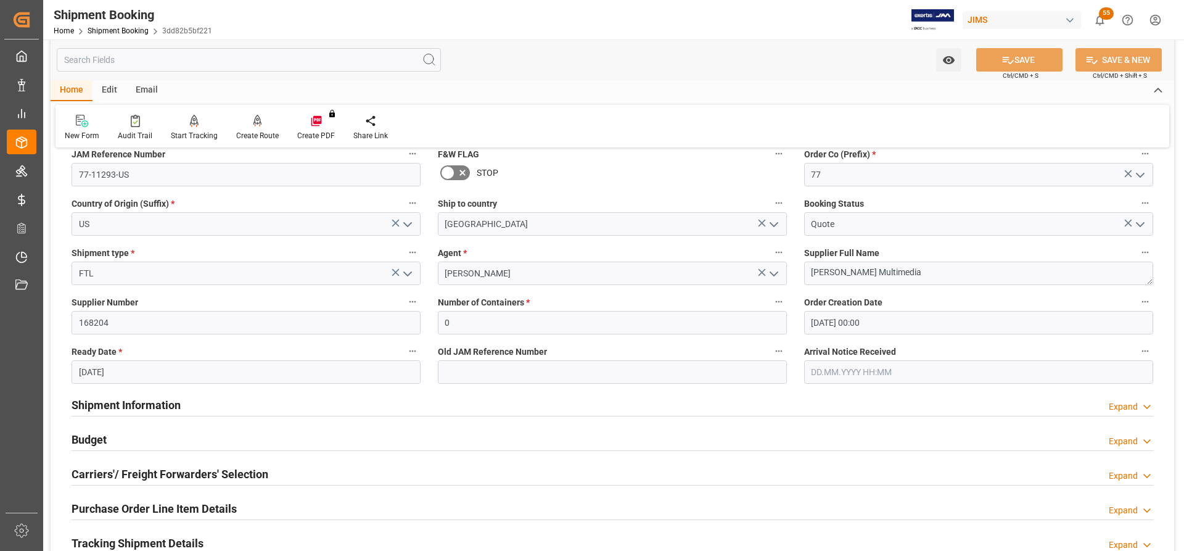
scroll to position [123, 0]
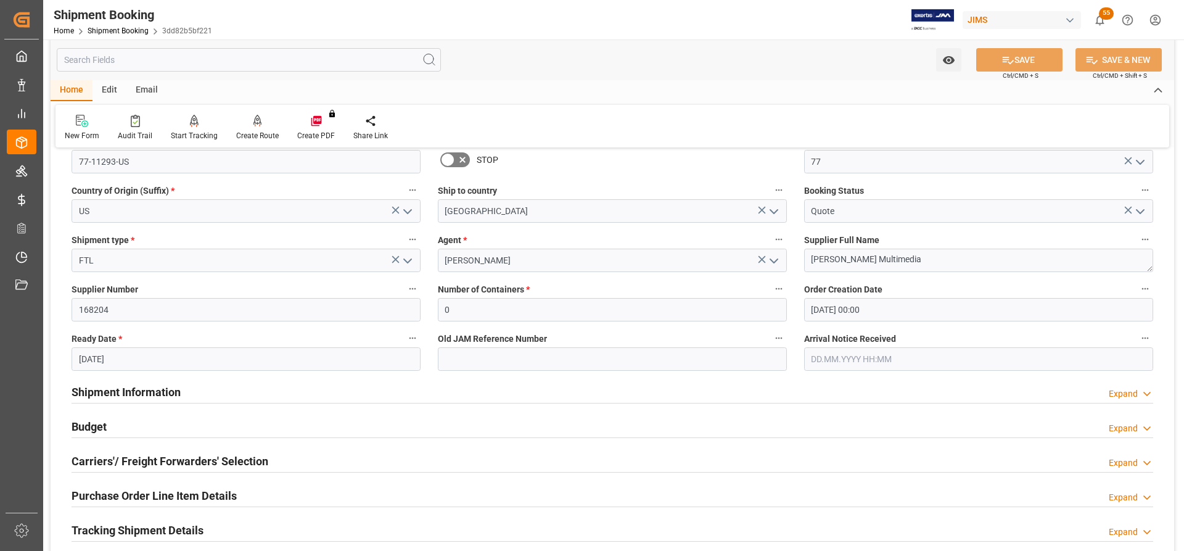
click at [121, 394] on h2 "Shipment Information" at bounding box center [126, 392] width 109 height 17
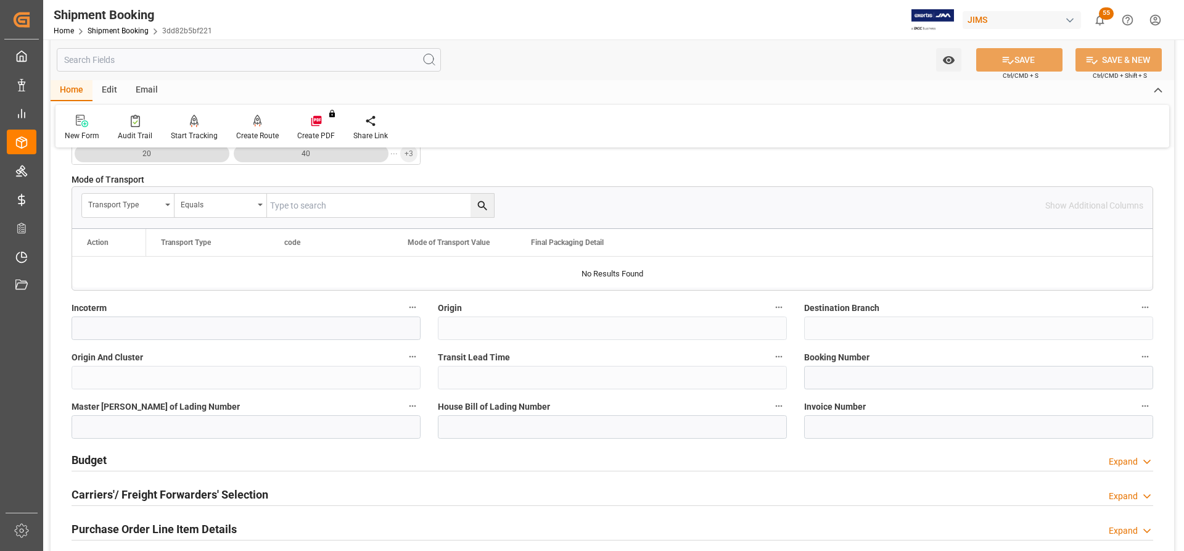
scroll to position [617, 0]
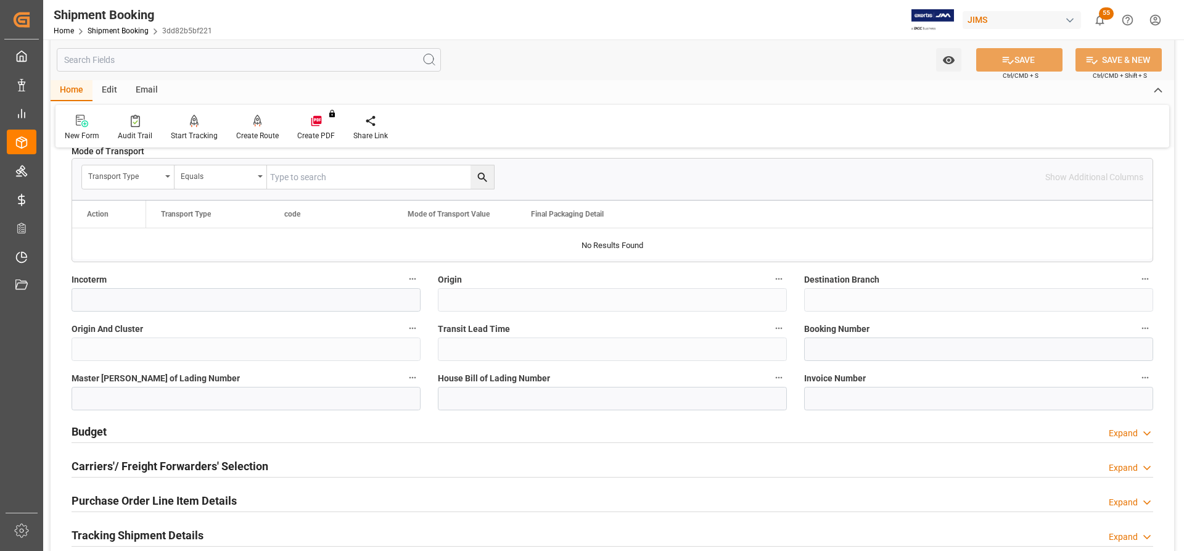
click at [87, 427] on h2 "Budget" at bounding box center [89, 431] width 35 height 17
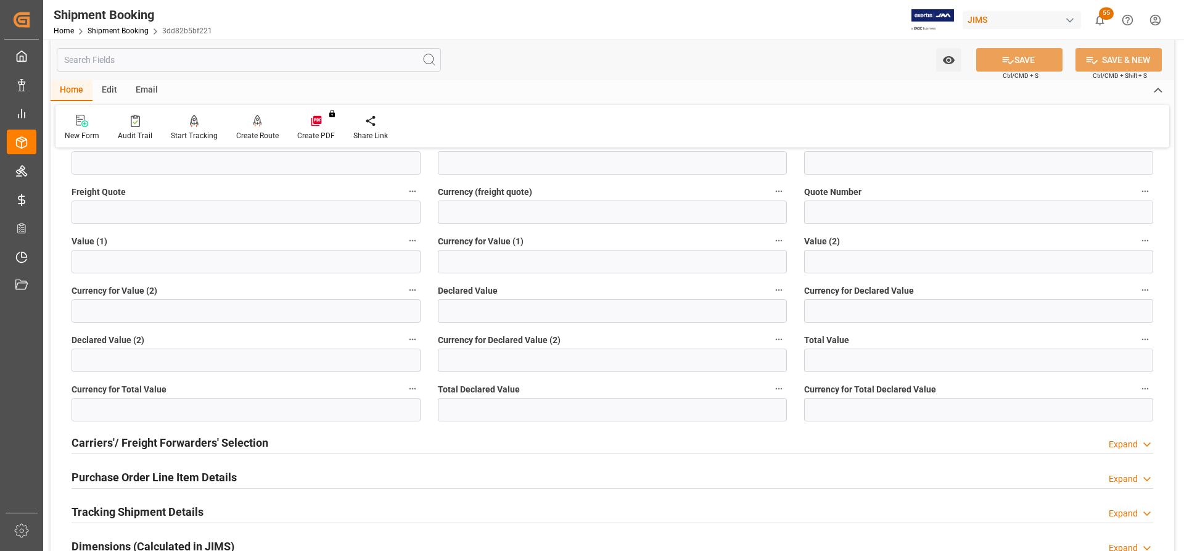
scroll to position [1049, 0]
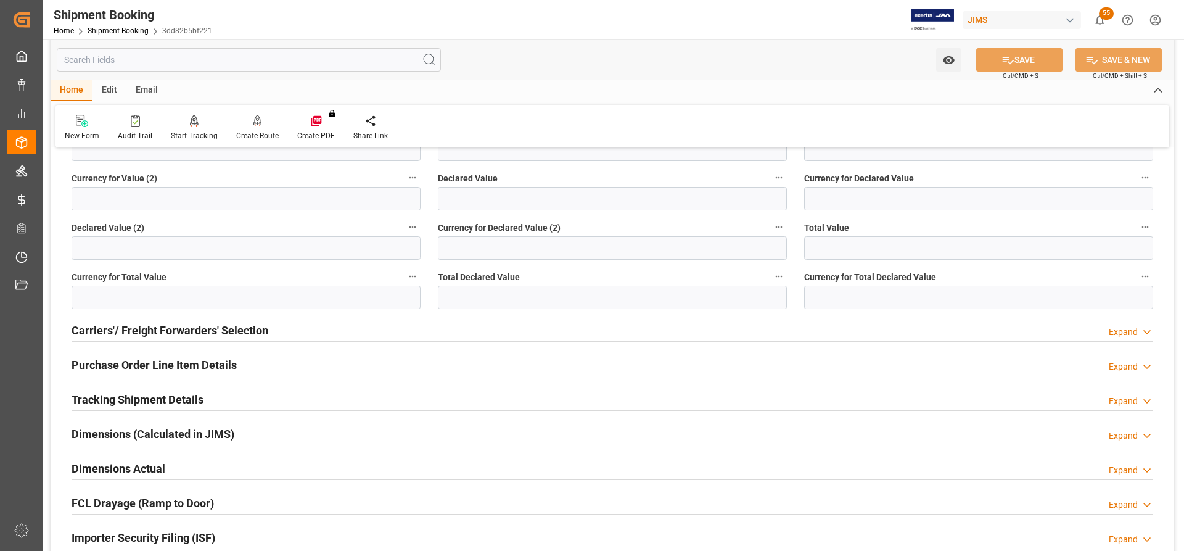
click at [172, 328] on h2 "Carriers'/ Freight Forwarders' Selection" at bounding box center [170, 330] width 197 height 17
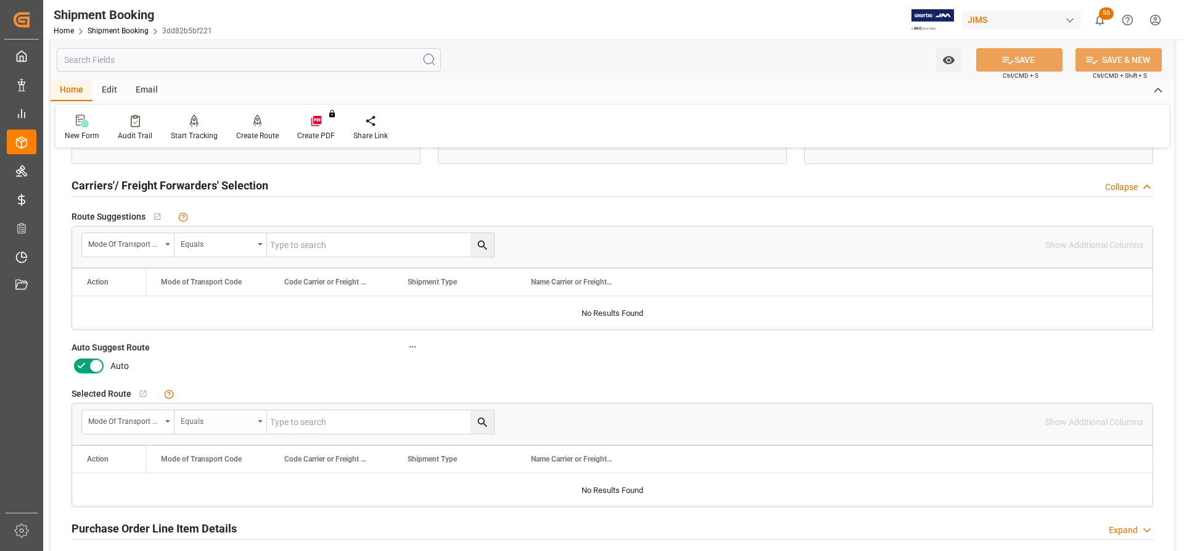
scroll to position [1295, 0]
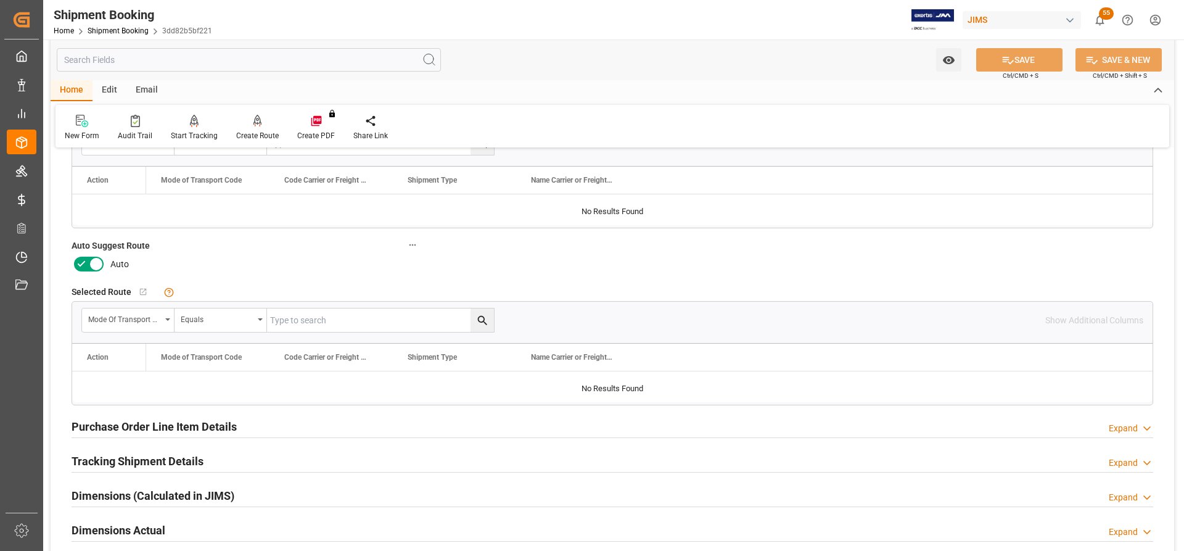
click at [94, 260] on icon at bounding box center [96, 264] width 15 height 15
click at [0, 0] on input "checkbox" at bounding box center [0, 0] width 0 height 0
click at [1010, 62] on icon at bounding box center [1008, 60] width 13 height 13
click at [263, 126] on div at bounding box center [257, 120] width 43 height 13
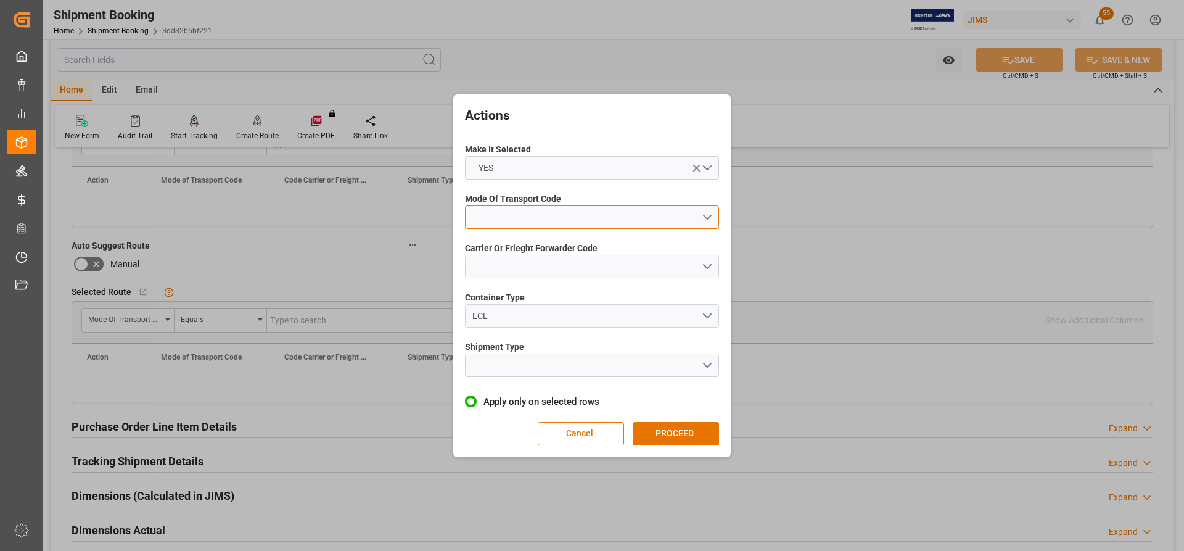
click at [617, 228] on button "open menu" at bounding box center [592, 216] width 254 height 23
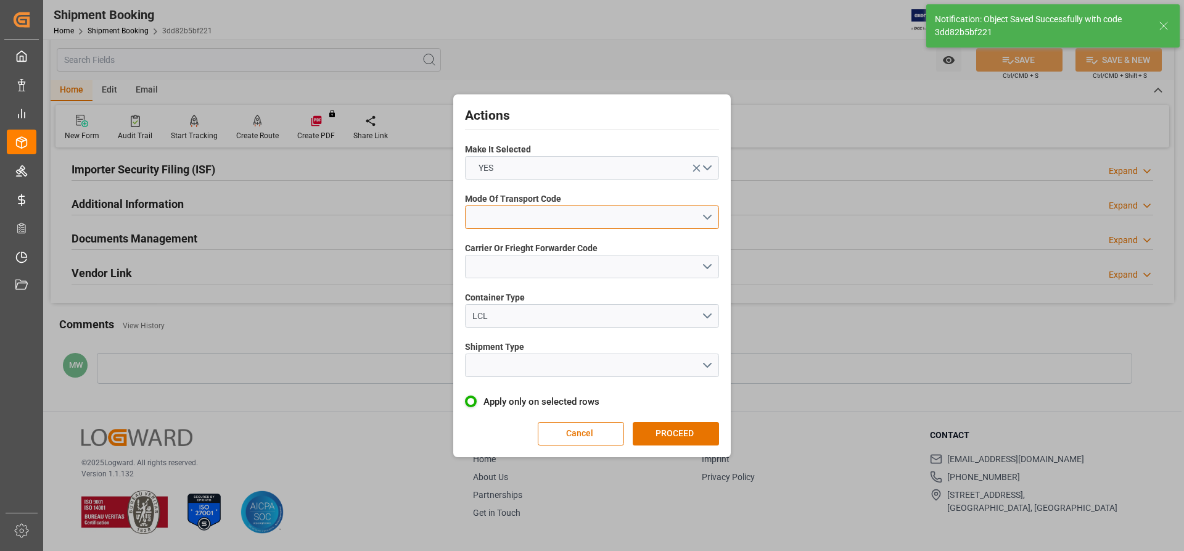
scroll to position [254, 0]
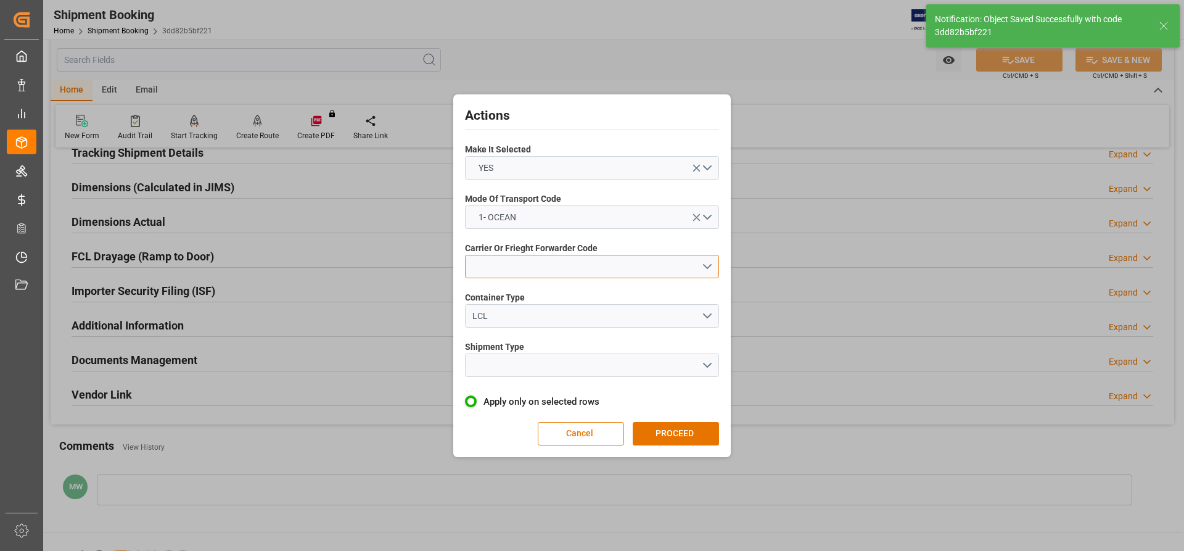
click at [542, 270] on button "open menu" at bounding box center [592, 266] width 254 height 23
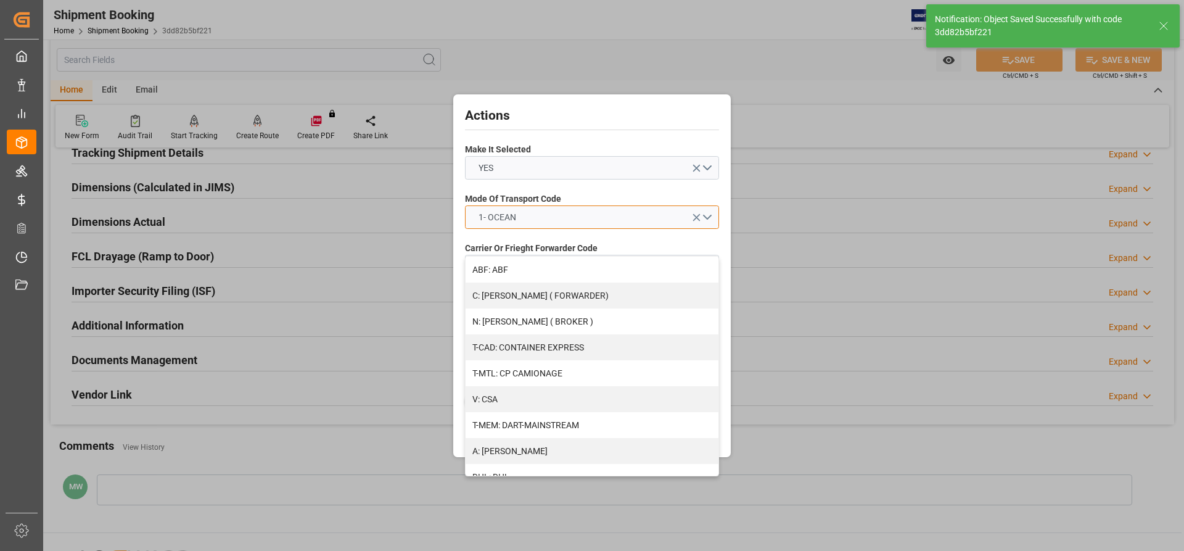
click at [569, 214] on button "1- OCEAN" at bounding box center [592, 216] width 254 height 23
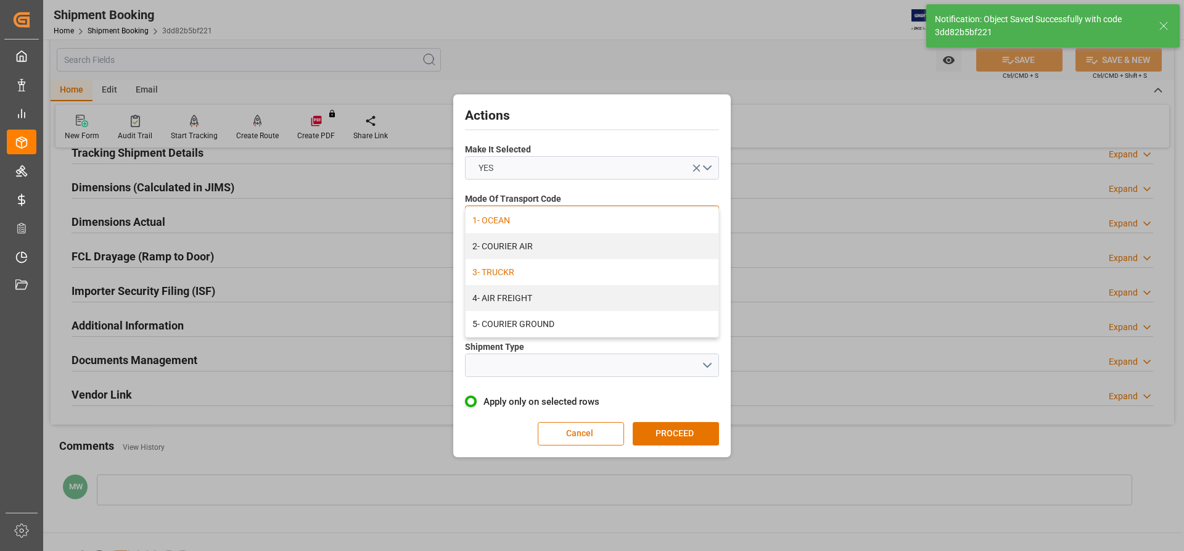
click at [501, 278] on div "3- TRUCKR" at bounding box center [592, 272] width 253 height 26
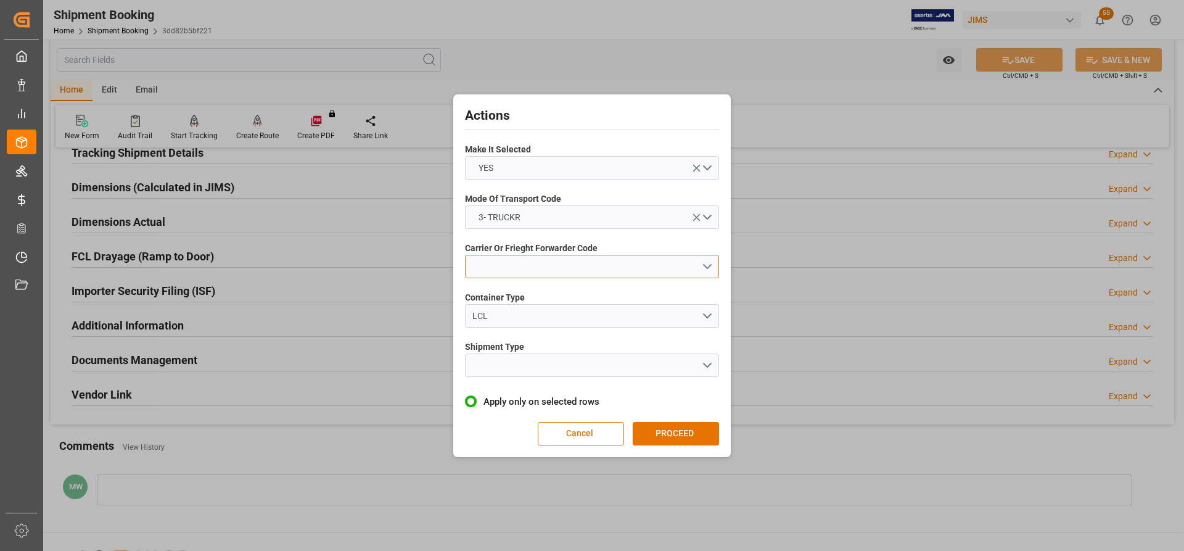
click at [506, 270] on button "open menu" at bounding box center [592, 266] width 254 height 23
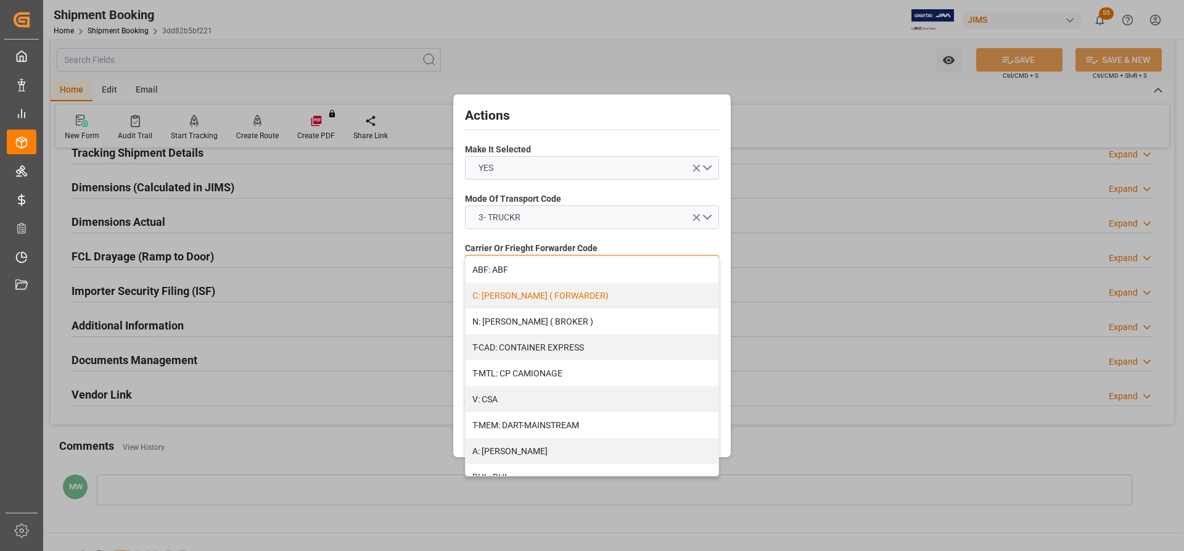
click at [519, 292] on div "C: CH ROBINSON ( FORWARDER)" at bounding box center [592, 296] width 253 height 26
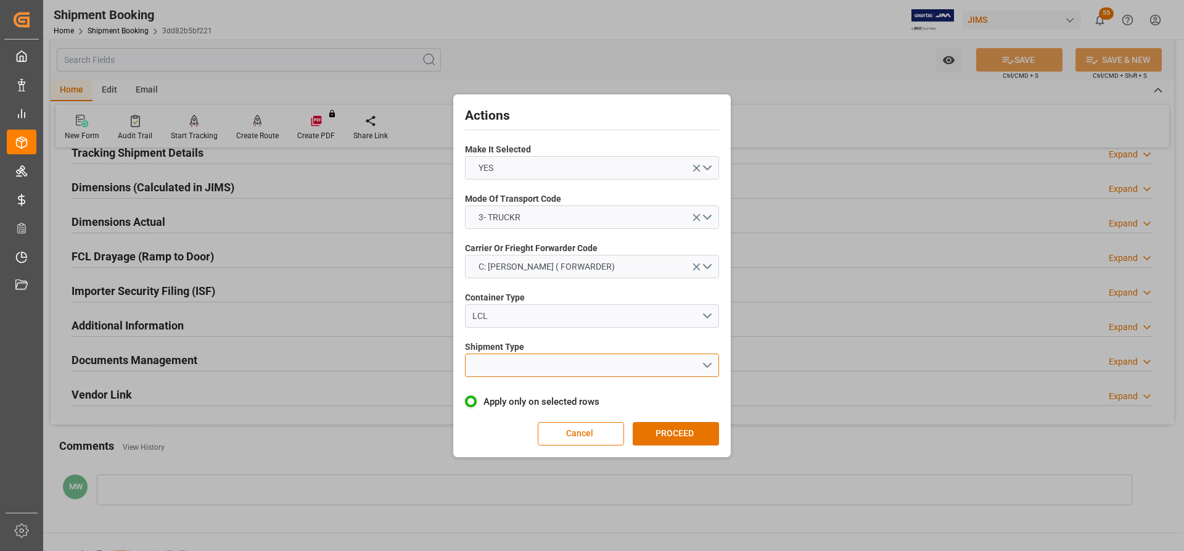
click at [490, 366] on button "open menu" at bounding box center [592, 364] width 254 height 23
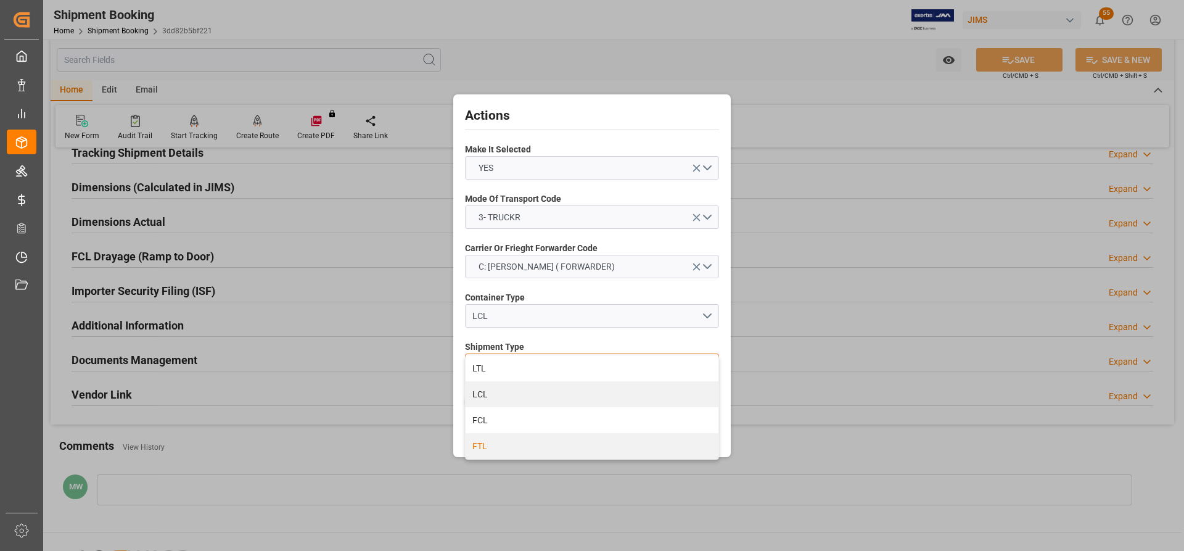
click at [481, 448] on div "FTL" at bounding box center [592, 446] width 253 height 26
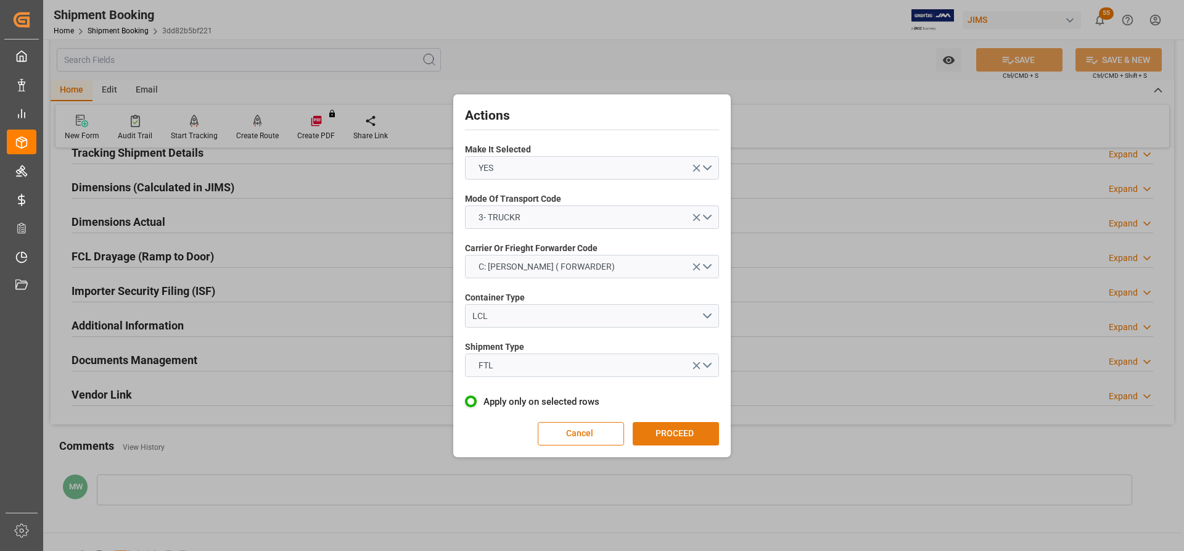
click at [659, 427] on button "PROCEED" at bounding box center [676, 433] width 86 height 23
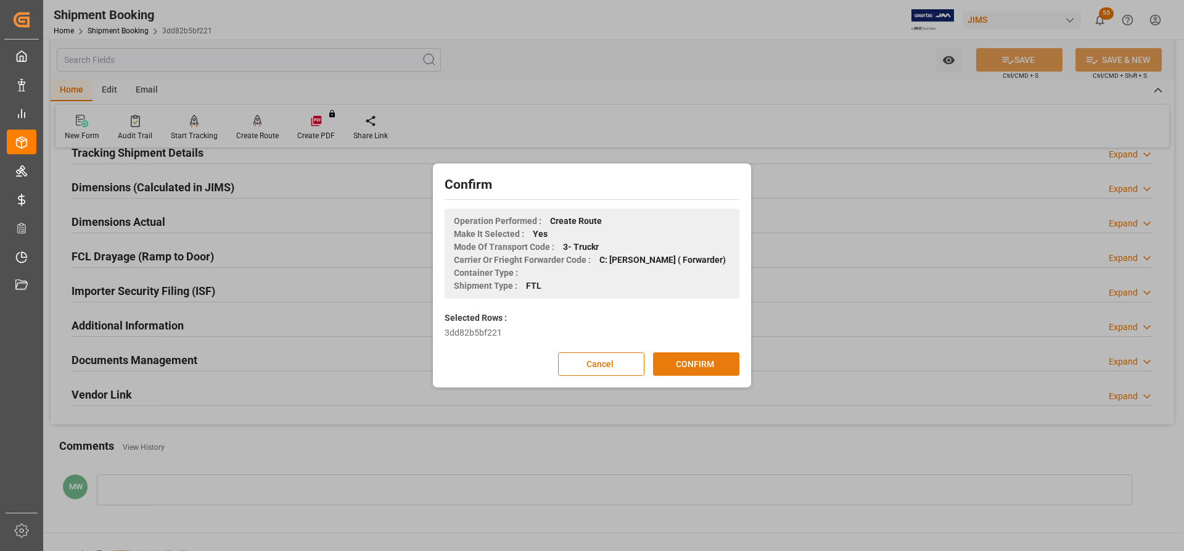
click at [669, 369] on button "CONFIRM" at bounding box center [696, 363] width 86 height 23
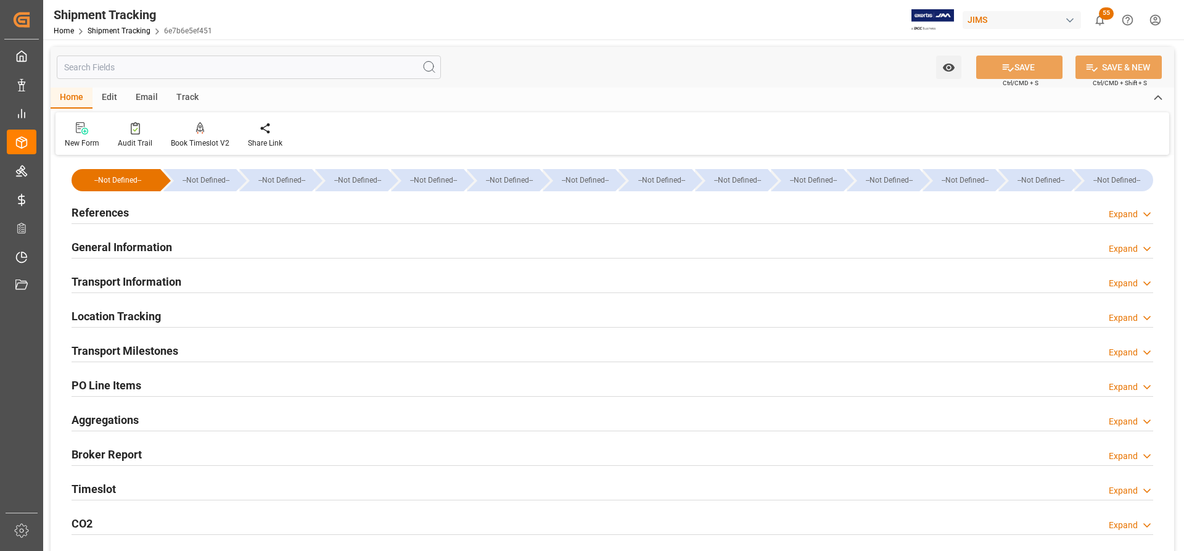
click at [112, 213] on h2 "References" at bounding box center [100, 212] width 57 height 17
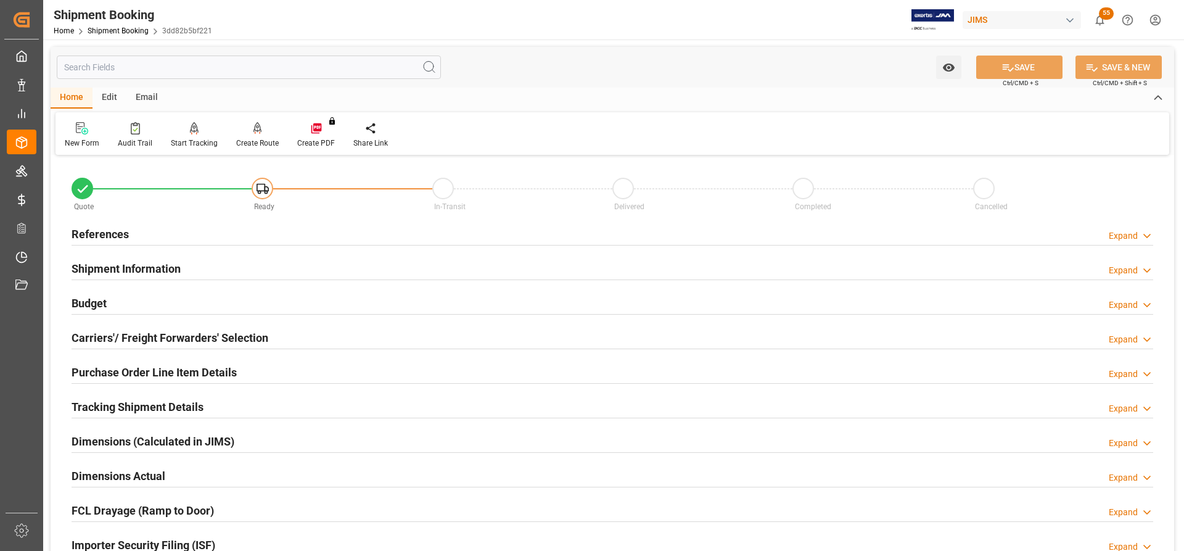
click at [130, 335] on h2 "Carriers'/ Freight Forwarders' Selection" at bounding box center [170, 337] width 197 height 17
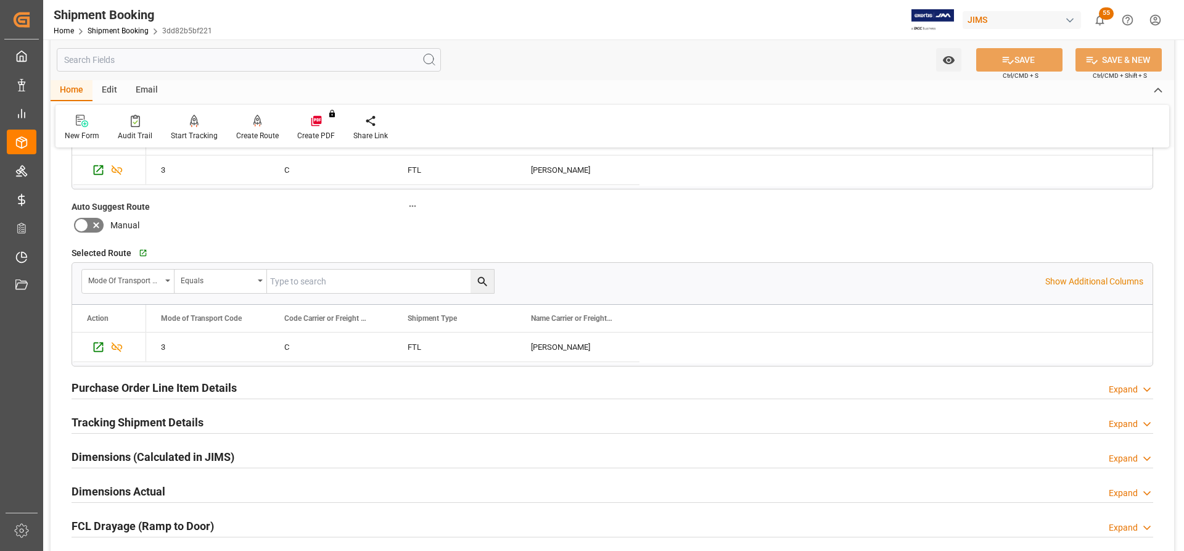
scroll to position [370, 0]
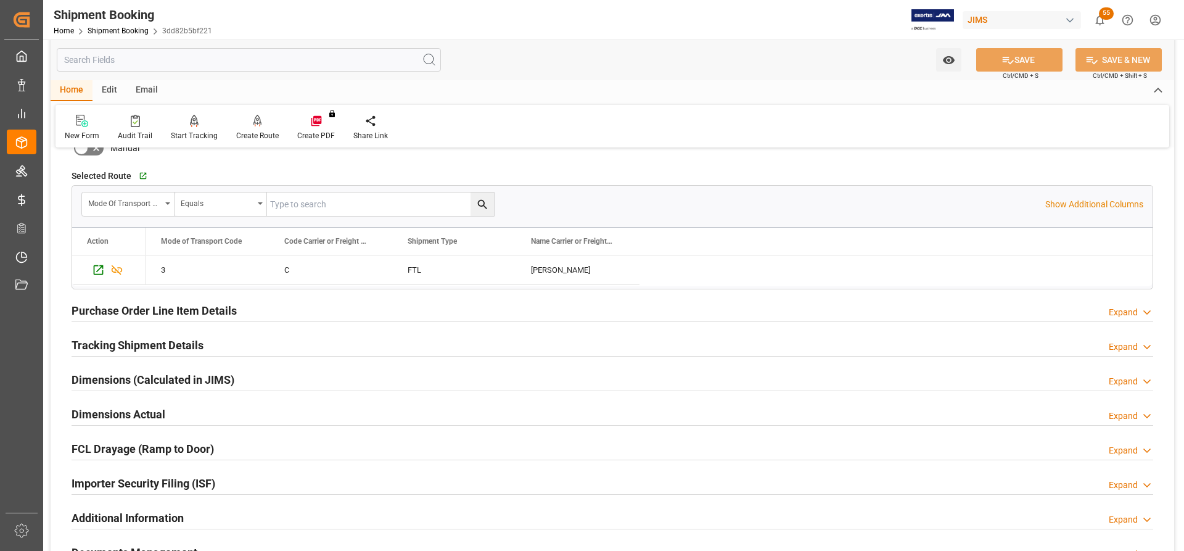
click at [165, 306] on h2 "Purchase Order Line Item Details" at bounding box center [154, 310] width 165 height 17
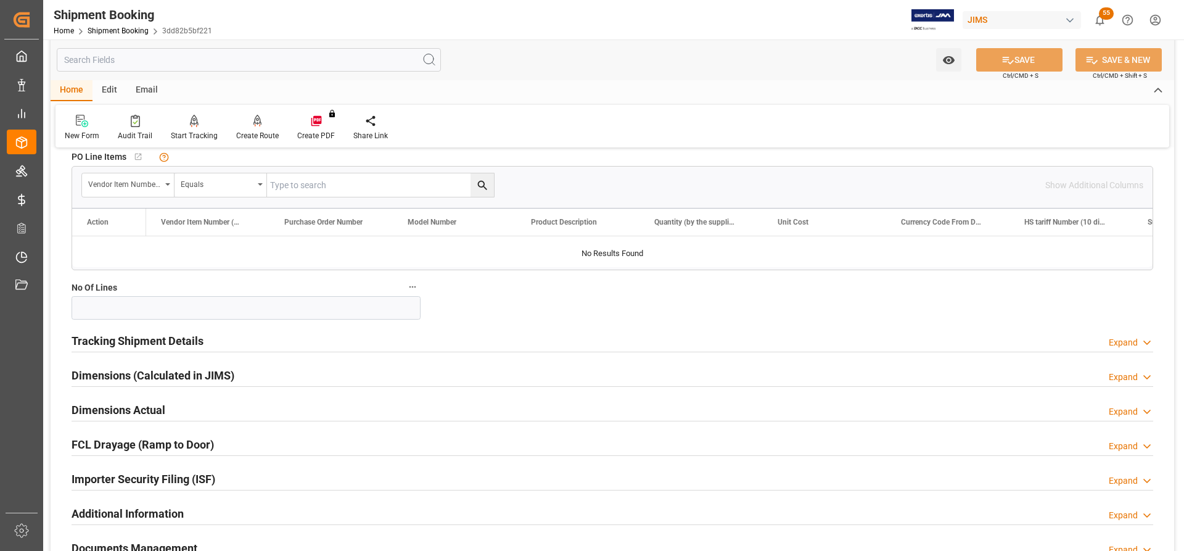
scroll to position [617, 0]
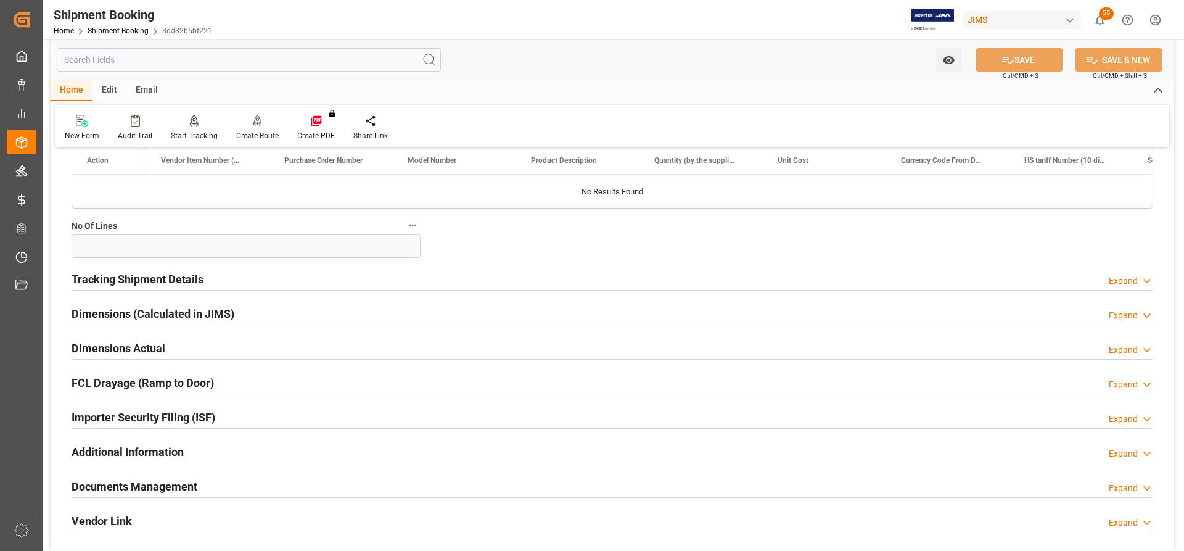
click at [87, 276] on h2 "Tracking Shipment Details" at bounding box center [138, 279] width 132 height 17
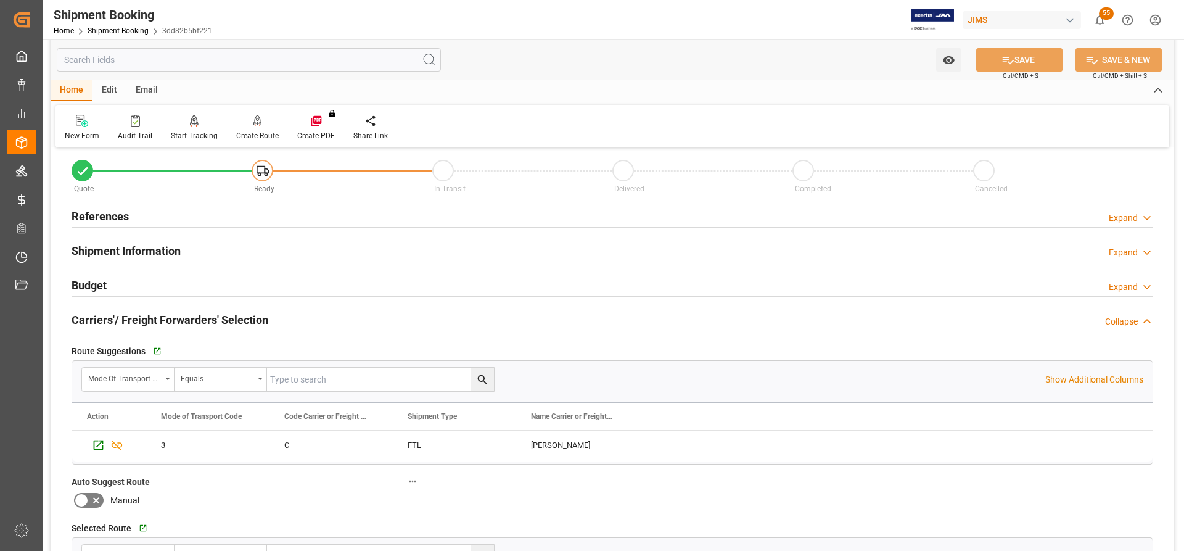
scroll to position [0, 0]
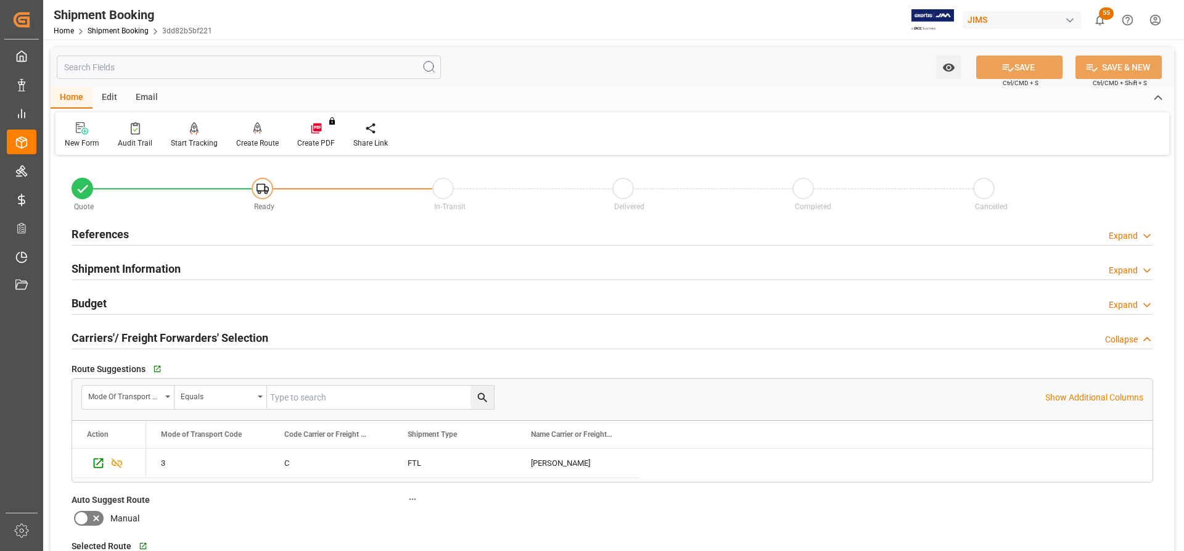
click at [99, 233] on h2 "References" at bounding box center [100, 234] width 57 height 17
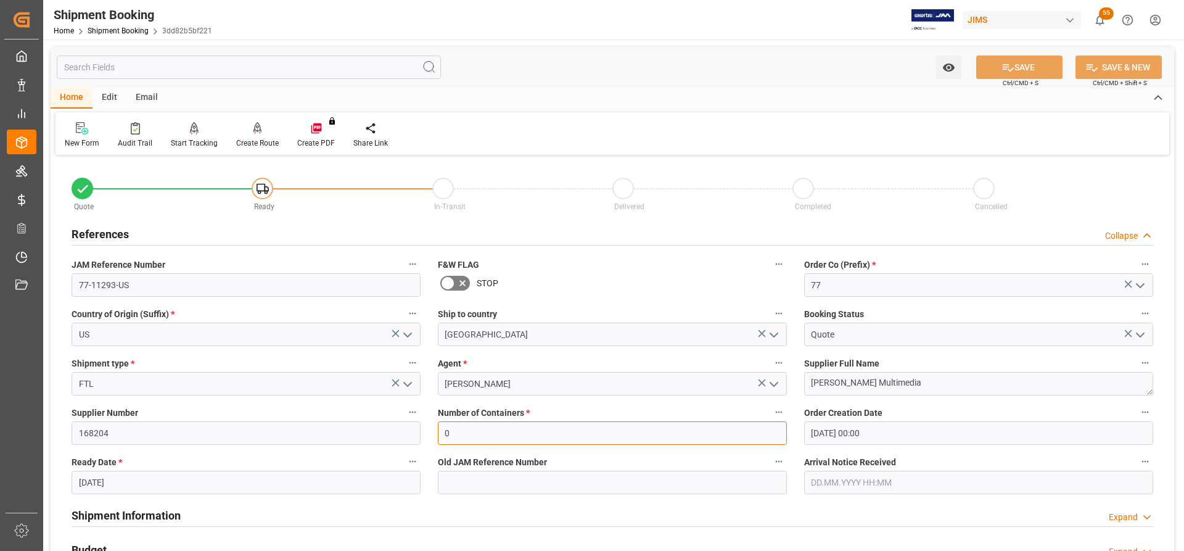
drag, startPoint x: 455, startPoint y: 431, endPoint x: 434, endPoint y: 429, distance: 21.0
click at [434, 429] on div "Number of Containers * 0" at bounding box center [612, 424] width 366 height 49
type input "1"
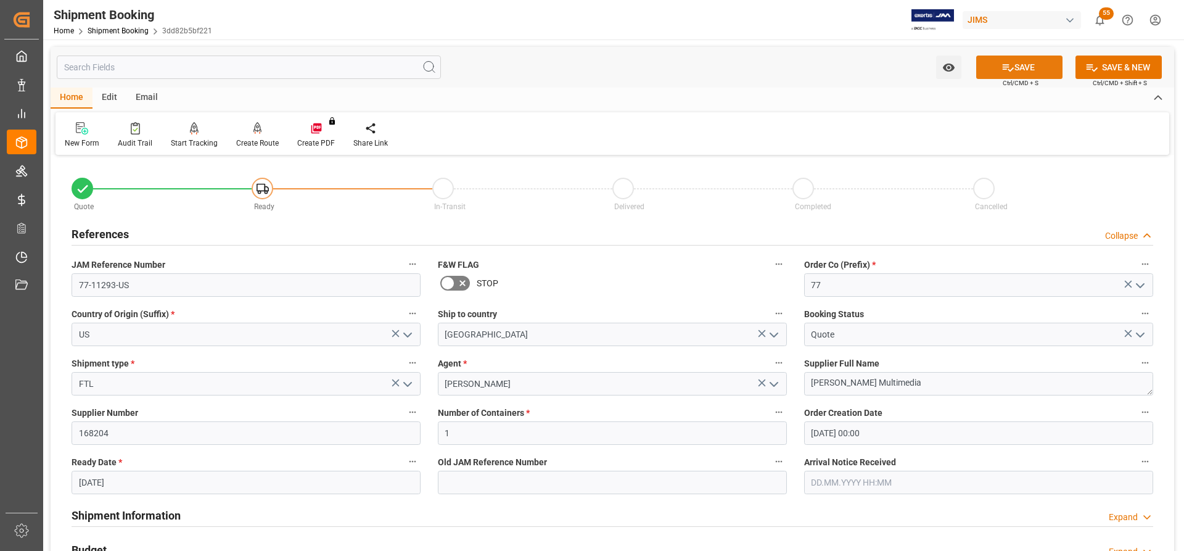
click at [1041, 67] on button "SAVE" at bounding box center [1019, 67] width 86 height 23
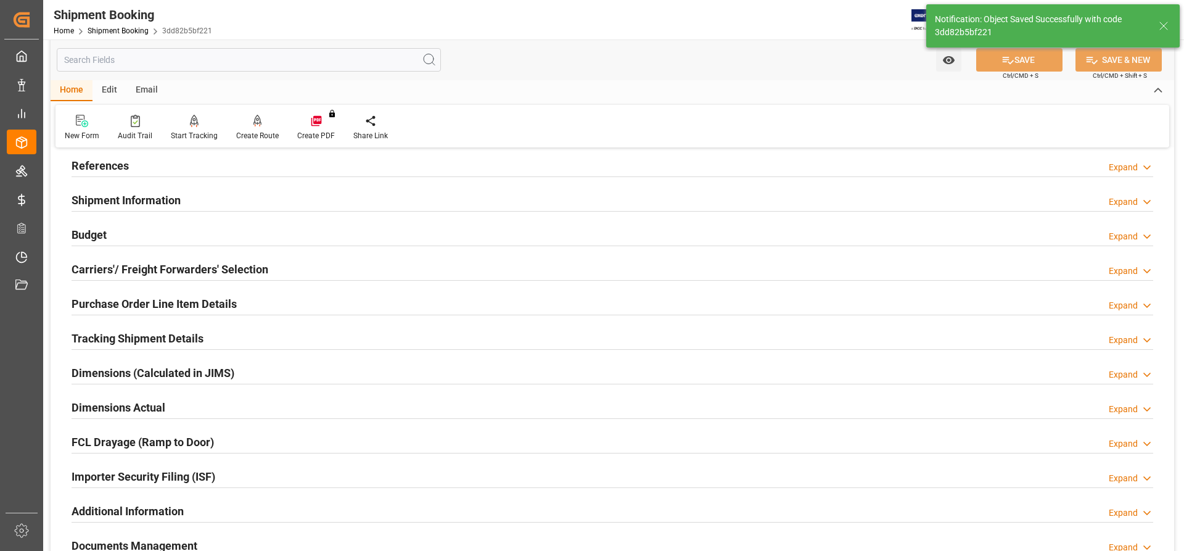
scroll to position [62, 0]
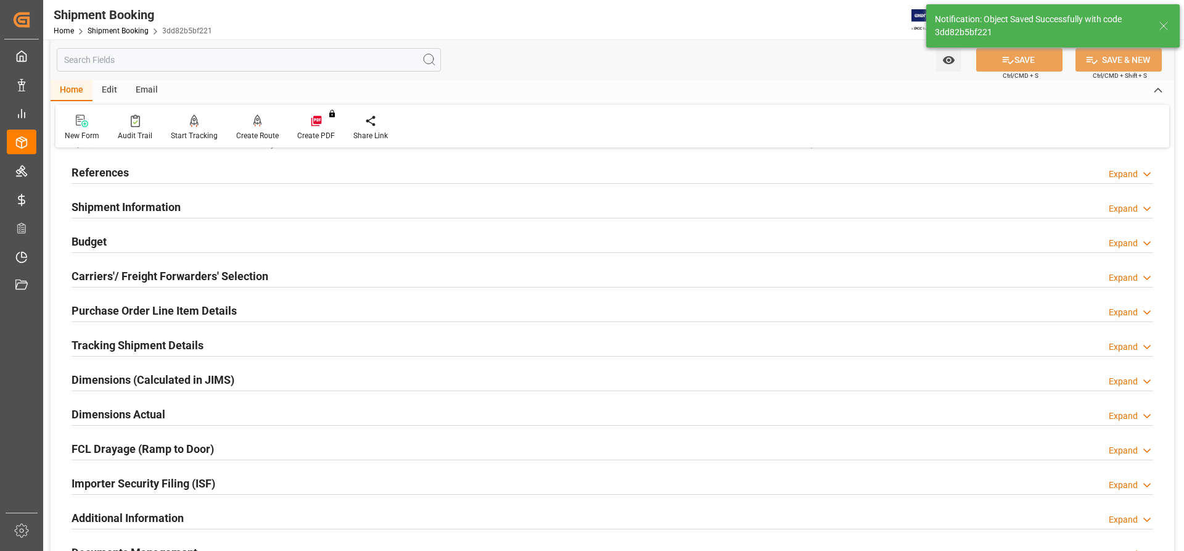
click at [95, 268] on h2 "Carriers'/ Freight Forwarders' Selection" at bounding box center [170, 276] width 197 height 17
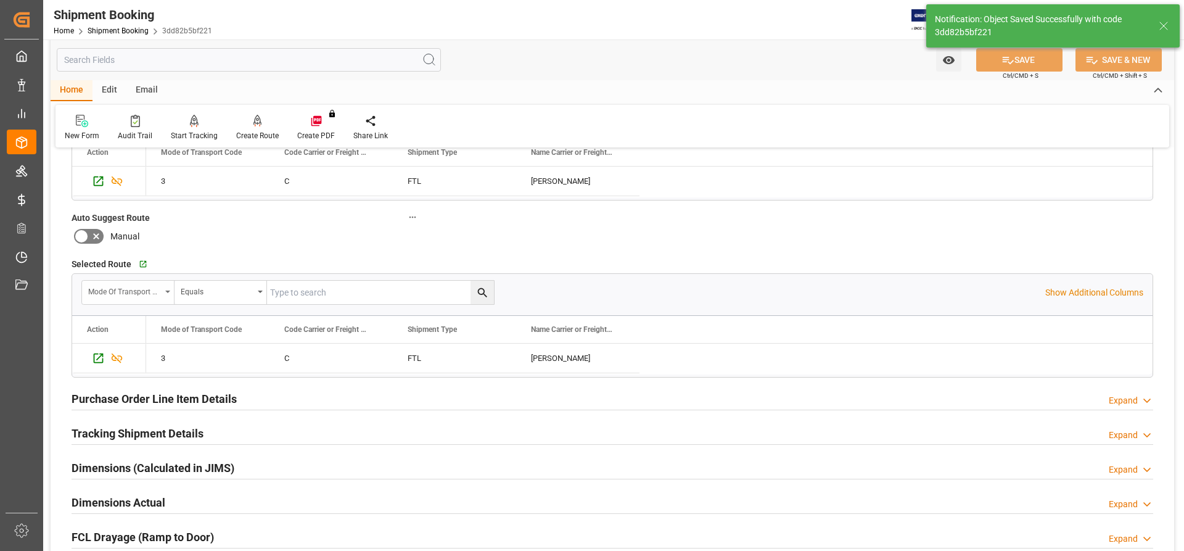
scroll to position [370, 0]
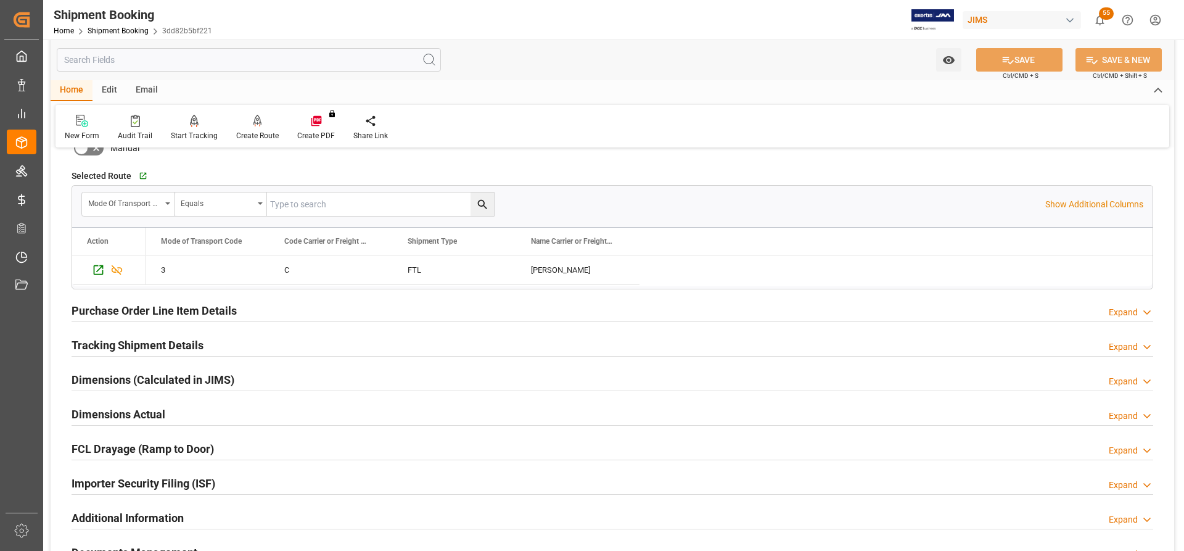
click at [97, 308] on h2 "Purchase Order Line Item Details" at bounding box center [154, 310] width 165 height 17
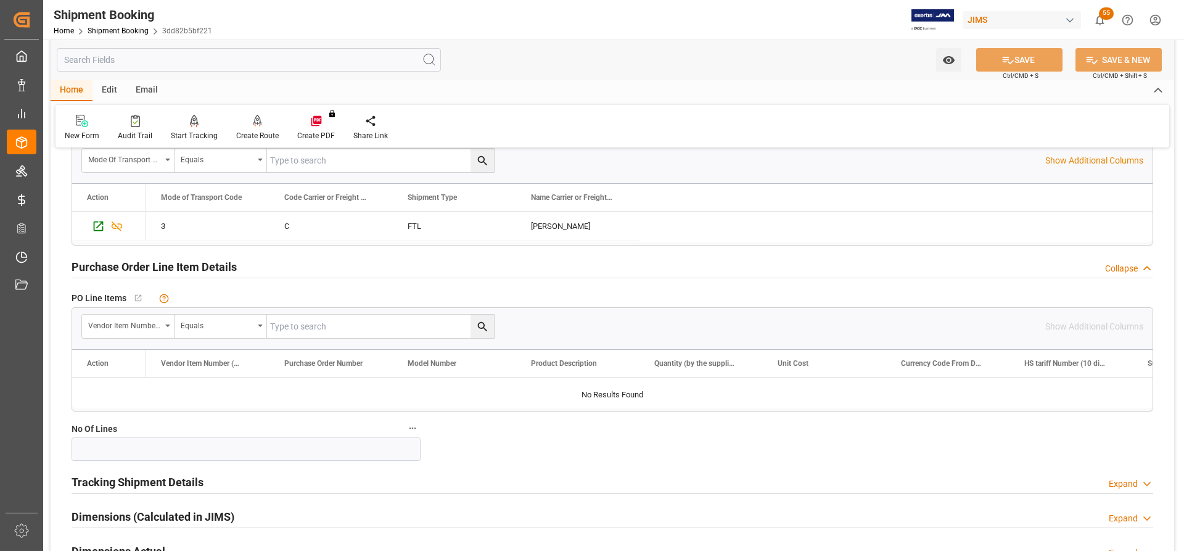
scroll to position [555, 0]
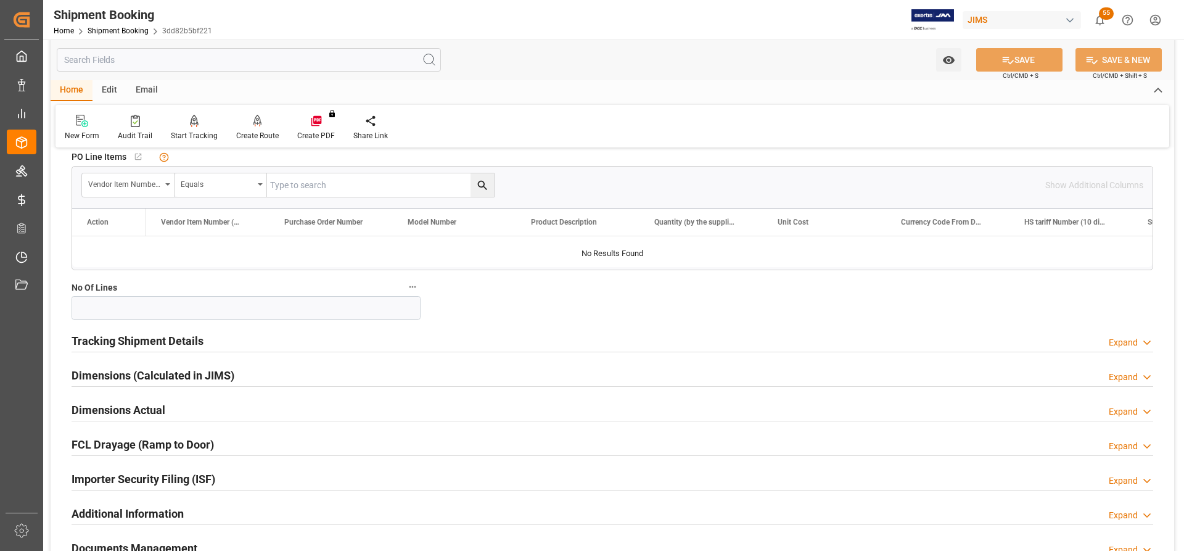
click at [91, 338] on h2 "Tracking Shipment Details" at bounding box center [138, 340] width 132 height 17
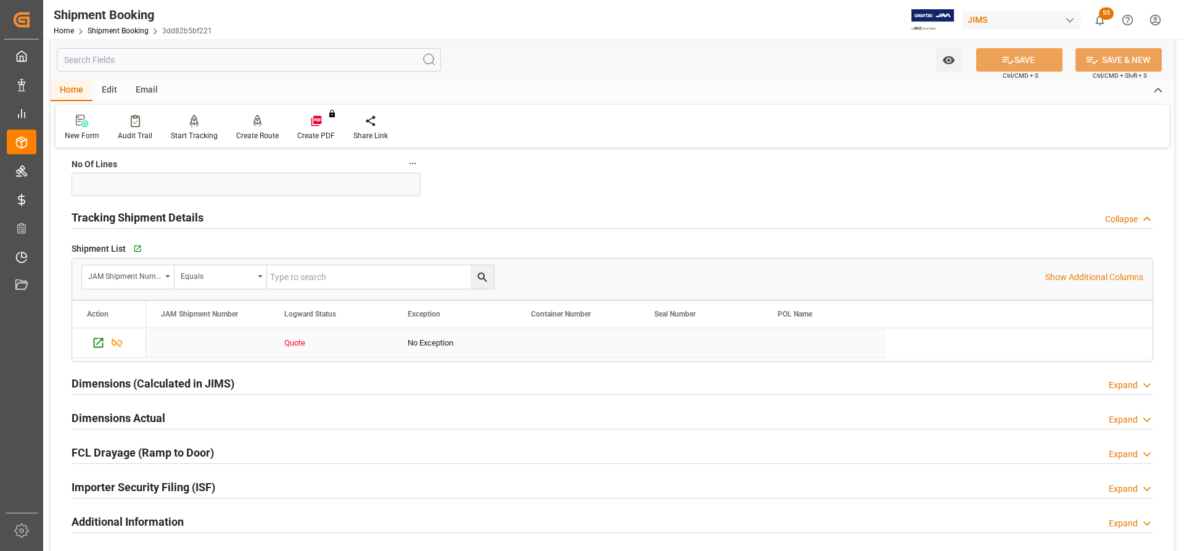
scroll to position [740, 0]
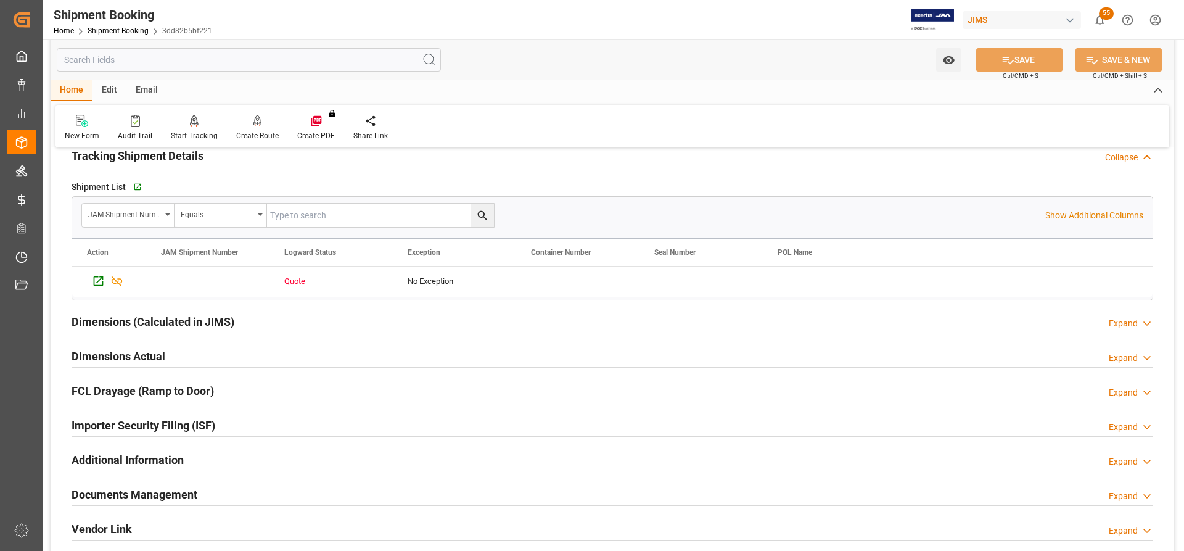
click at [84, 355] on h2 "Dimensions Actual" at bounding box center [119, 356] width 94 height 17
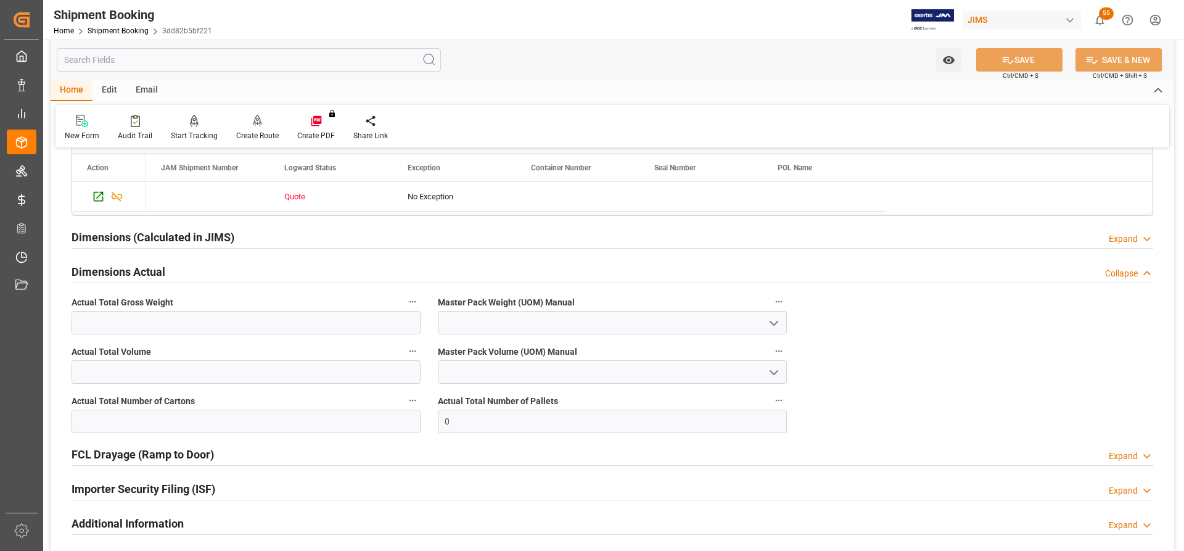
scroll to position [864, 0]
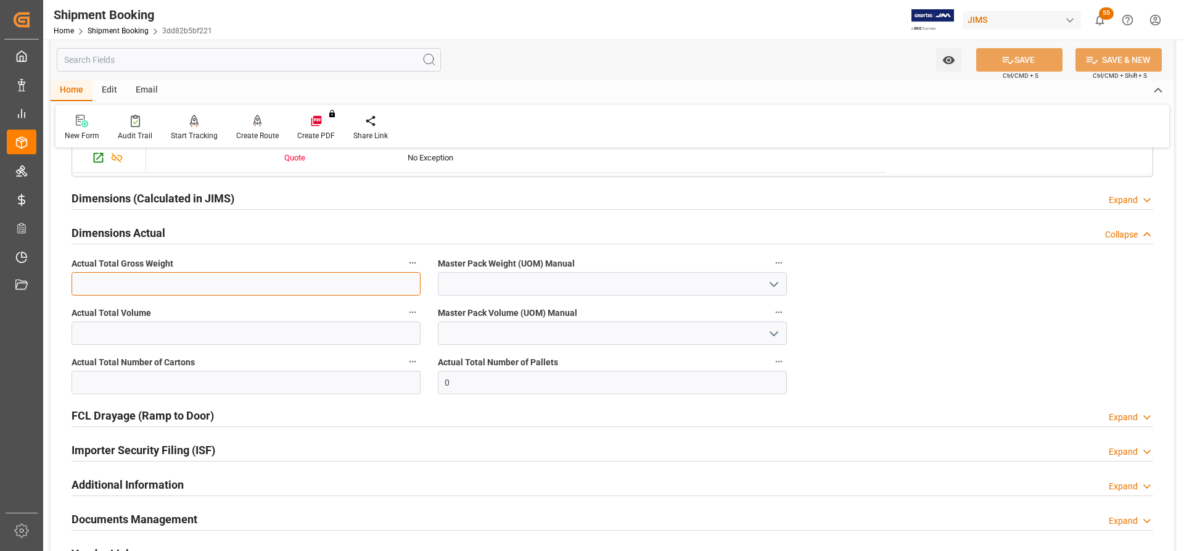
click at [89, 287] on input "text" at bounding box center [246, 283] width 349 height 23
paste input "11557"
type input "11557"
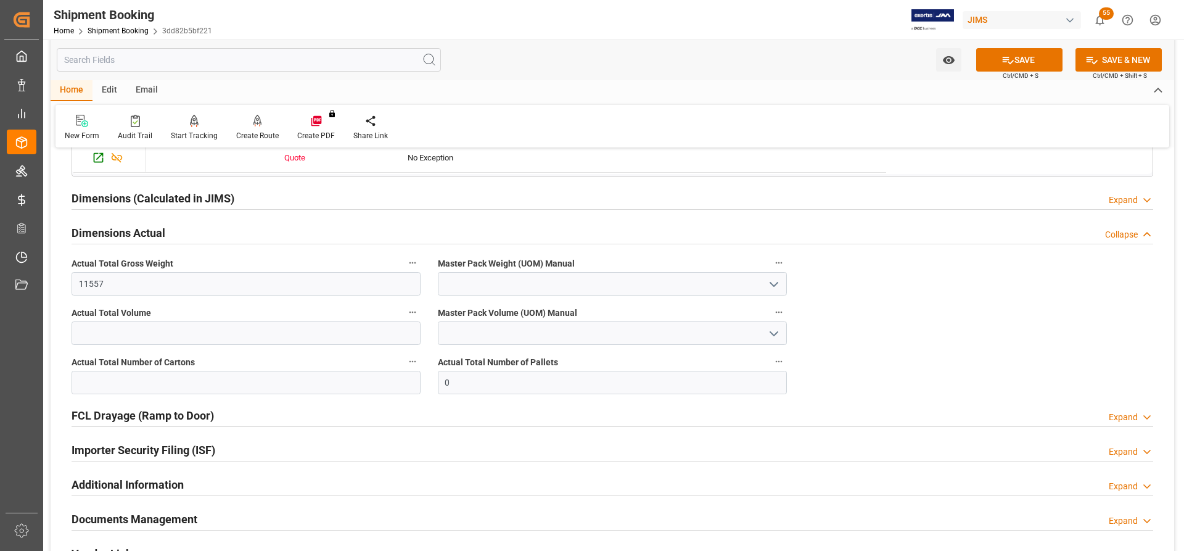
click at [775, 277] on icon "open menu" at bounding box center [774, 284] width 15 height 15
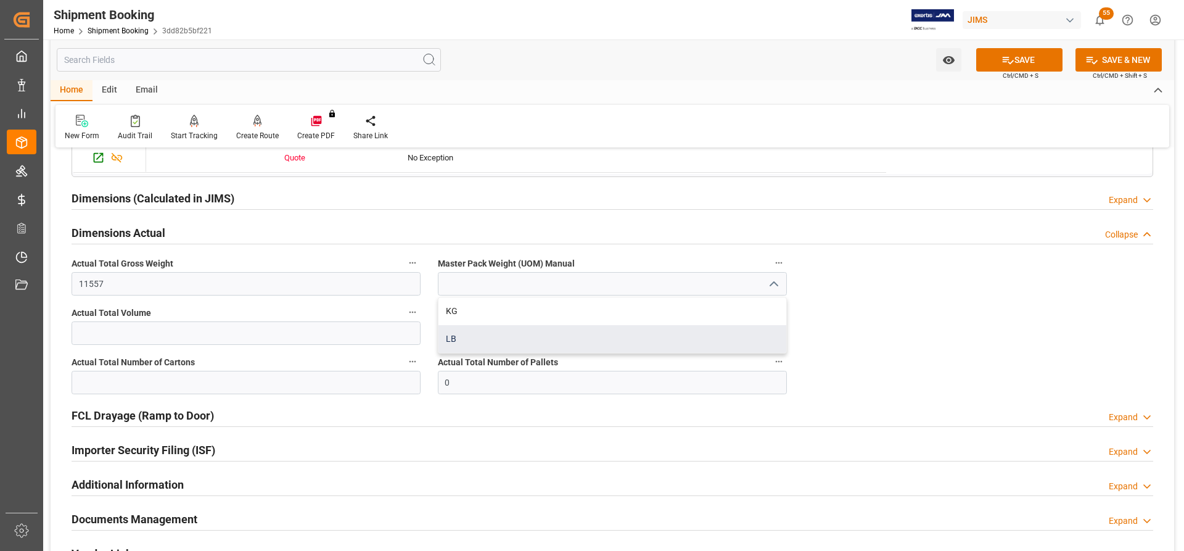
click at [459, 343] on div "LB" at bounding box center [613, 339] width 348 height 28
type input "LB"
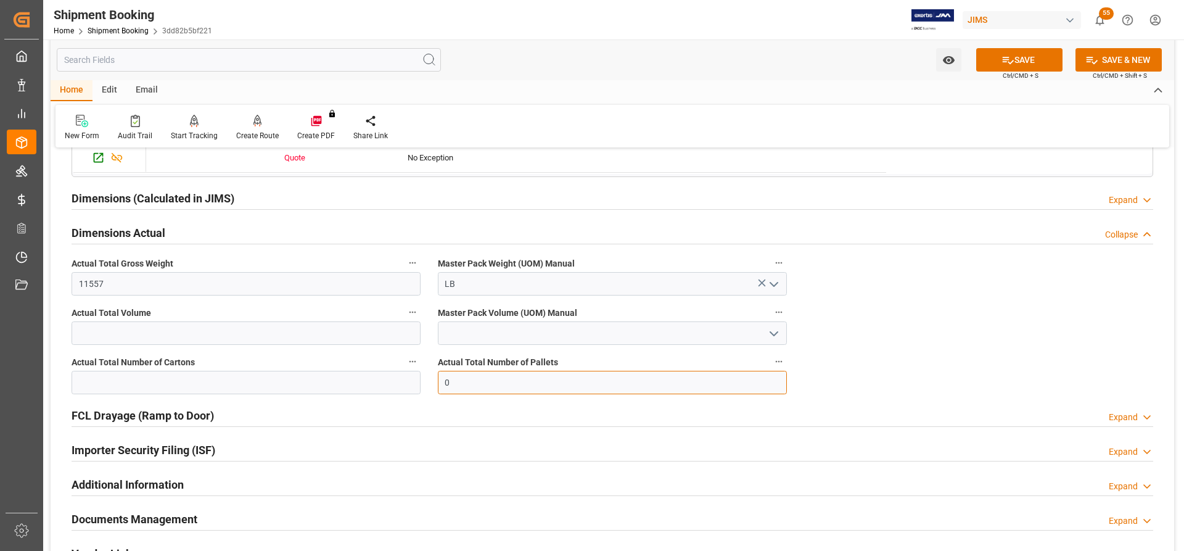
drag, startPoint x: 460, startPoint y: 386, endPoint x: 418, endPoint y: 379, distance: 42.5
type input "20"
click at [1025, 61] on button "SAVE" at bounding box center [1019, 59] width 86 height 23
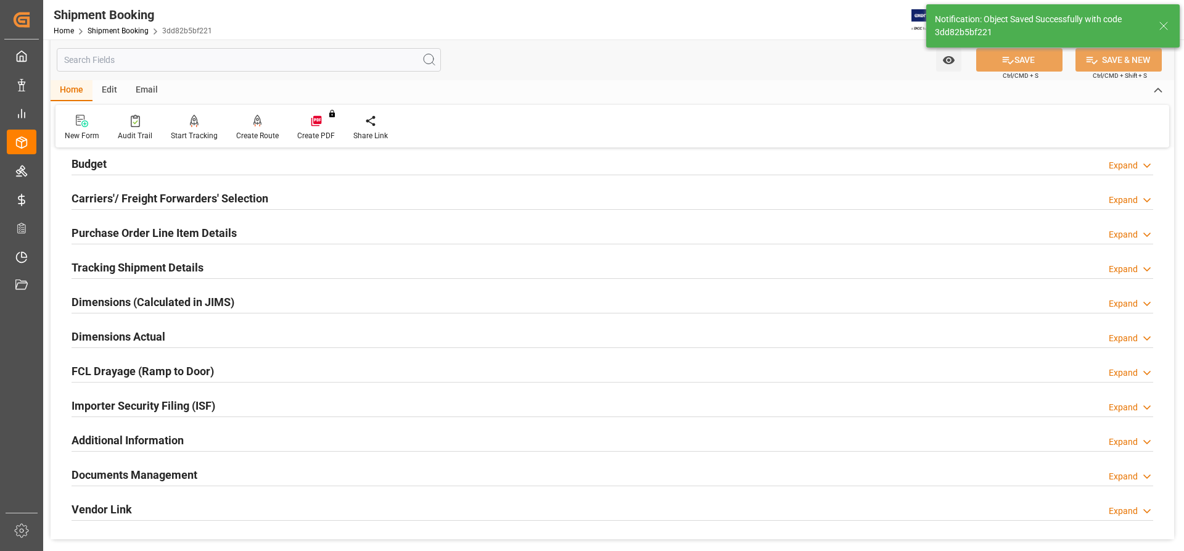
scroll to position [128, 0]
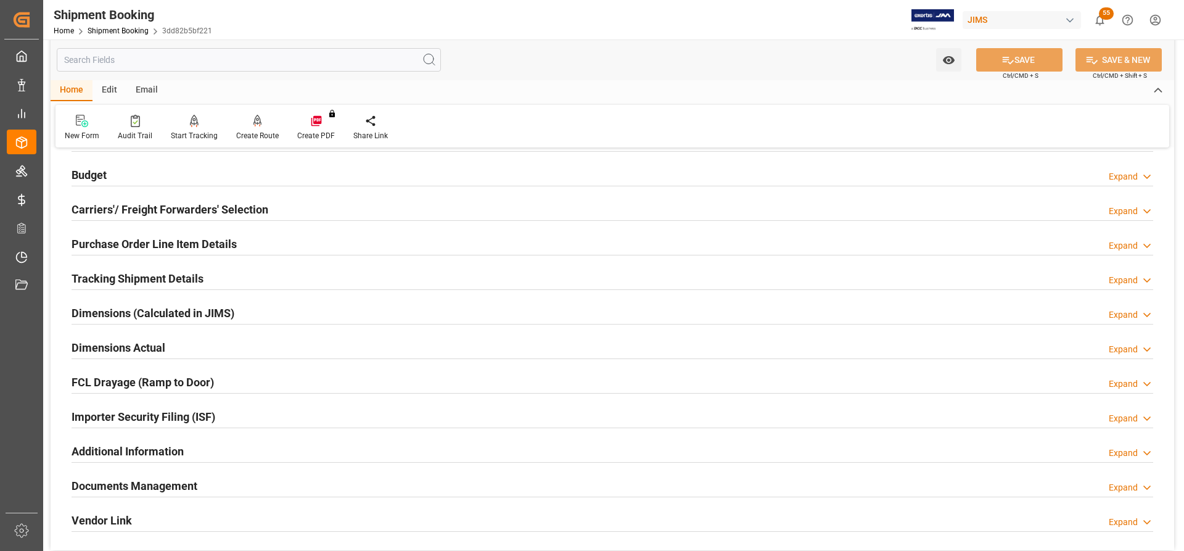
click at [105, 345] on h2 "Dimensions Actual" at bounding box center [119, 347] width 94 height 17
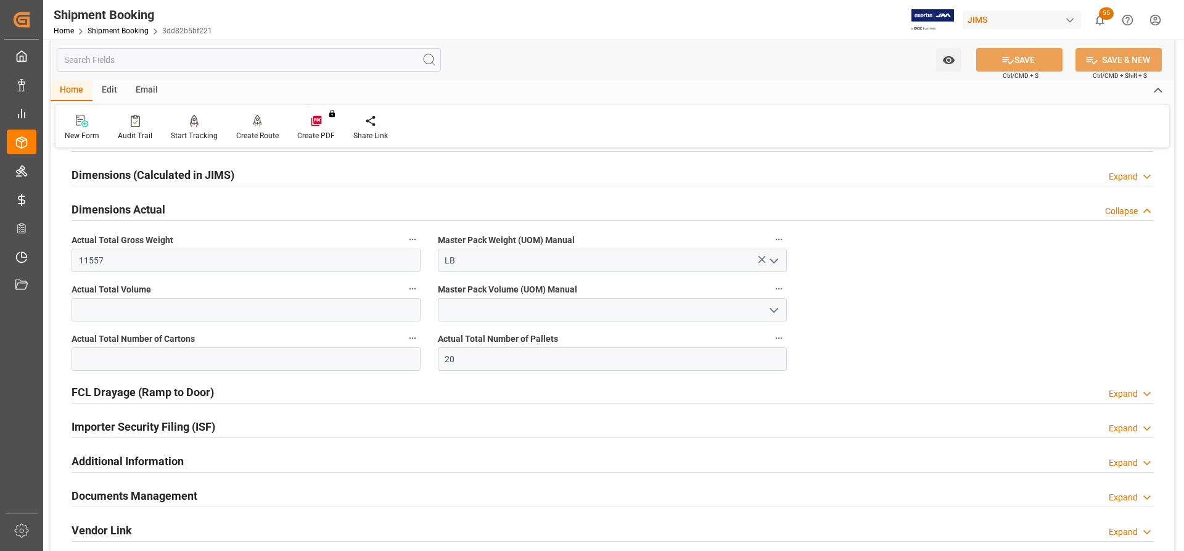
scroll to position [313, 0]
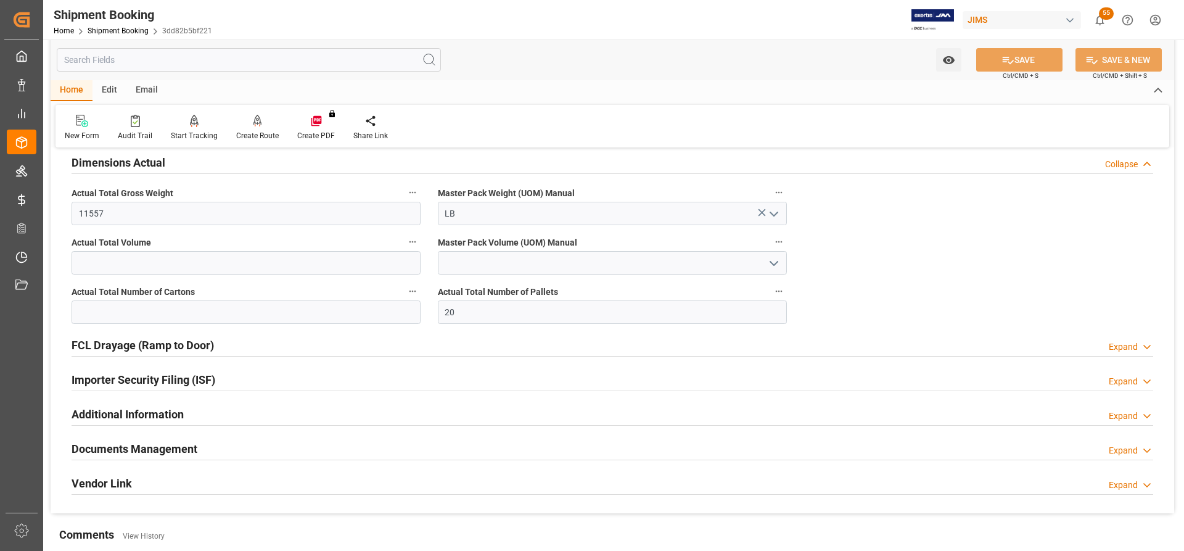
click at [109, 442] on h2 "Documents Management" at bounding box center [135, 448] width 126 height 17
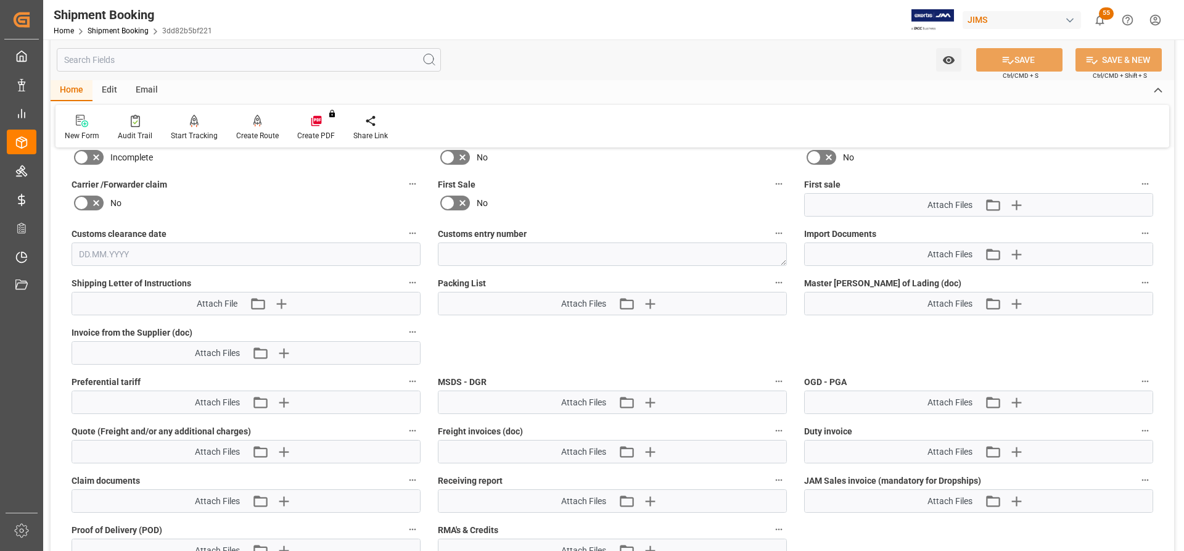
scroll to position [683, 0]
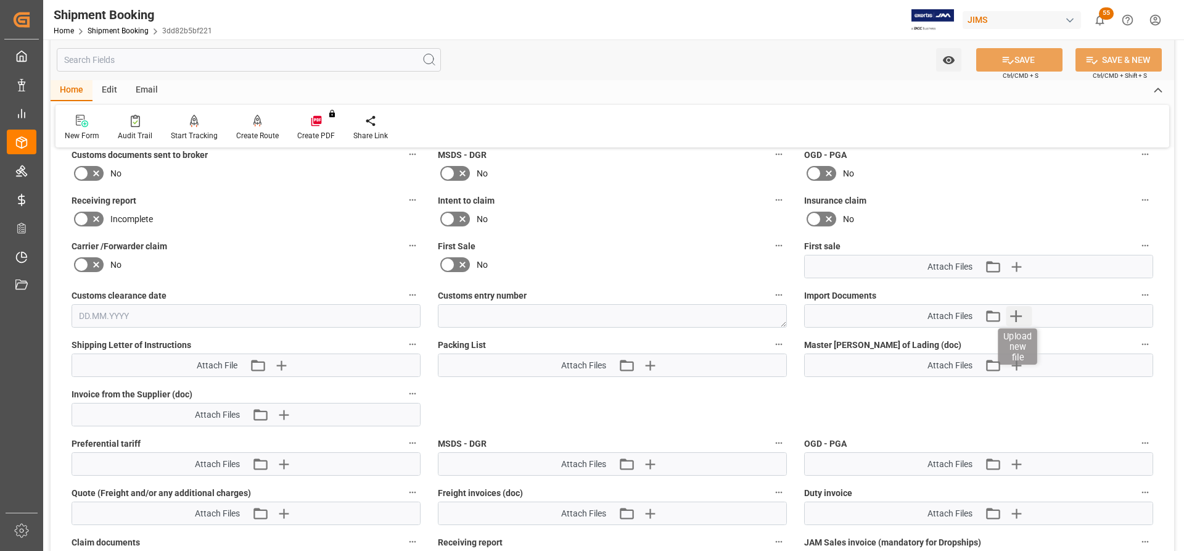
click at [1015, 315] on icon "button" at bounding box center [1016, 316] width 12 height 12
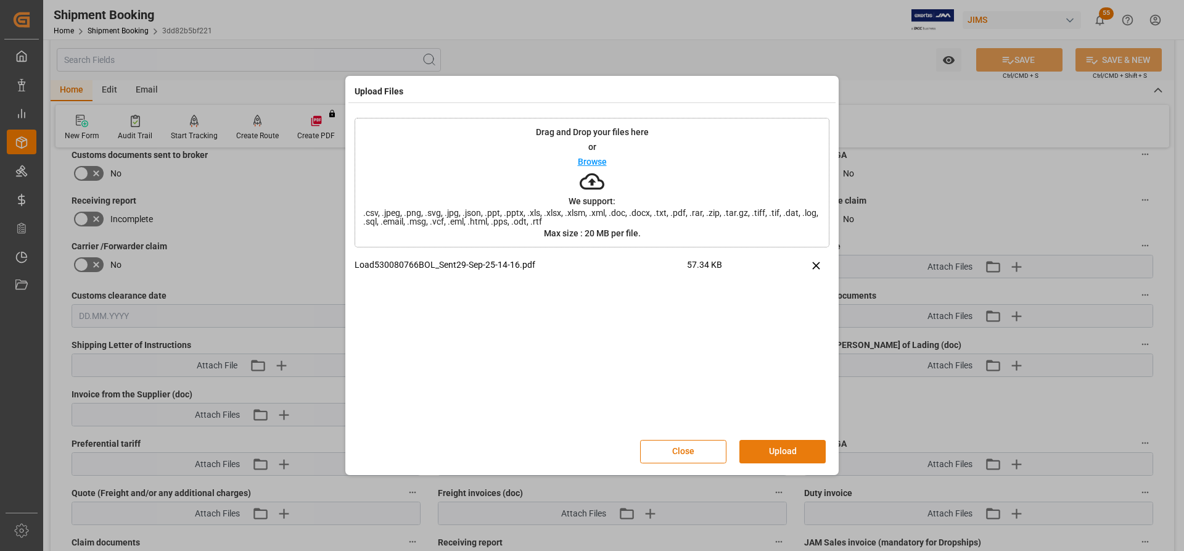
click at [791, 442] on button "Upload" at bounding box center [783, 451] width 86 height 23
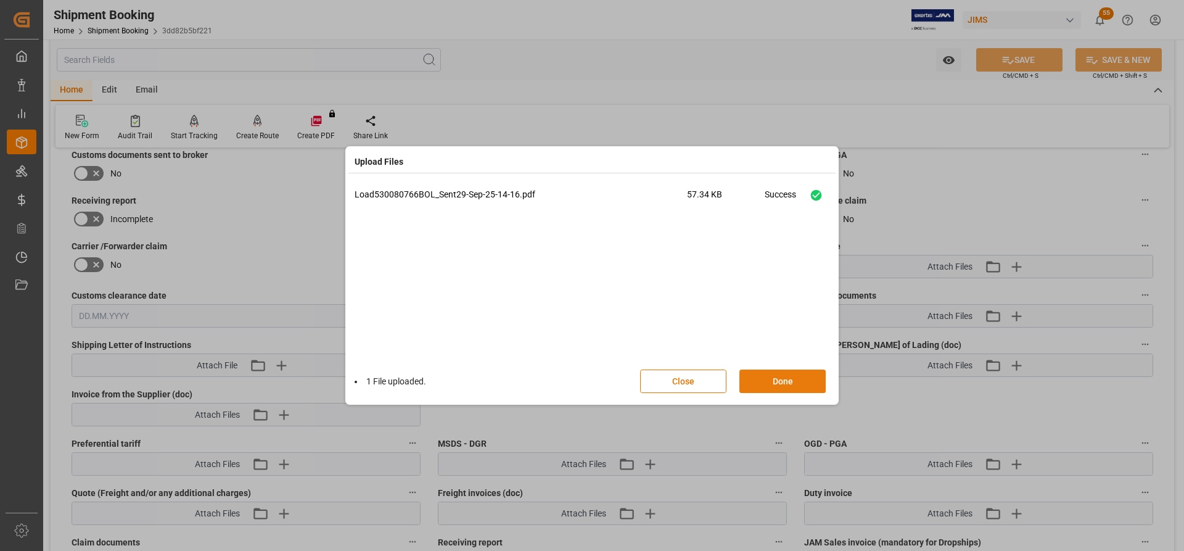
click at [777, 380] on button "Done" at bounding box center [783, 380] width 86 height 23
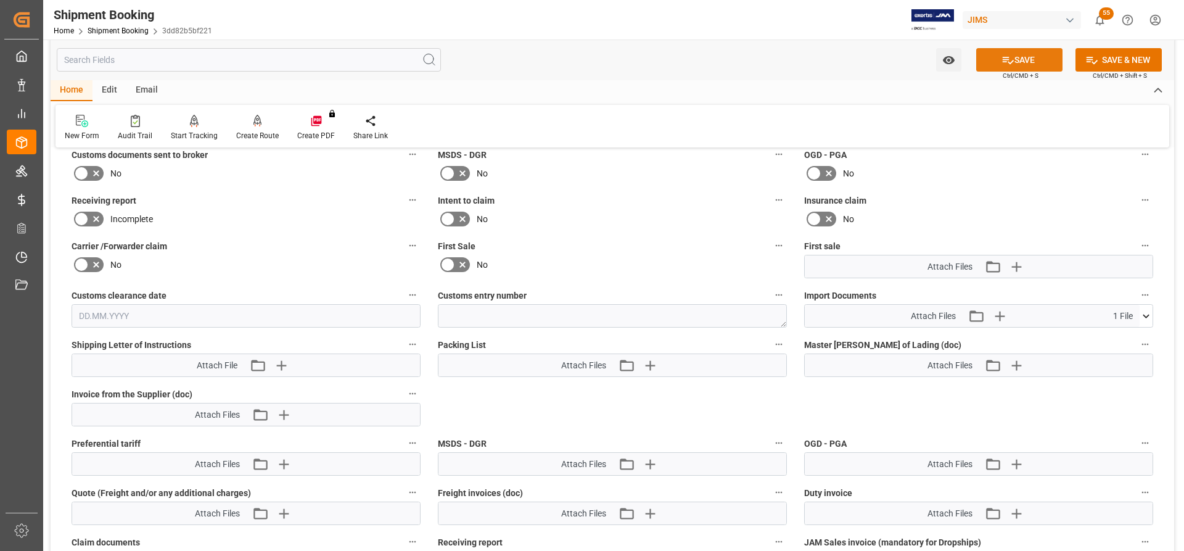
click at [1039, 58] on button "SAVE" at bounding box center [1019, 59] width 86 height 23
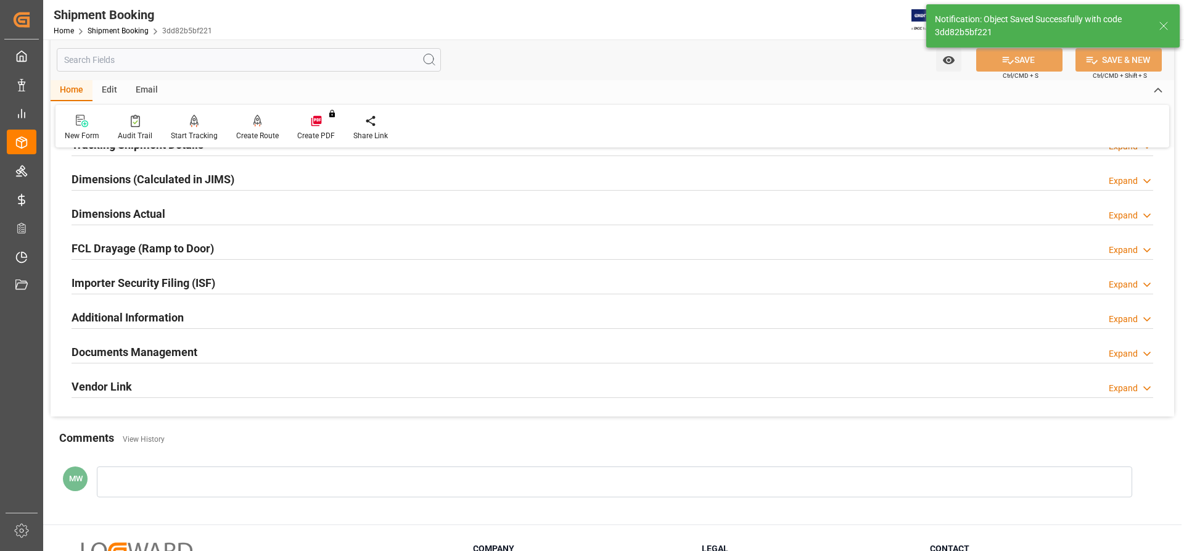
scroll to position [190, 0]
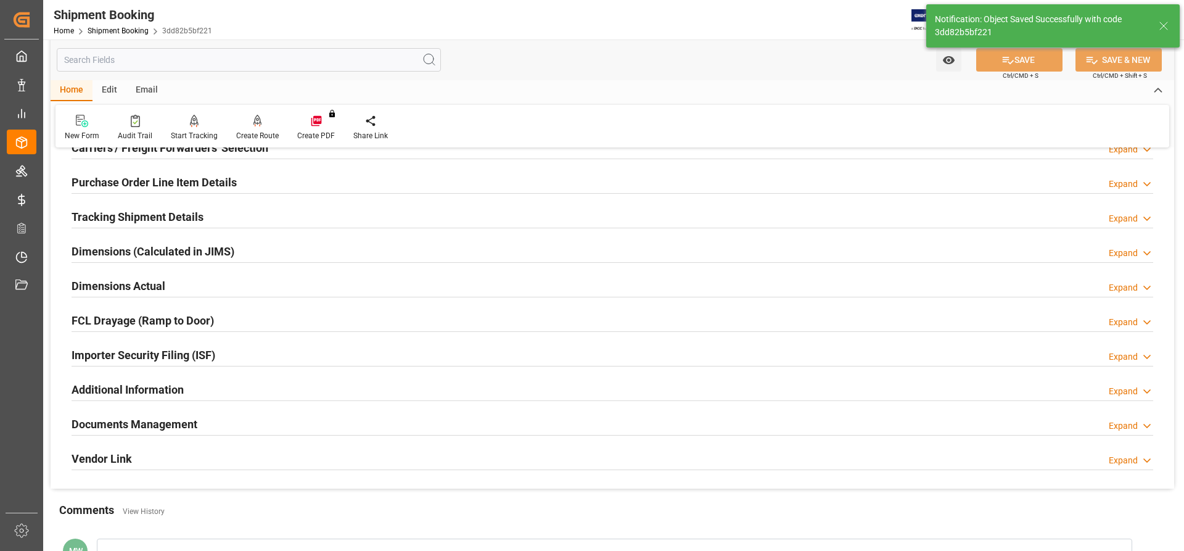
click at [158, 424] on h2 "Documents Management" at bounding box center [135, 424] width 126 height 17
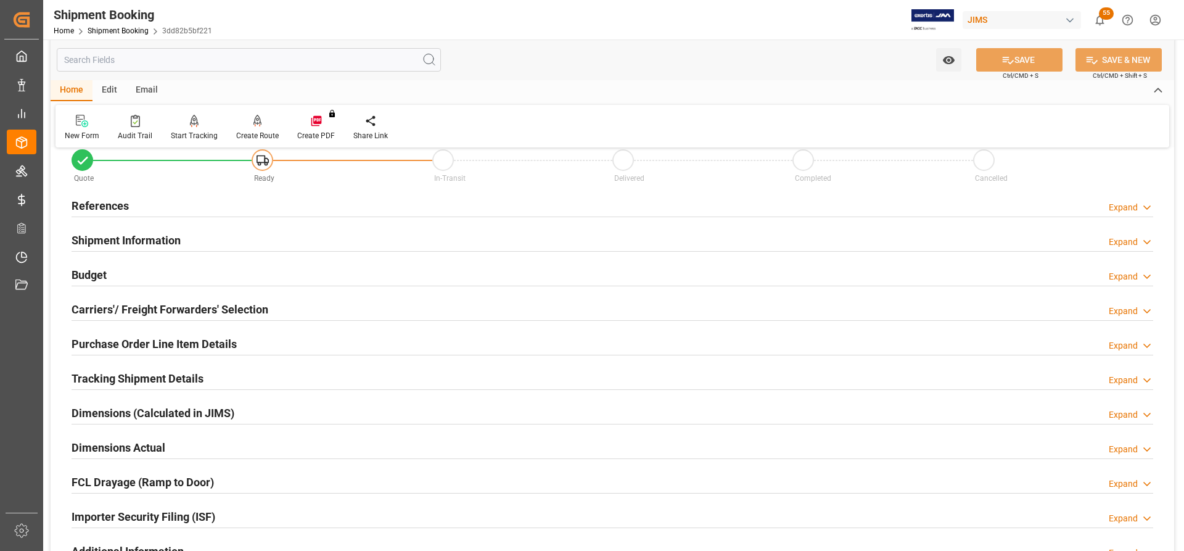
scroll to position [5, 0]
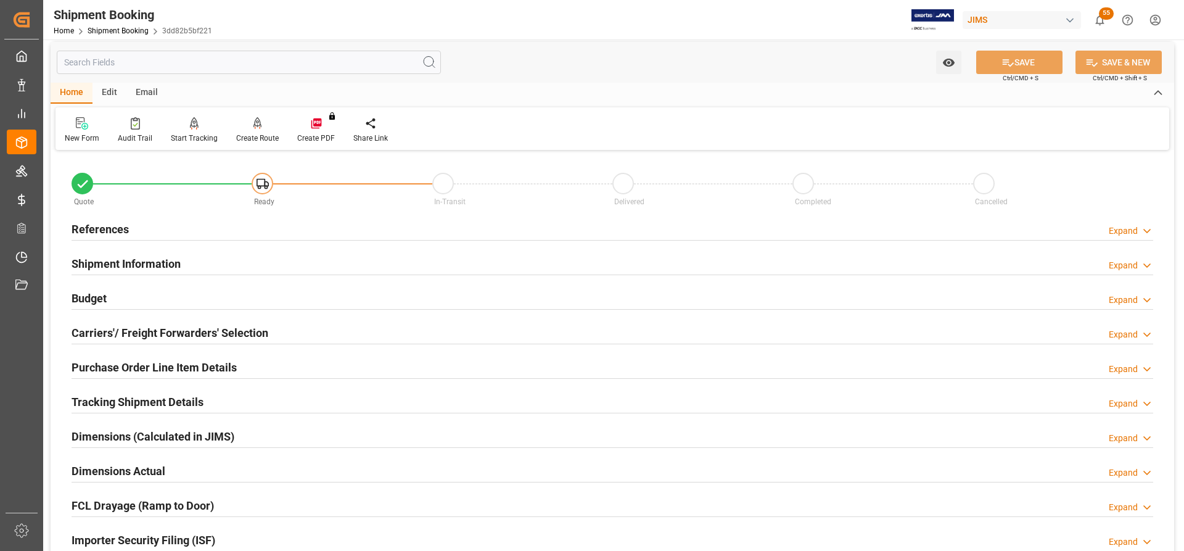
click at [130, 256] on h2 "Shipment Information" at bounding box center [126, 263] width 109 height 17
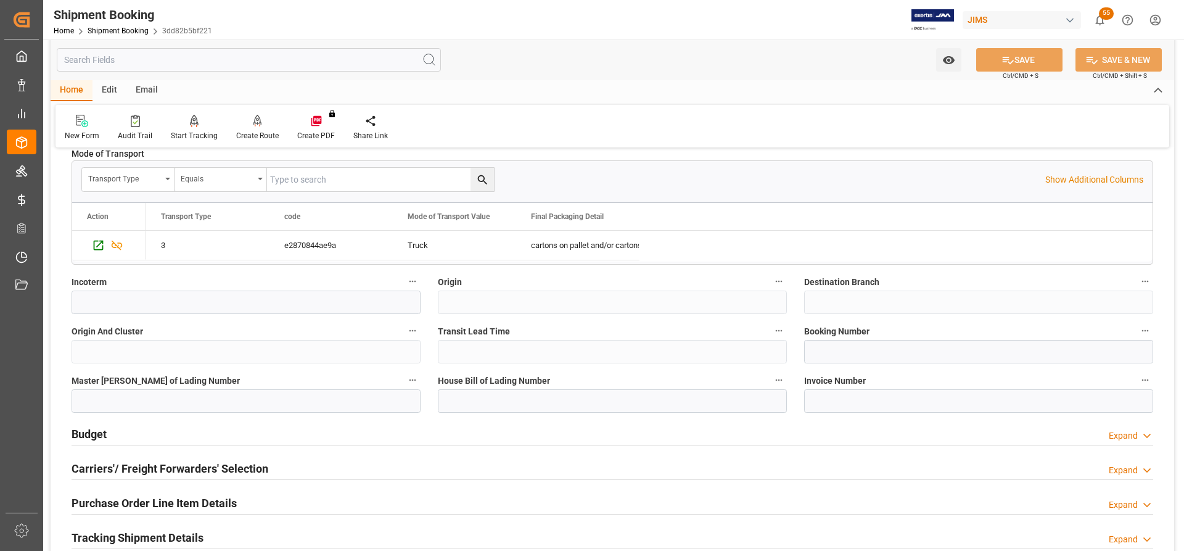
scroll to position [375, 0]
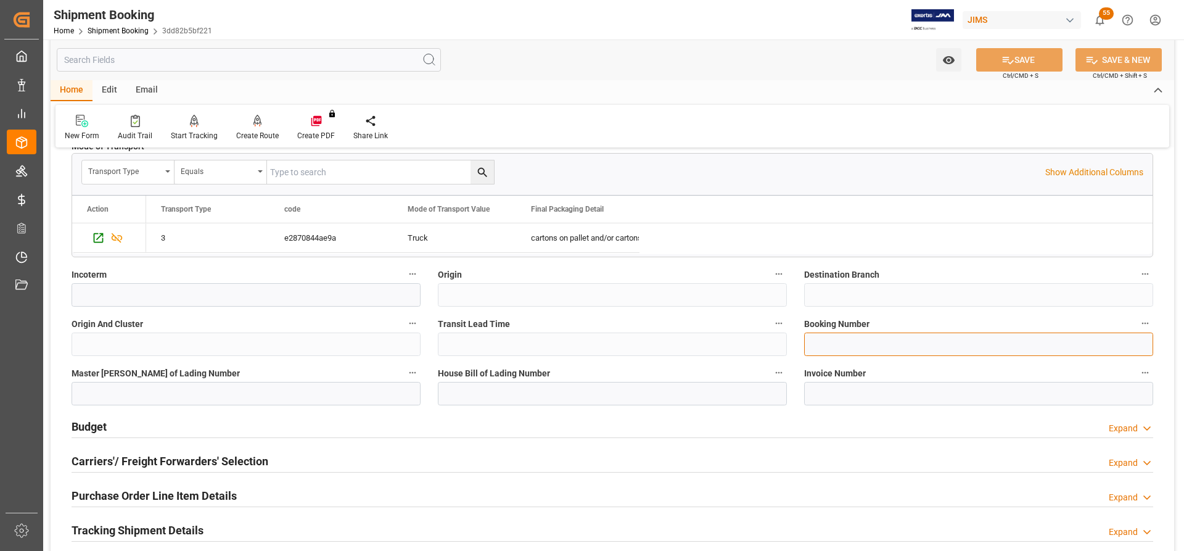
click at [817, 341] on input at bounding box center [978, 343] width 349 height 23
paste input "530080766"
type input "530080766"
click at [1036, 57] on button "SAVE" at bounding box center [1019, 59] width 86 height 23
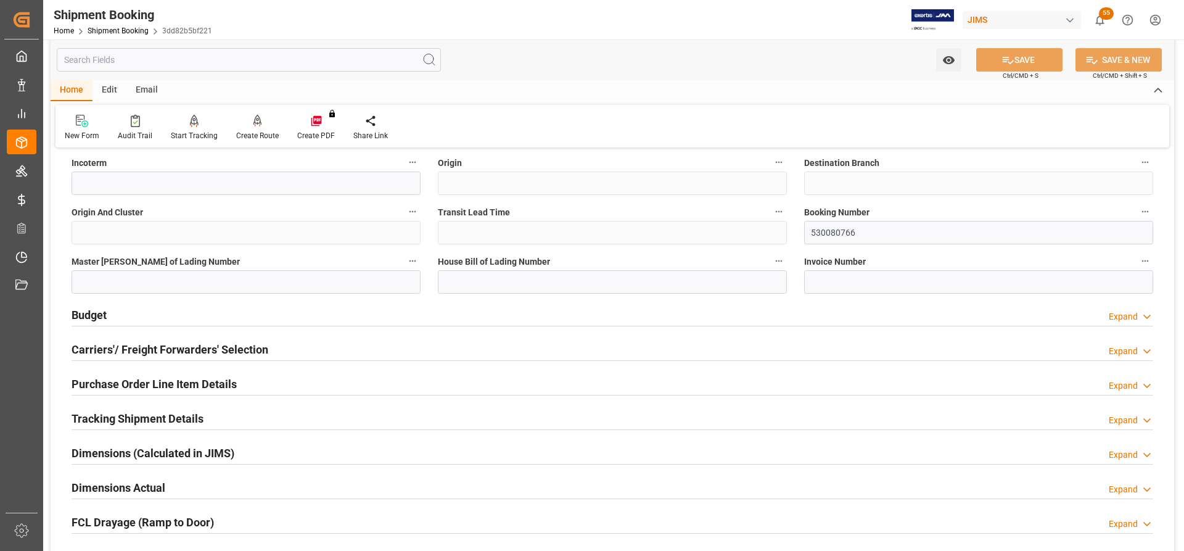
scroll to position [498, 0]
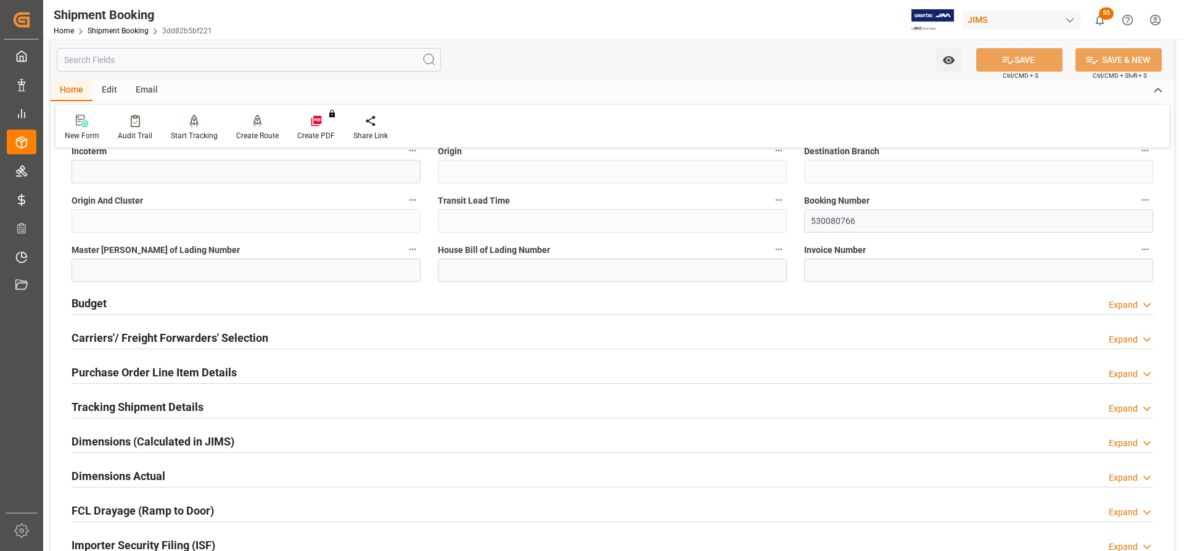
click at [159, 329] on h2 "Carriers'/ Freight Forwarders' Selection" at bounding box center [170, 337] width 197 height 17
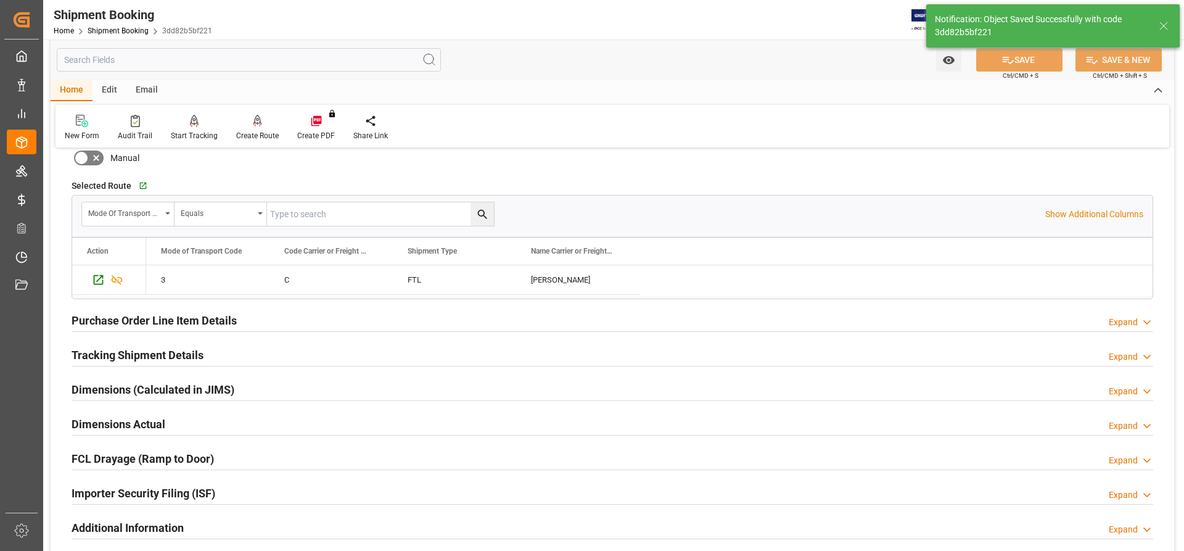
scroll to position [370, 0]
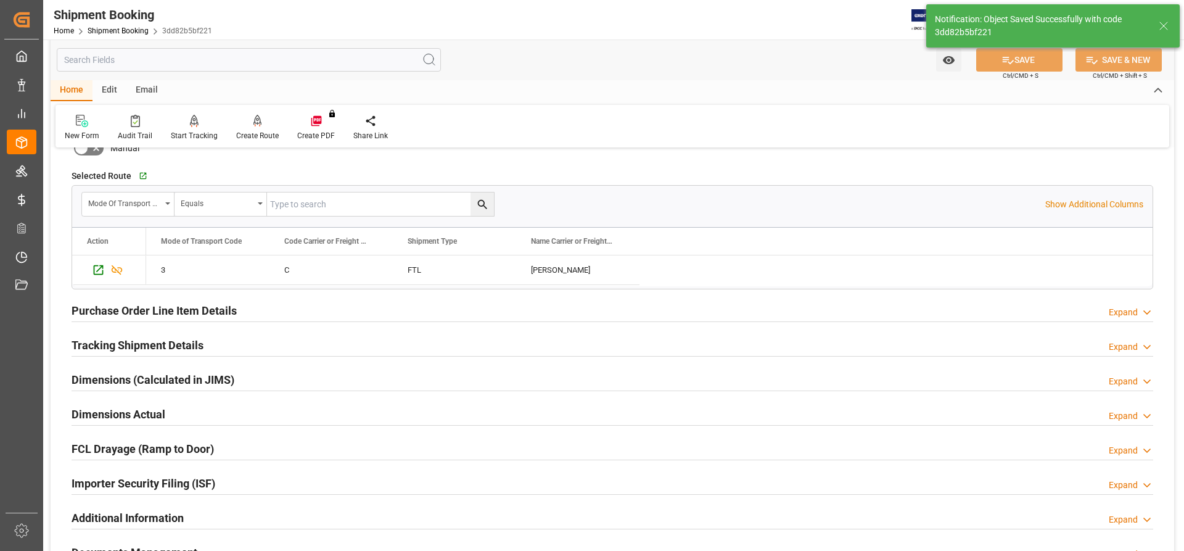
click at [93, 335] on div "Tracking Shipment Details" at bounding box center [138, 343] width 132 height 23
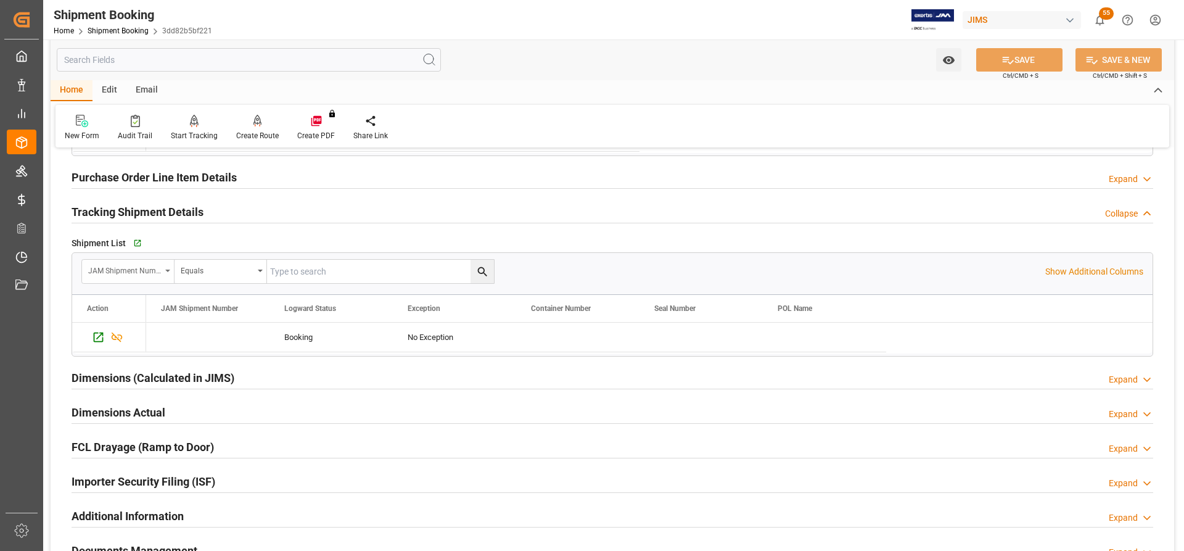
scroll to position [555, 0]
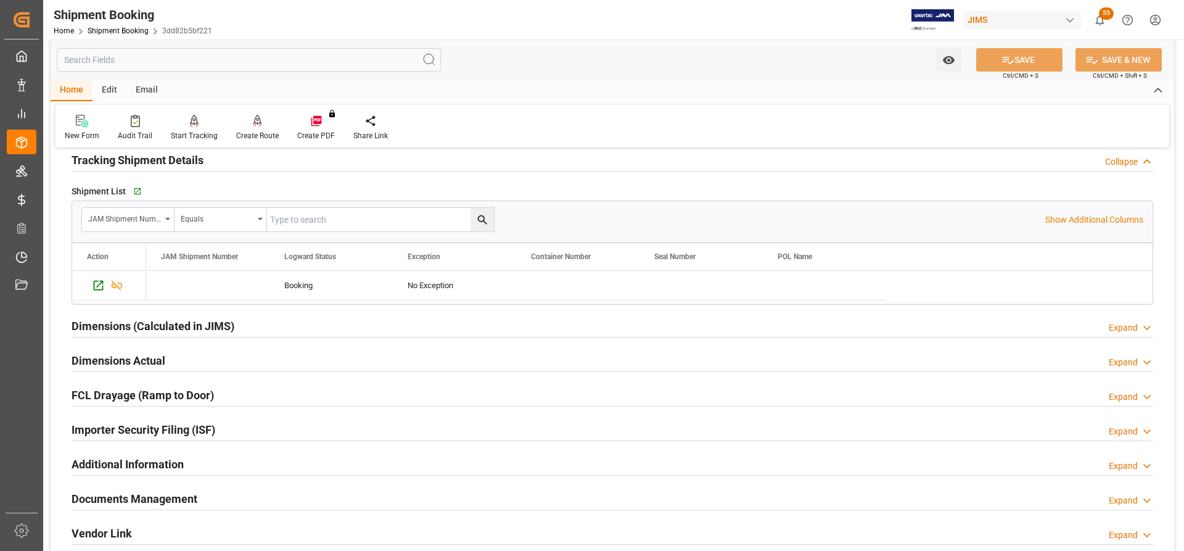
click at [102, 316] on div "Dimensions (Calculated in JIMS)" at bounding box center [153, 324] width 163 height 23
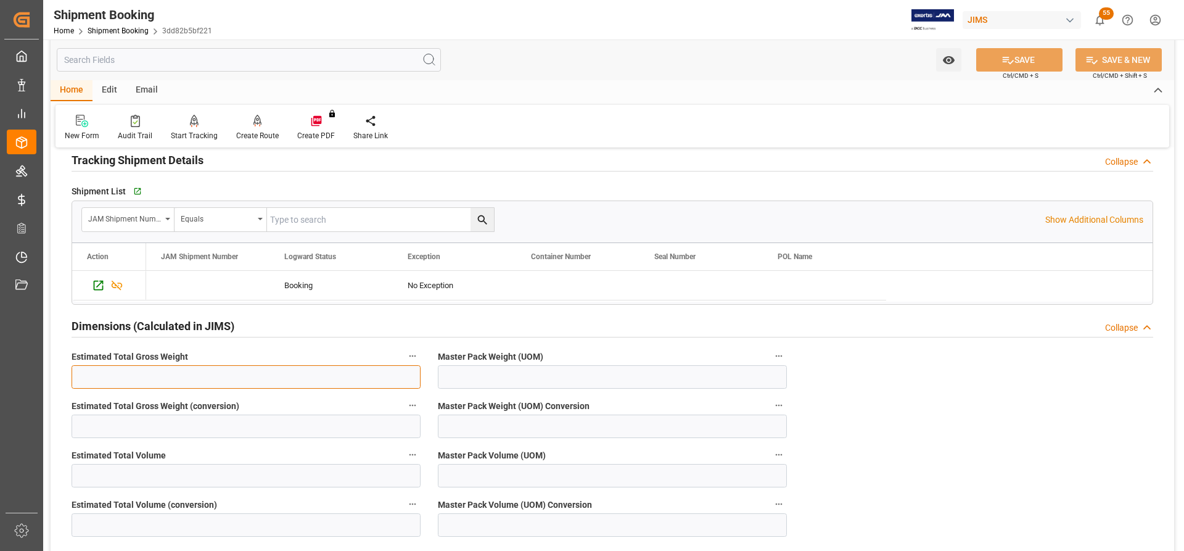
click at [93, 376] on input "text" at bounding box center [246, 376] width 349 height 23
paste input "11557"
drag, startPoint x: 93, startPoint y: 376, endPoint x: 157, endPoint y: 383, distance: 65.2
click at [96, 376] on input "11557" at bounding box center [246, 376] width 349 height 23
type input "11557"
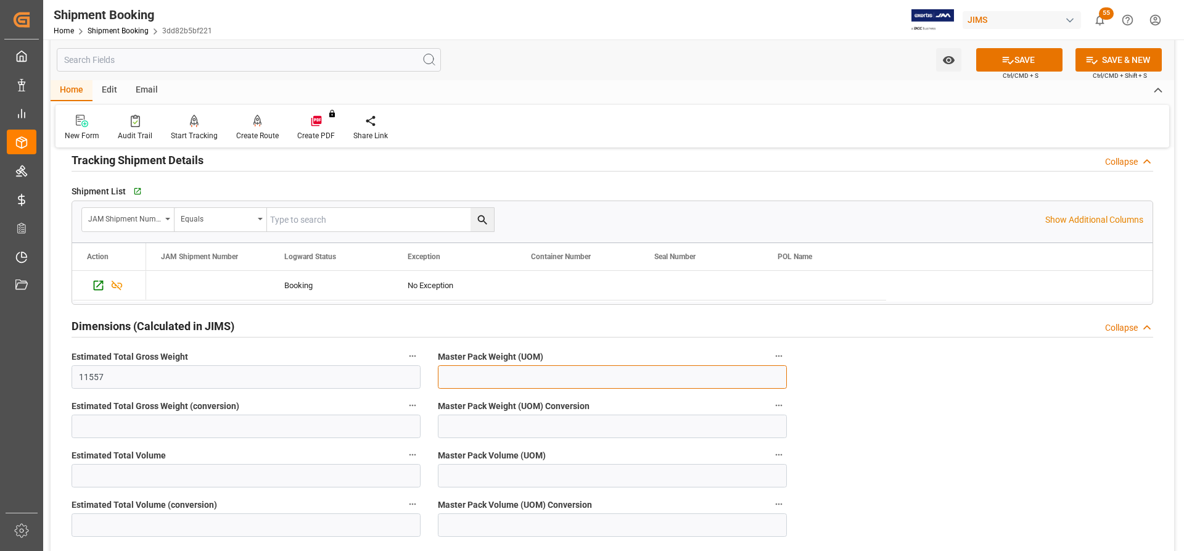
click at [604, 387] on input at bounding box center [612, 376] width 349 height 23
click at [624, 384] on input at bounding box center [612, 376] width 349 height 23
click at [597, 377] on input at bounding box center [612, 376] width 349 height 23
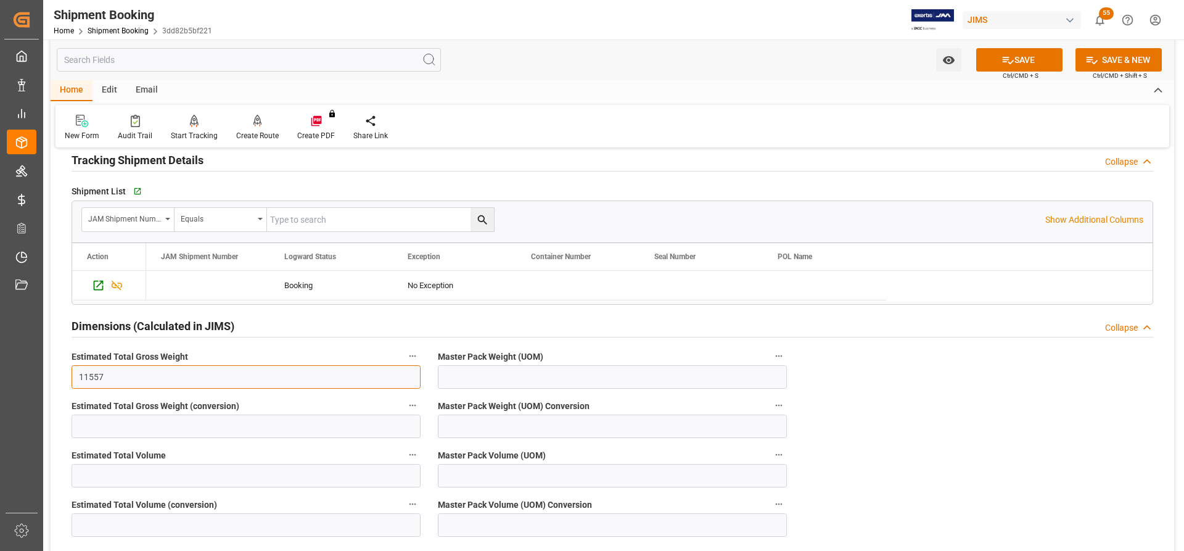
drag, startPoint x: 110, startPoint y: 374, endPoint x: 33, endPoint y: 374, distance: 77.1
click at [33, 374] on div "Created by potrace 1.15, written by [PERSON_NAME] [DATE]-[DATE] Created by potr…" at bounding box center [592, 275] width 1184 height 551
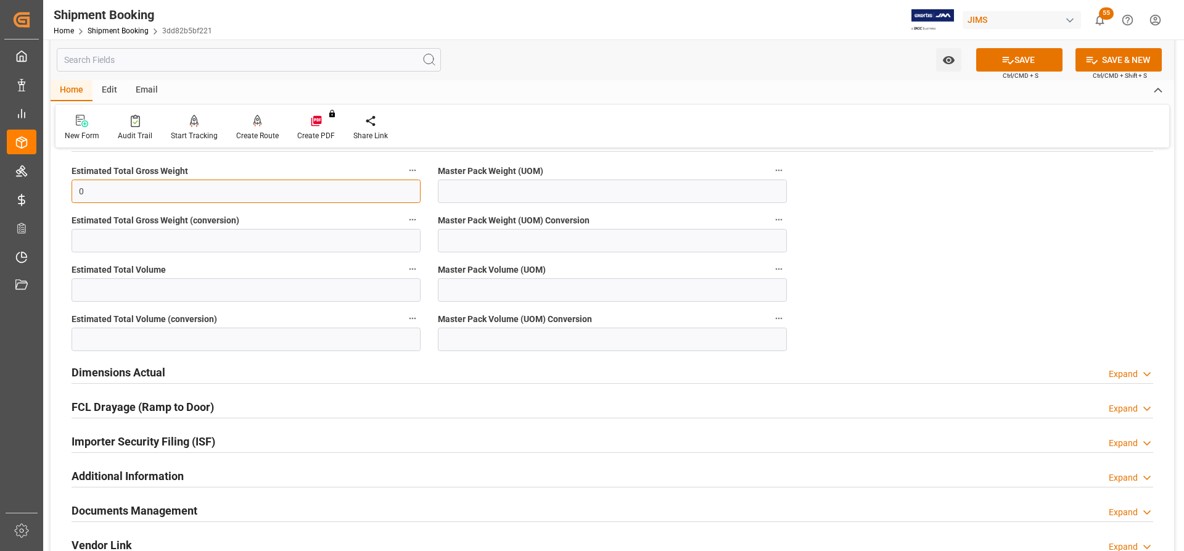
scroll to position [740, 0]
type input "0"
click at [97, 374] on h2 "Dimensions Actual" at bounding box center [119, 373] width 94 height 17
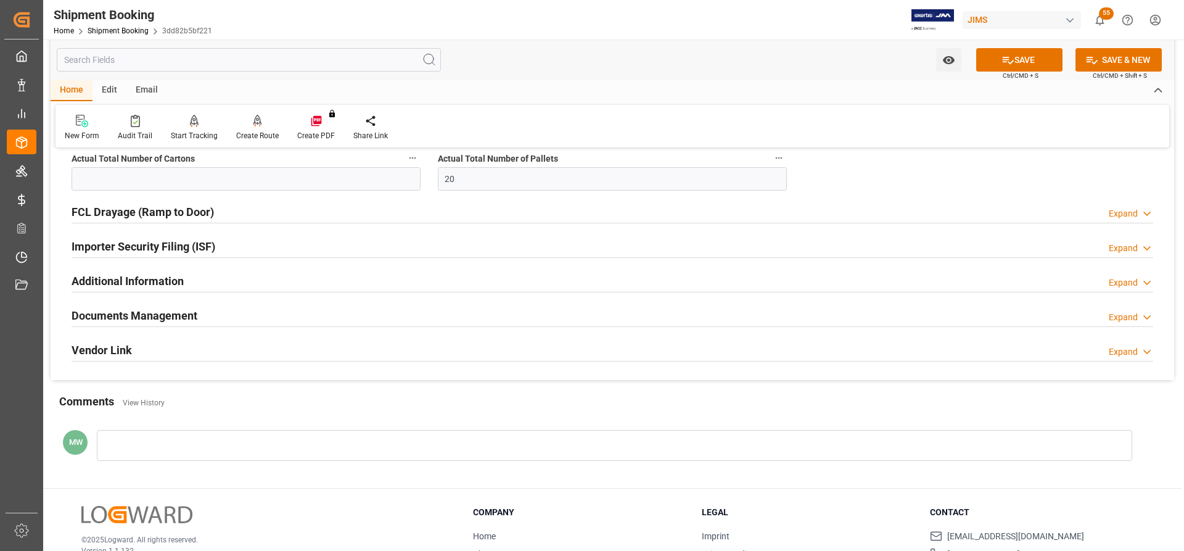
scroll to position [1110, 0]
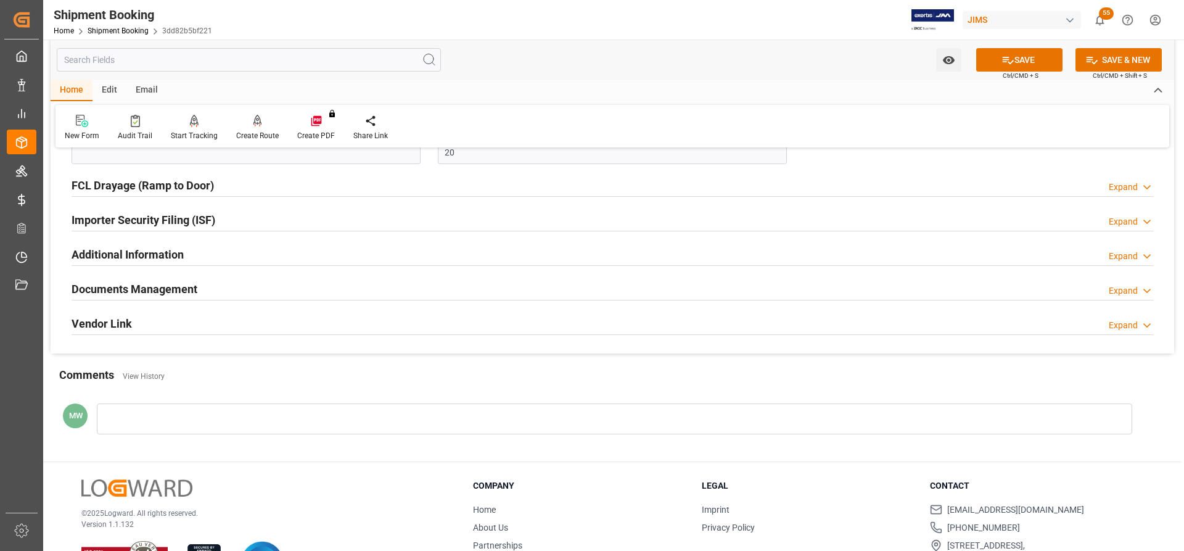
click at [144, 289] on h2 "Documents Management" at bounding box center [135, 289] width 126 height 17
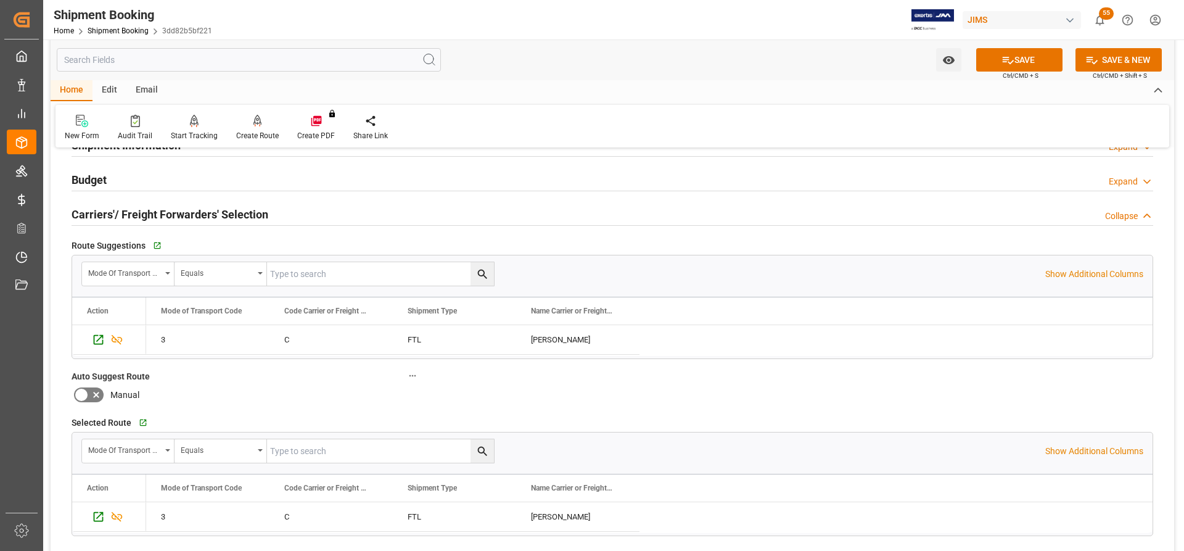
scroll to position [0, 0]
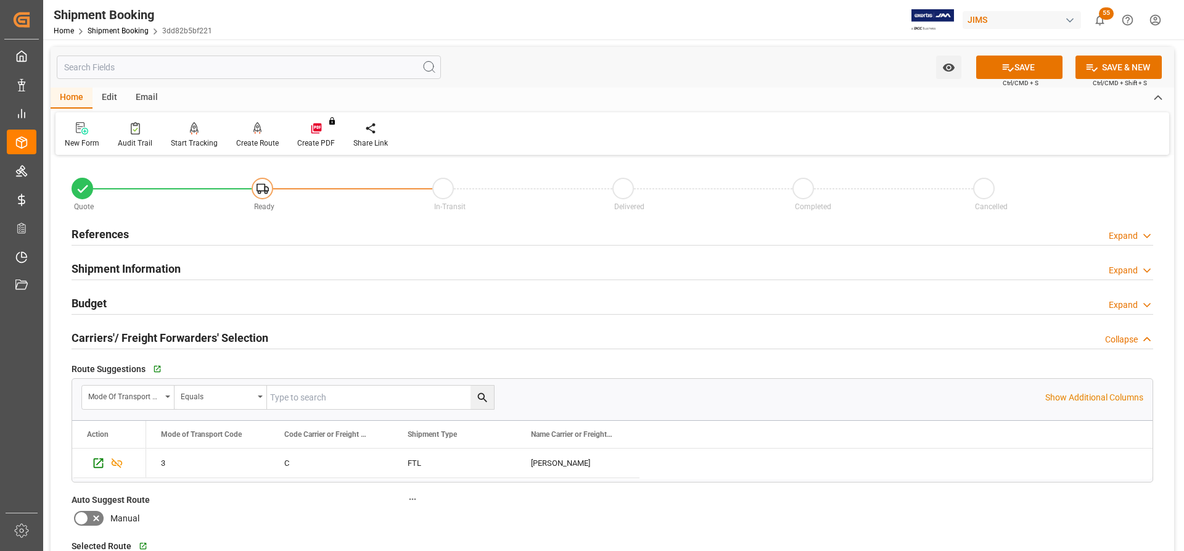
click at [100, 231] on h2 "References" at bounding box center [100, 234] width 57 height 17
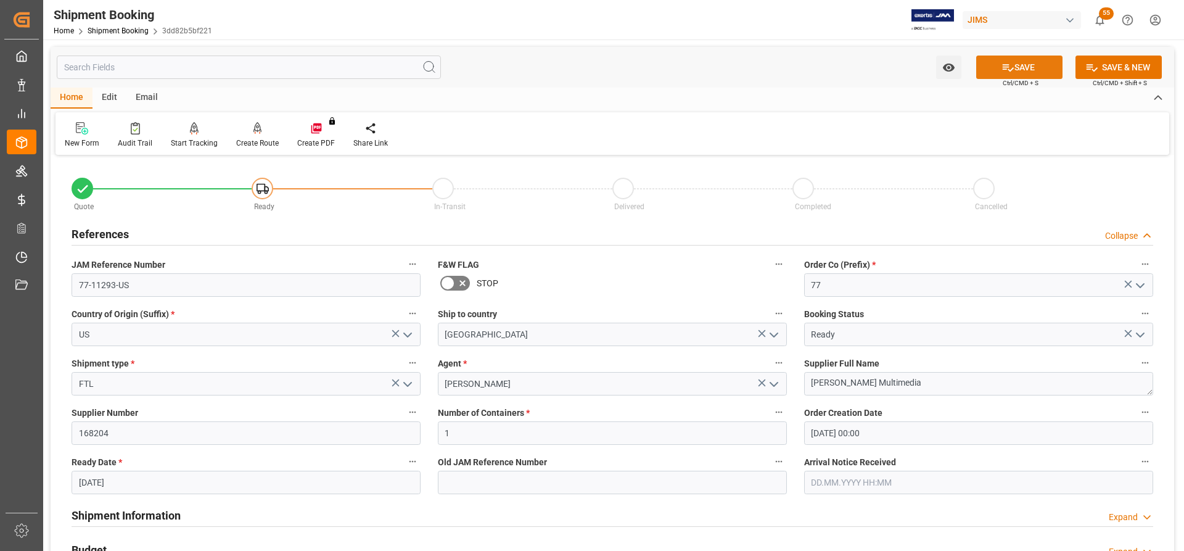
click at [1027, 65] on button "SAVE" at bounding box center [1019, 67] width 86 height 23
